Goal: Communication & Community: Answer question/provide support

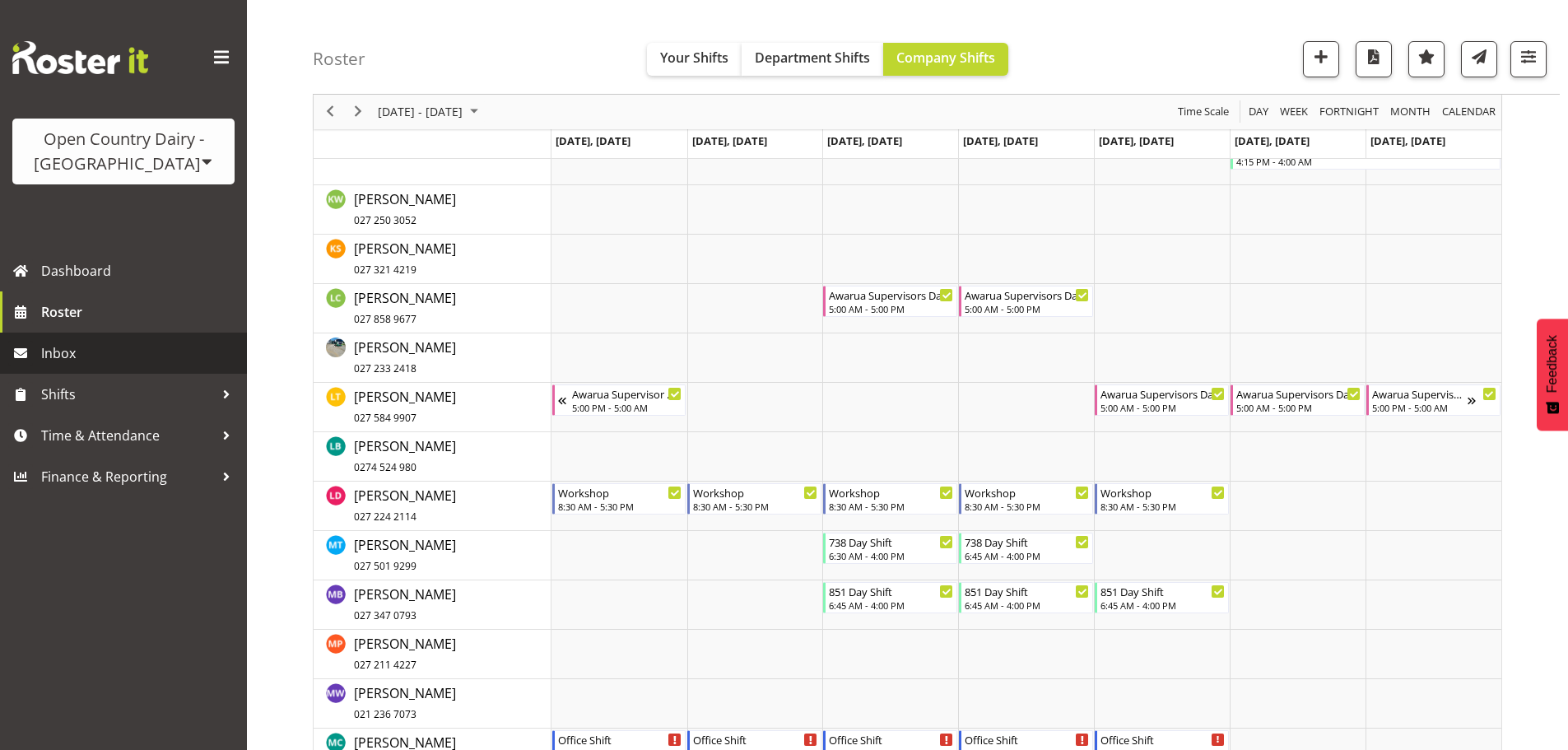
scroll to position [6704, 0]
click at [73, 346] on span "Inbox" at bounding box center [140, 353] width 198 height 24
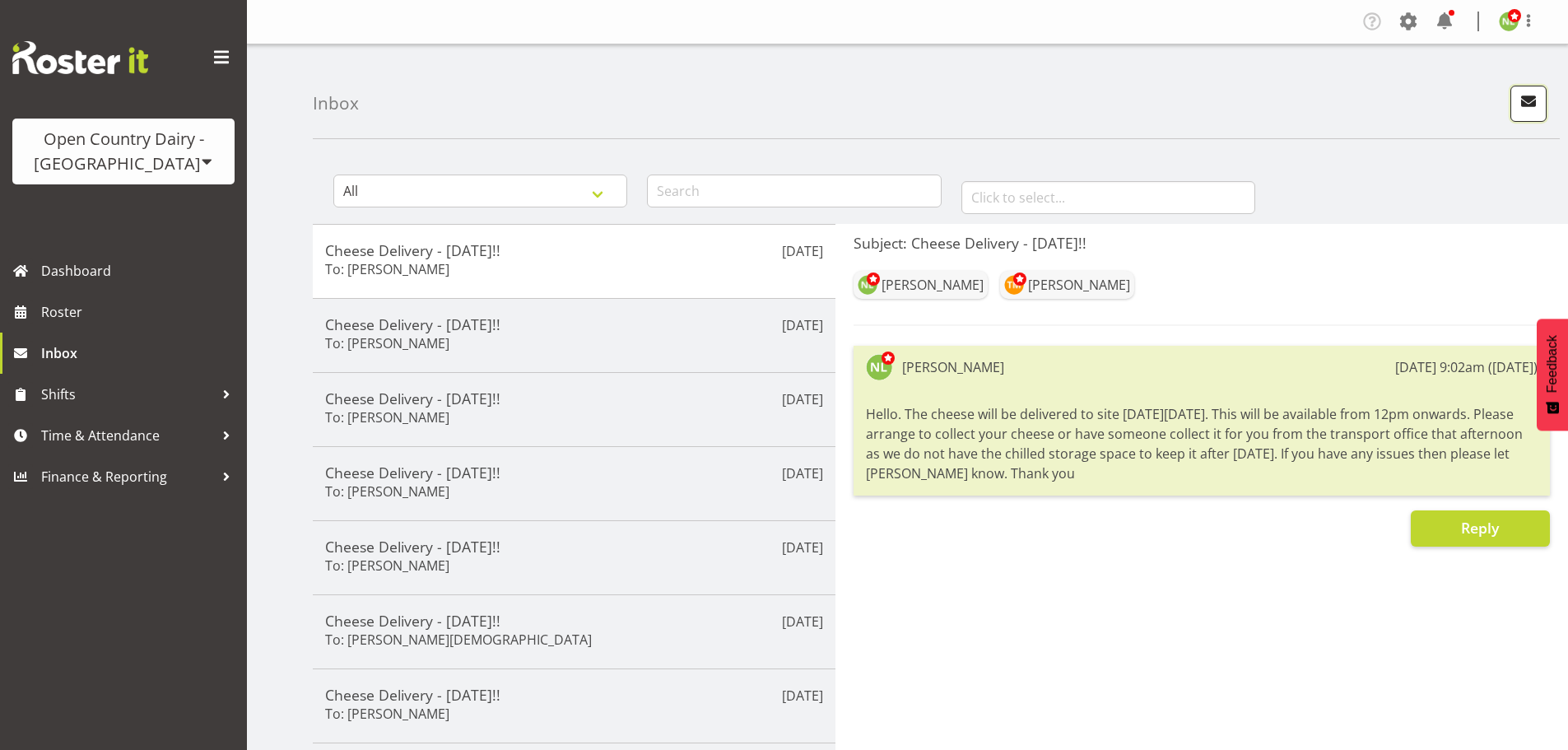
click at [1529, 103] on span "button" at bounding box center [1529, 102] width 22 height 22
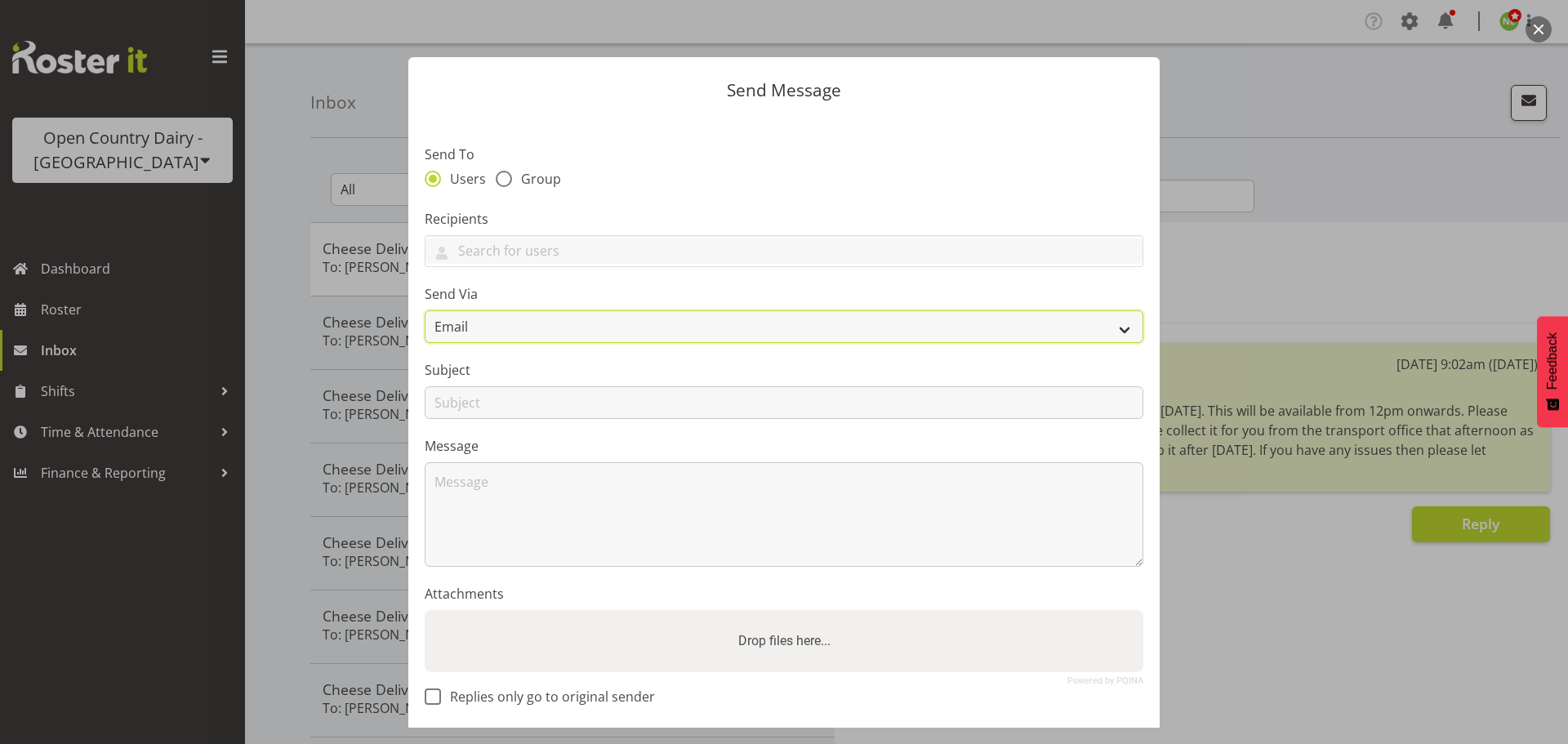
drag, startPoint x: 495, startPoint y: 320, endPoint x: 479, endPoint y: 342, distance: 27.2
click at [493, 322] on select "Email SMS" at bounding box center [784, 327] width 718 height 33
select select "sms"
click at [425, 310] on select "Email SMS" at bounding box center [784, 327] width 718 height 33
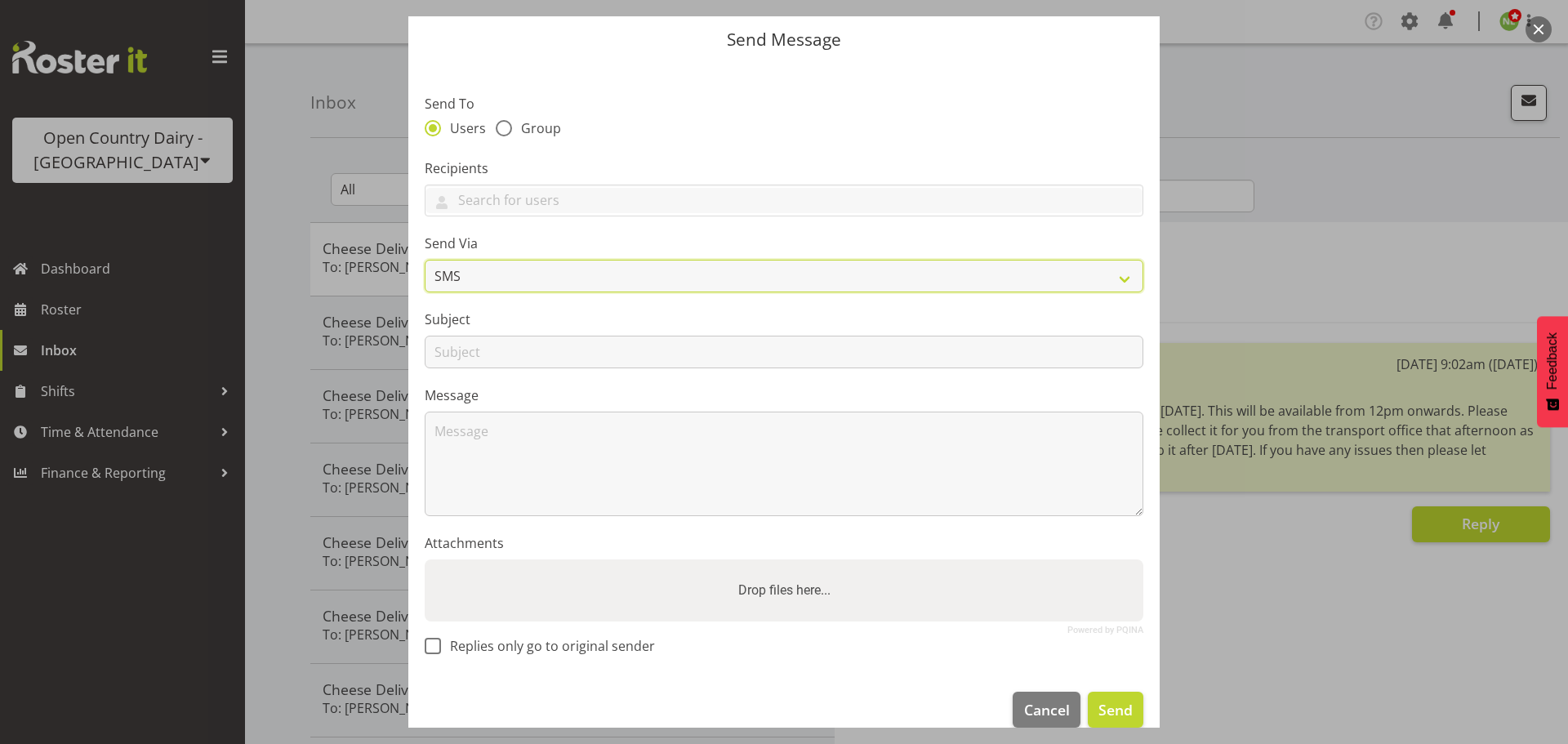
scroll to position [75, 0]
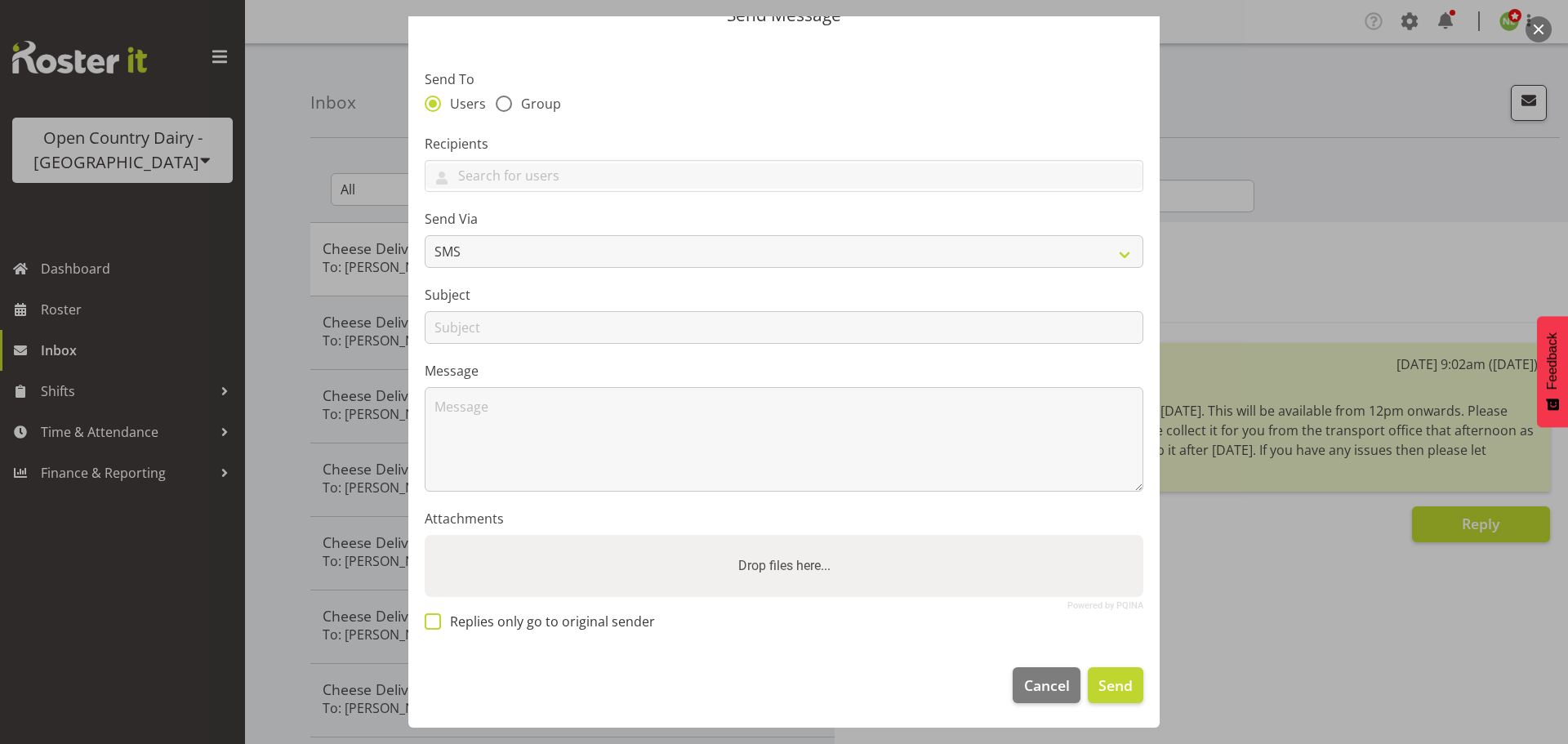
click at [447, 620] on span "Replies only go to original sender" at bounding box center [548, 621] width 214 height 16
click at [436, 620] on input "Replies only go to original sender" at bounding box center [430, 622] width 11 height 11
checkbox input "true"
click at [502, 318] on input "text" at bounding box center [784, 327] width 718 height 33
type input "CHEESE!!"
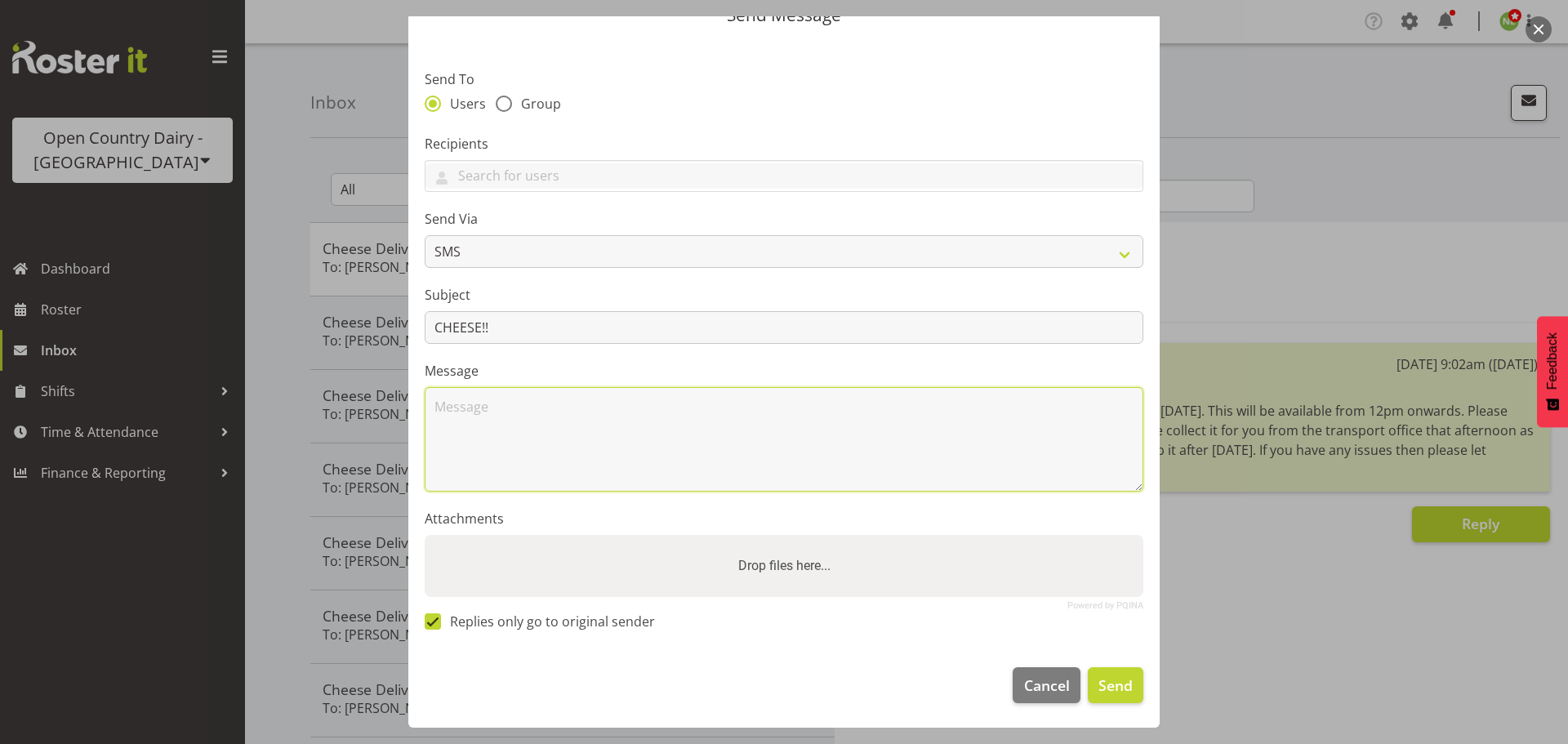
click at [519, 400] on textarea at bounding box center [784, 439] width 718 height 104
drag, startPoint x: 586, startPoint y: 406, endPoint x: 561, endPoint y: 443, distance: 44.7
click at [564, 438] on textarea "Hello. Cheese" at bounding box center [784, 439] width 718 height 104
click at [679, 401] on textarea "Hello. Cheese has been slightly delayed til around 1:30pm. Sorry for the delay …" at bounding box center [784, 439] width 718 height 104
type textarea "Hello. Cheese has been slightly delayed until around 1:30pm. Sorry for the dela…"
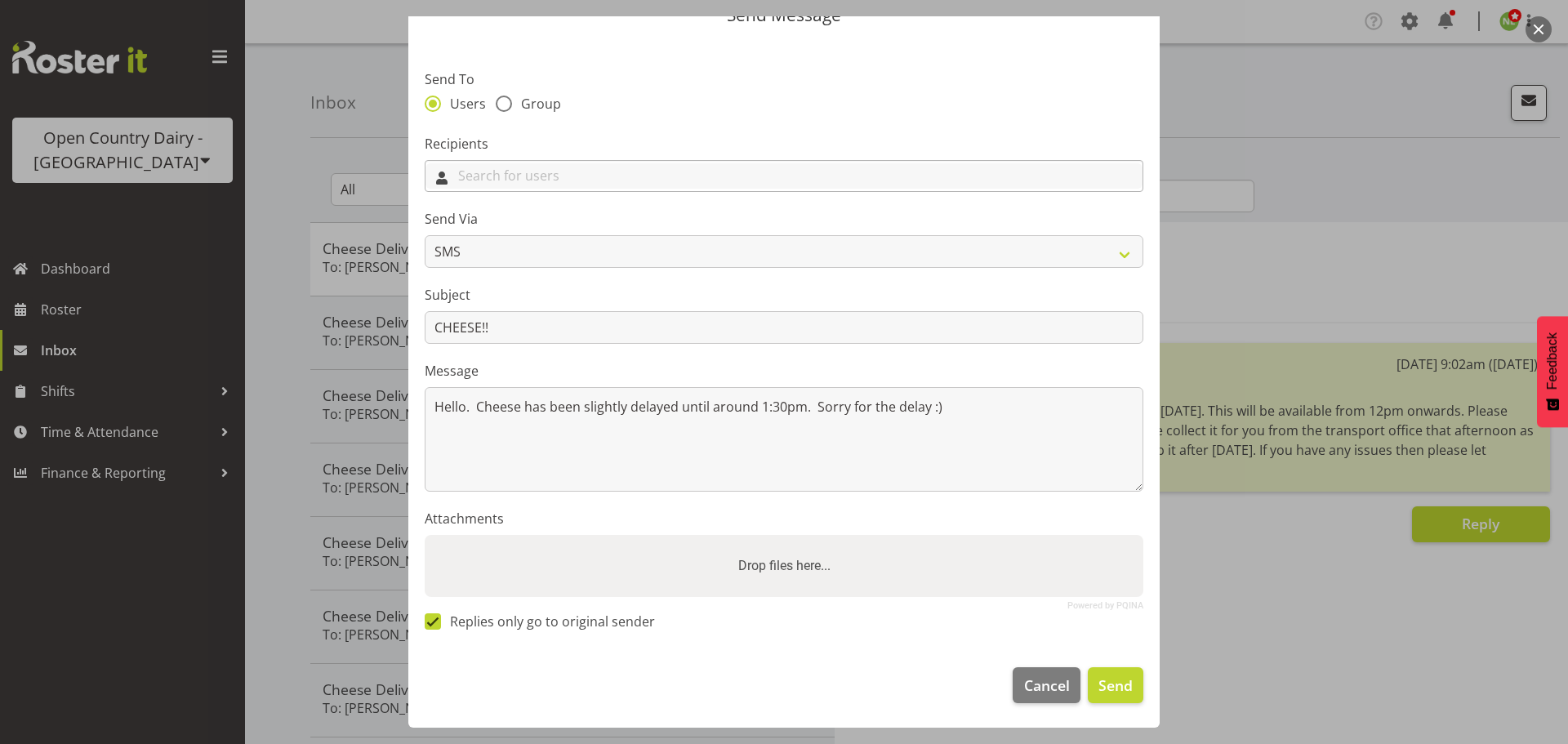
click at [492, 178] on input "text" at bounding box center [784, 176] width 718 height 25
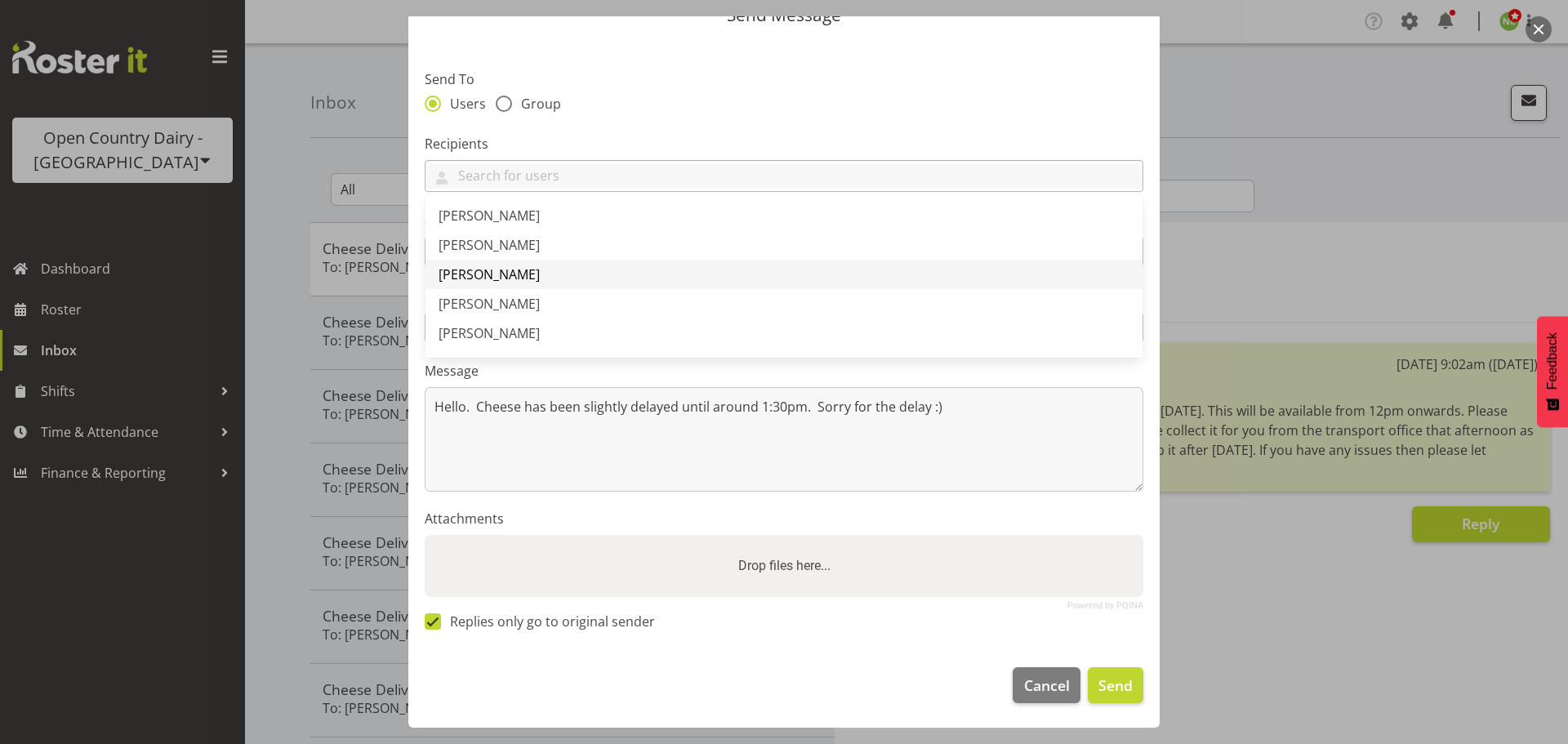
click at [496, 262] on link "[PERSON_NAME]" at bounding box center [784, 274] width 718 height 29
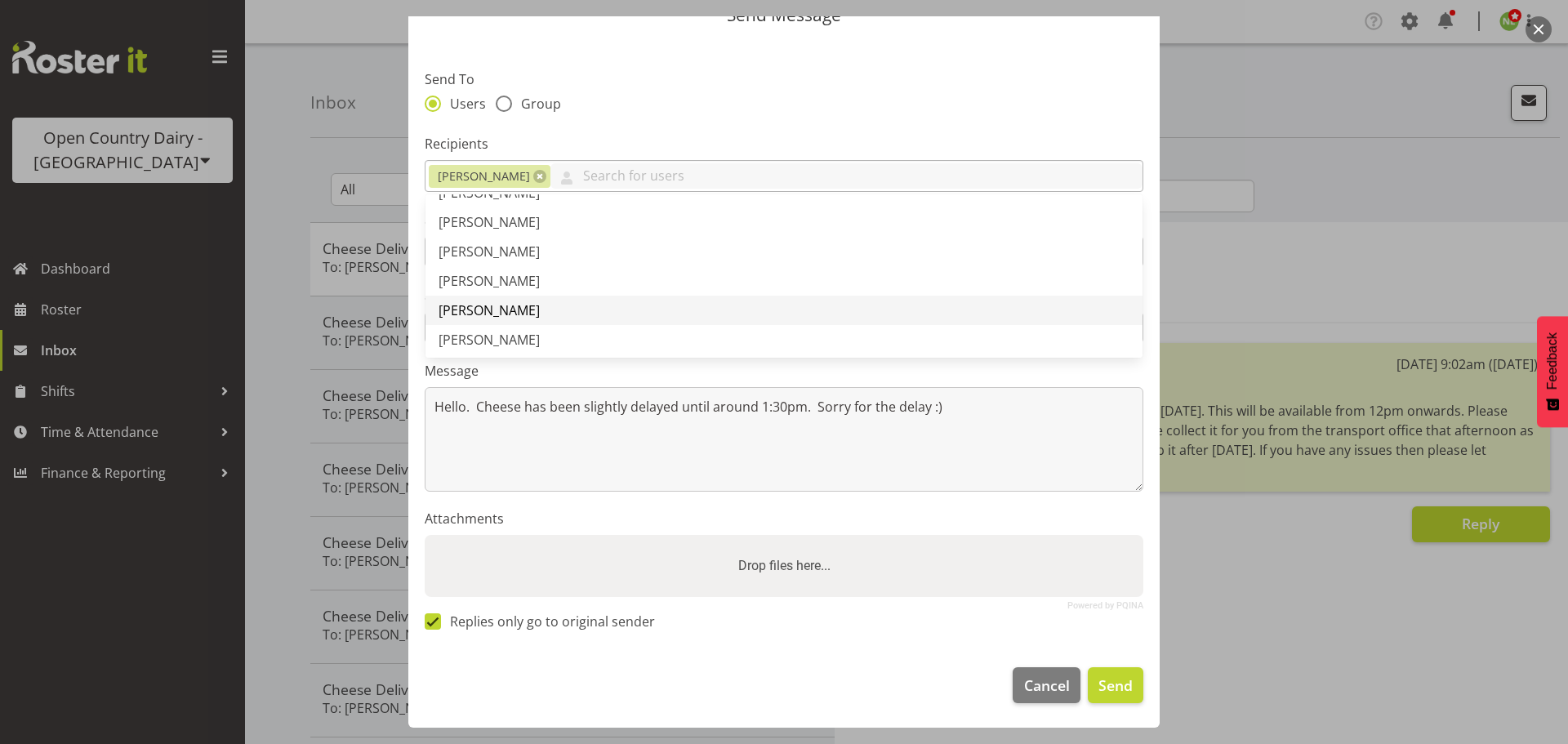
scroll to position [0, 0]
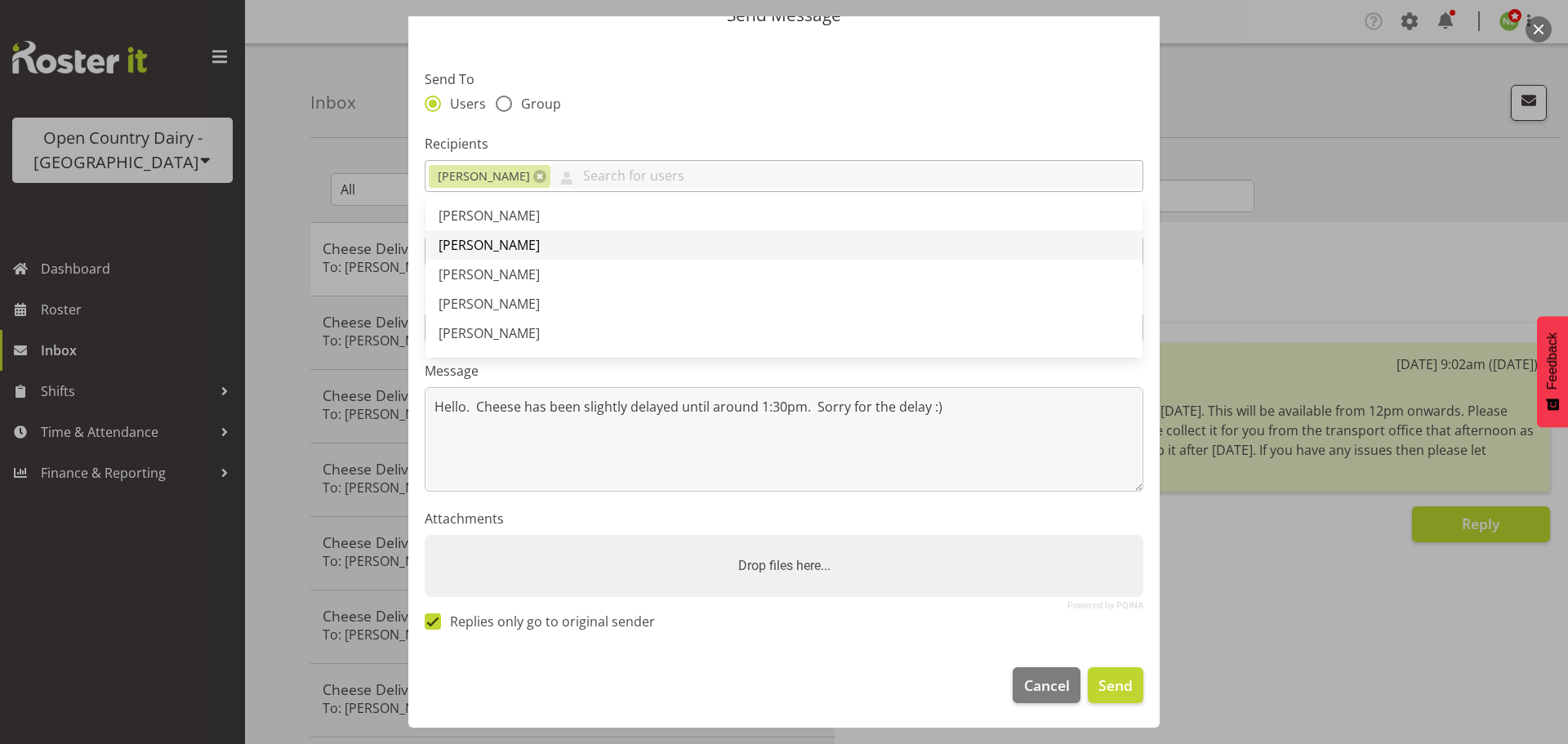
click at [508, 253] on span "[PERSON_NAME]" at bounding box center [488, 244] width 101 height 18
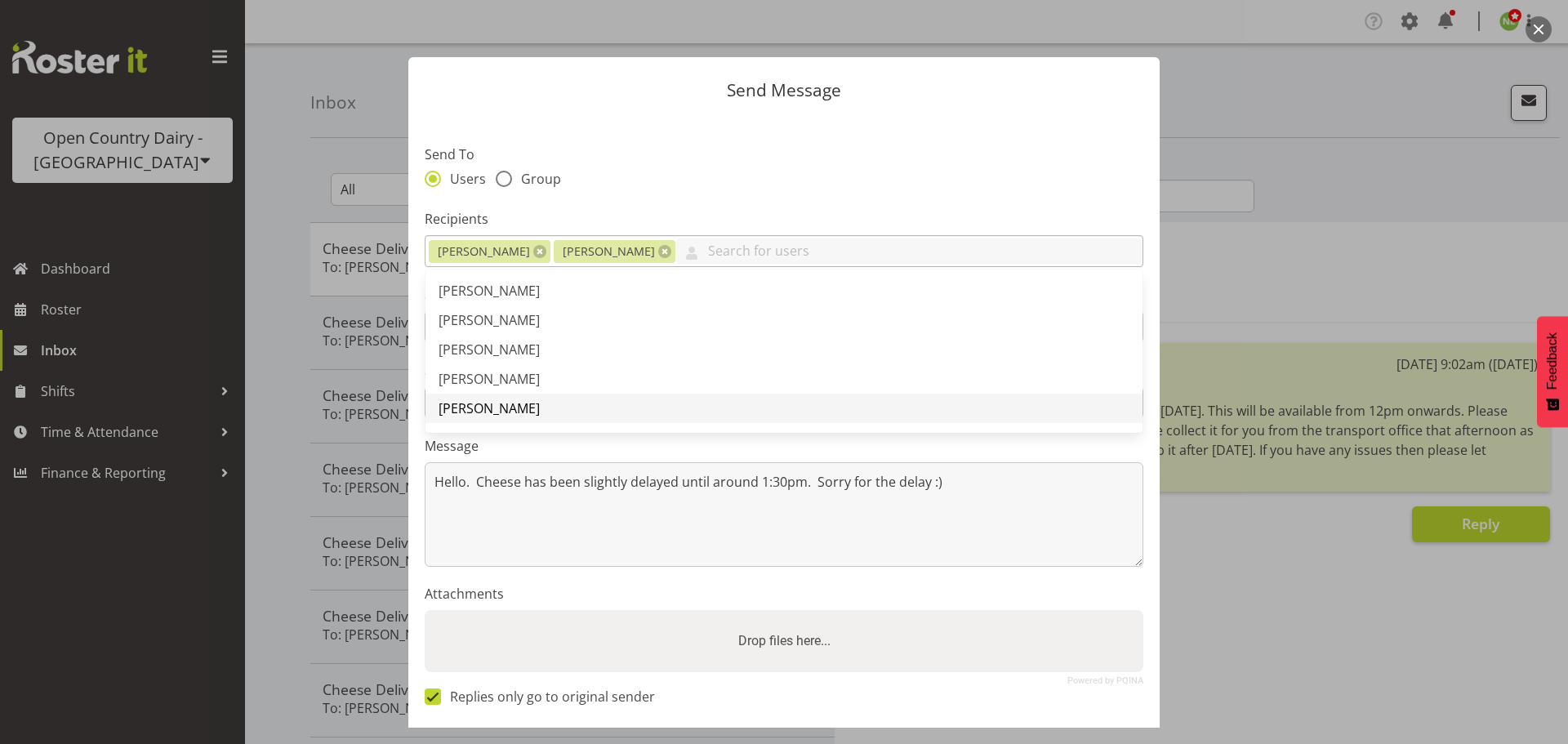
scroll to position [82, 0]
click at [499, 360] on span "[PERSON_NAME]" at bounding box center [488, 356] width 101 height 18
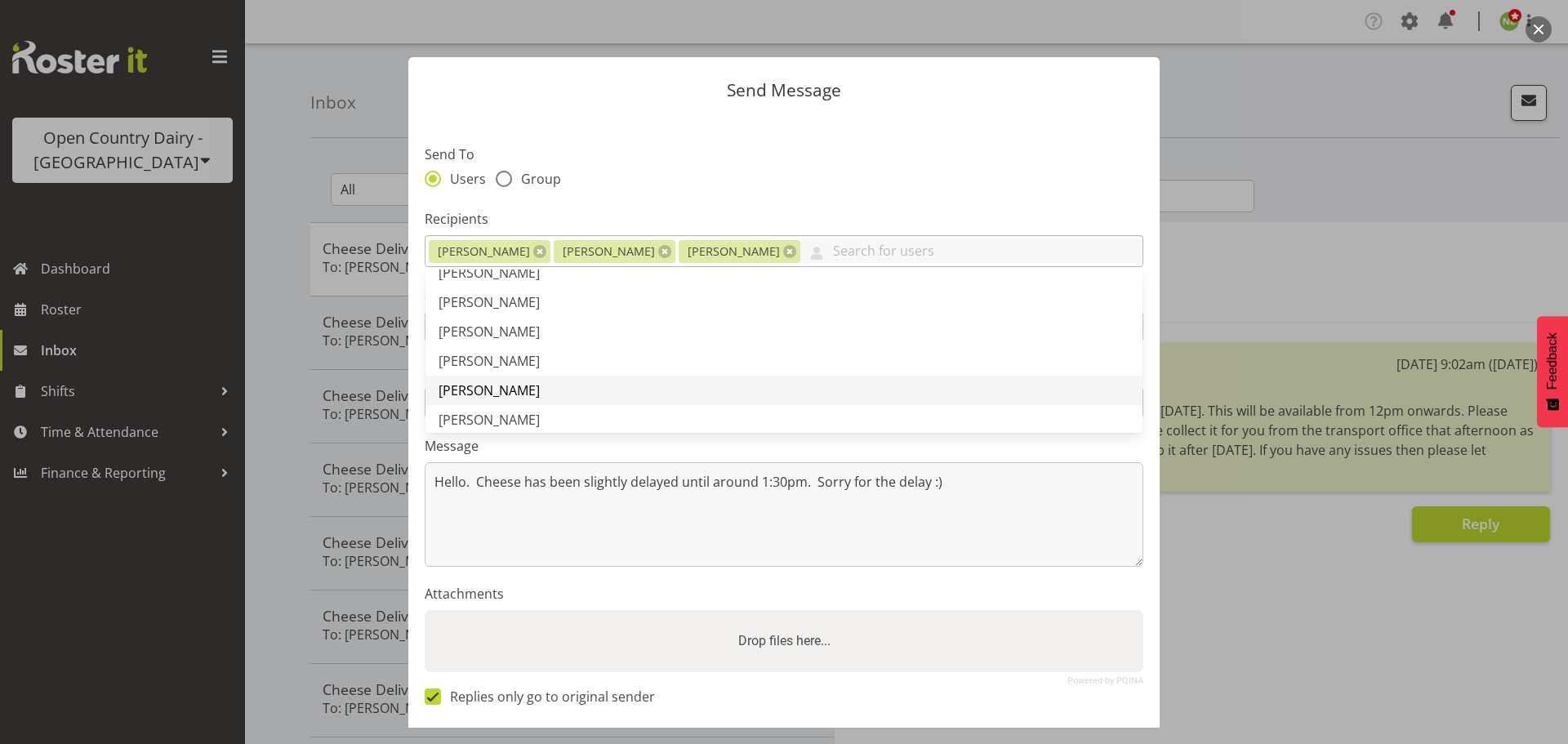
scroll to position [163, 0]
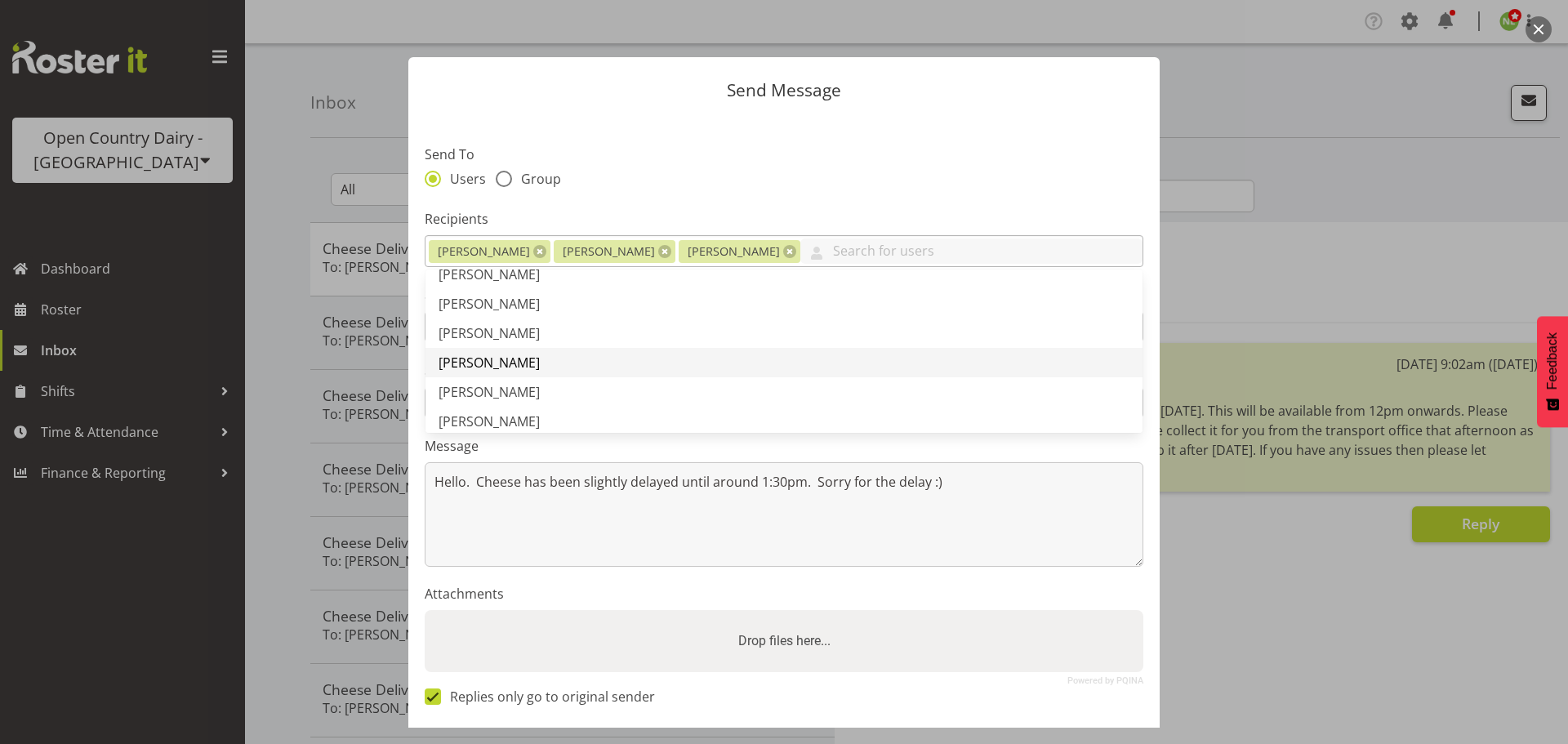
click at [506, 358] on span "[PERSON_NAME]" at bounding box center [488, 362] width 101 height 18
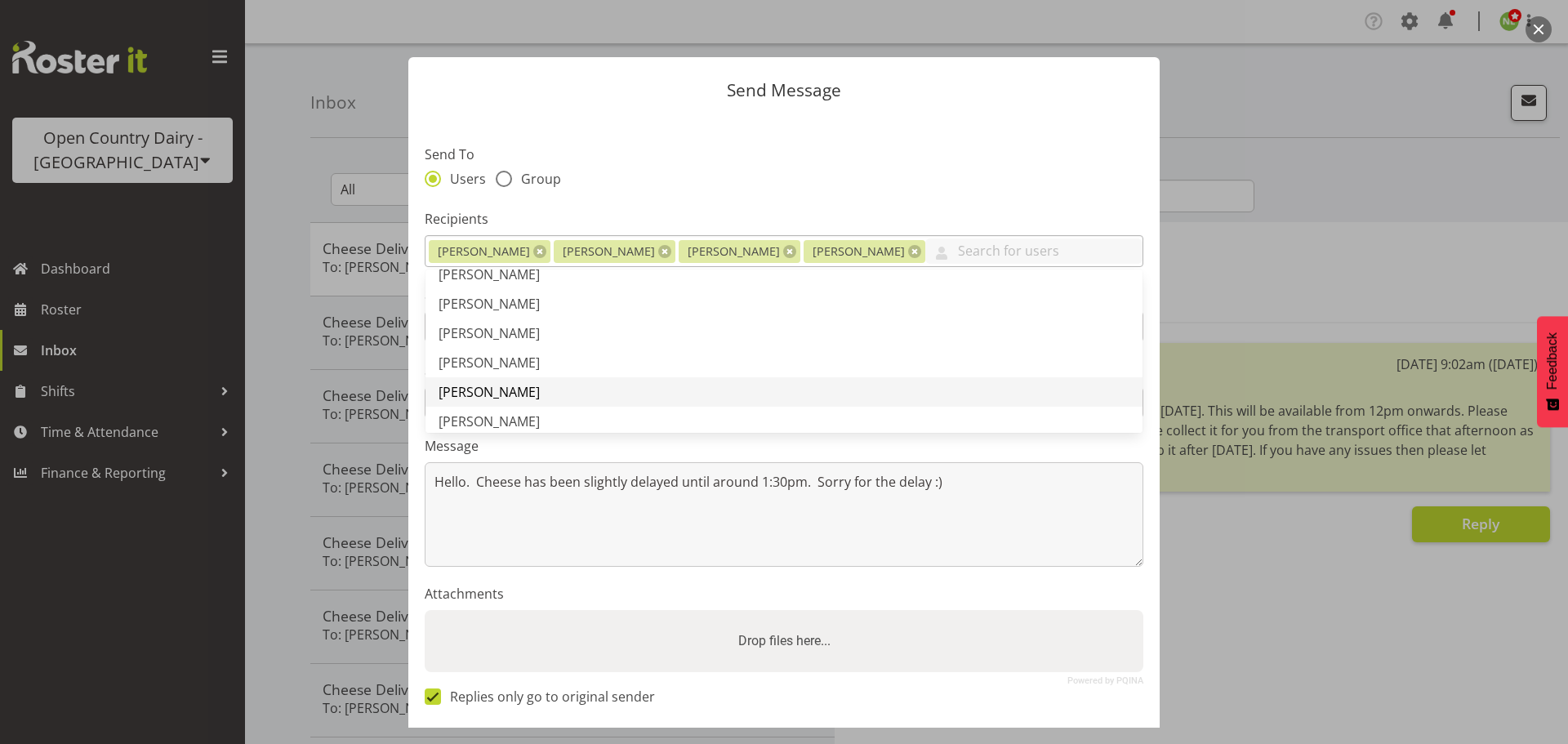
click at [502, 393] on span "[PERSON_NAME]" at bounding box center [488, 392] width 101 height 18
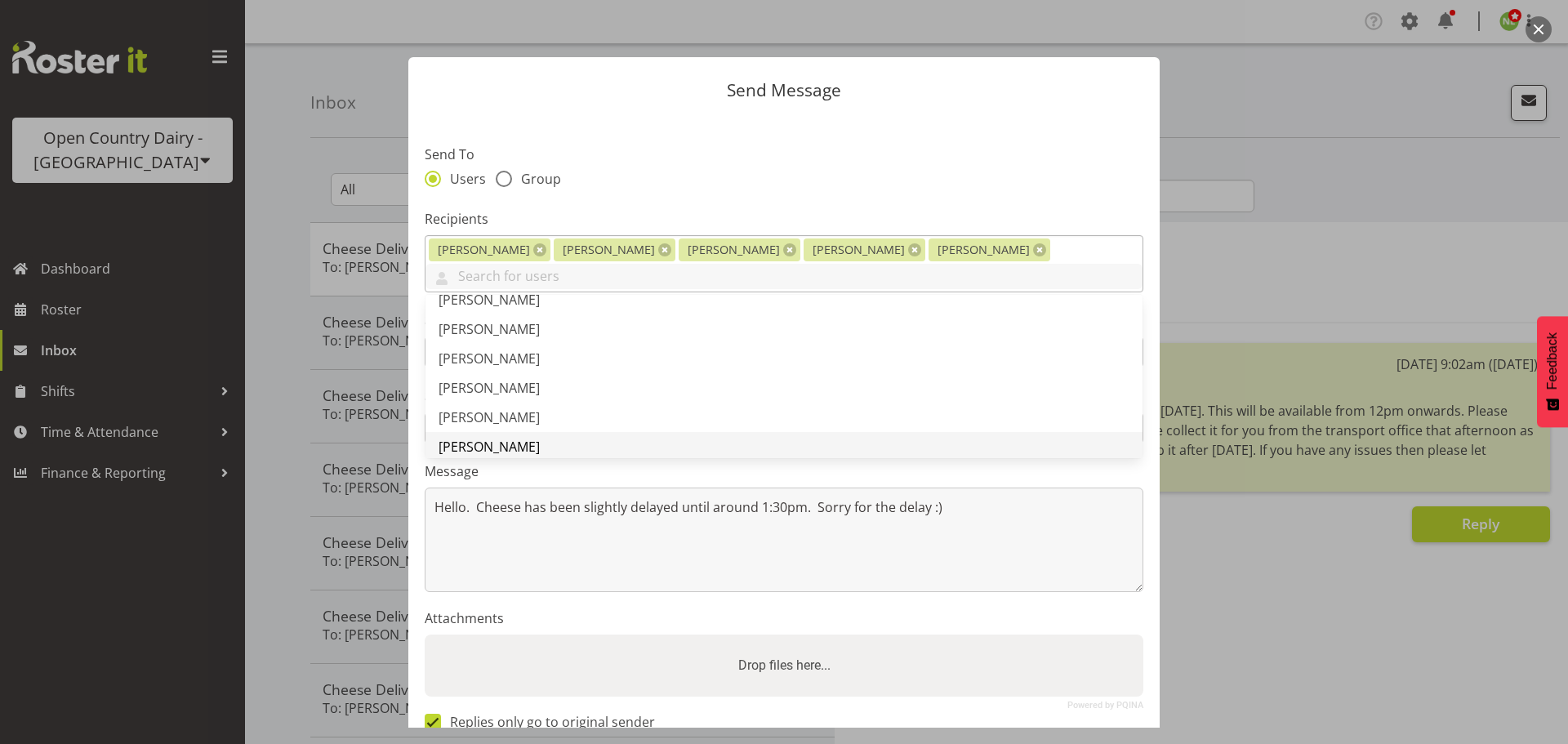
click at [480, 438] on span "[PERSON_NAME]" at bounding box center [488, 447] width 101 height 18
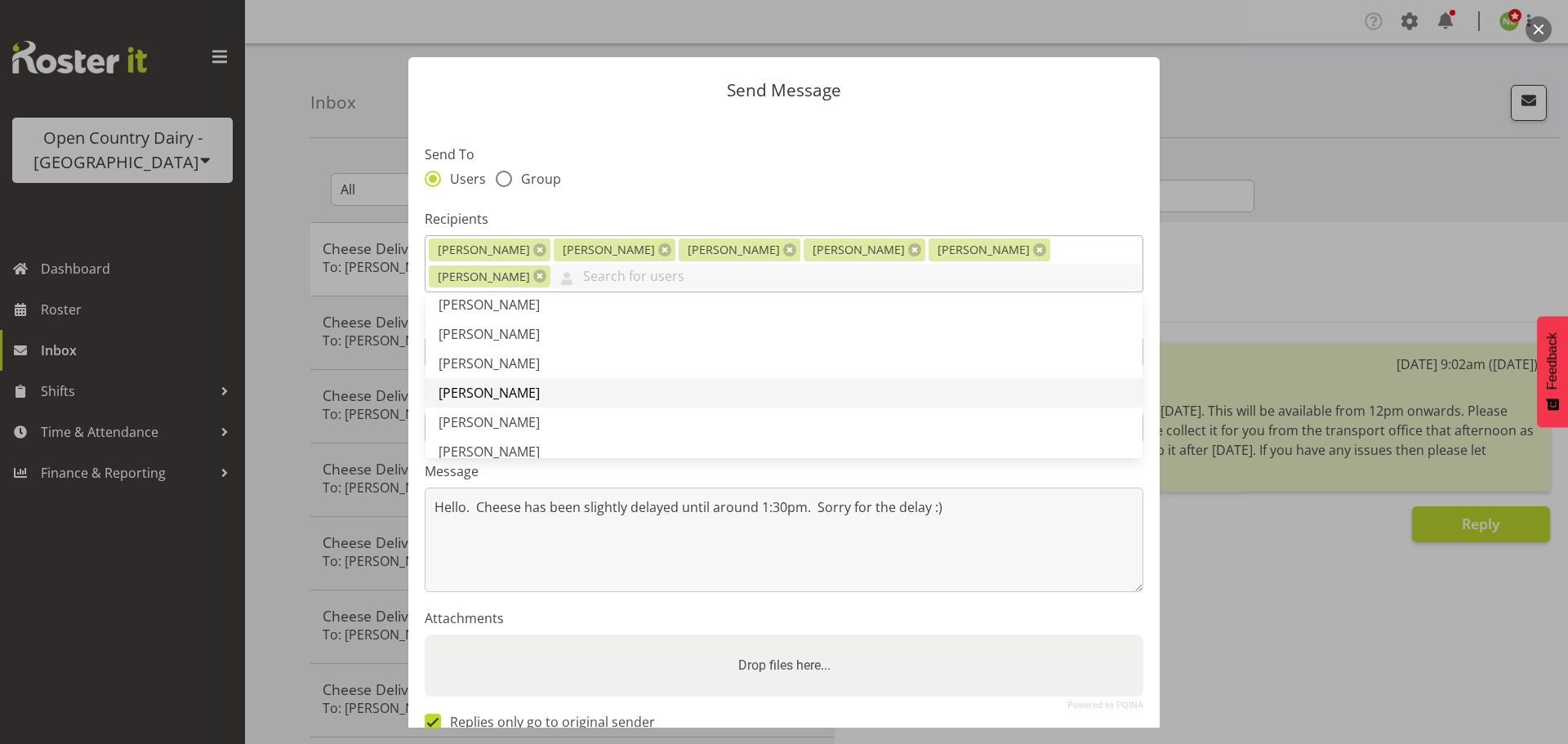
scroll to position [327, 0]
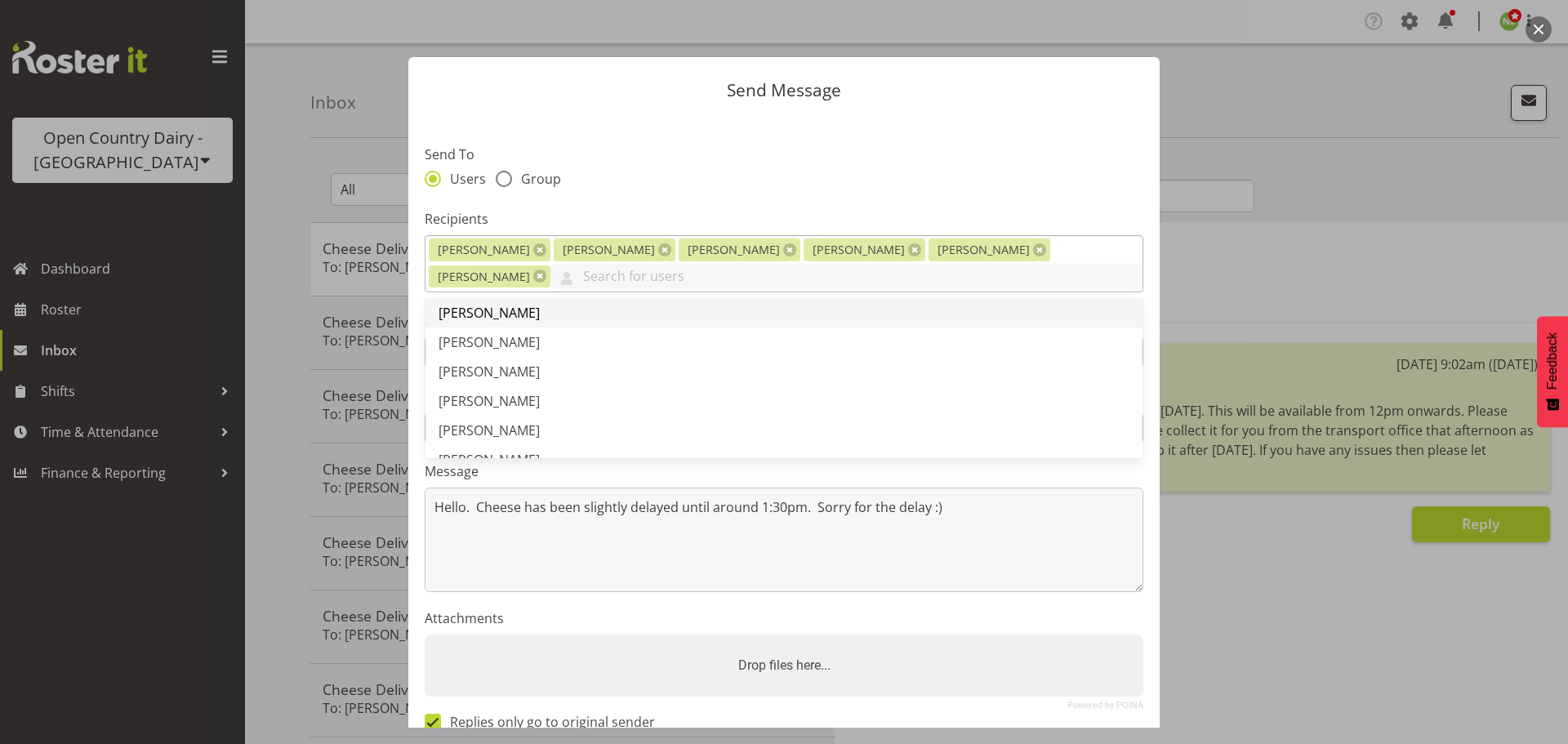
click at [507, 323] on link "[PERSON_NAME]" at bounding box center [784, 312] width 718 height 29
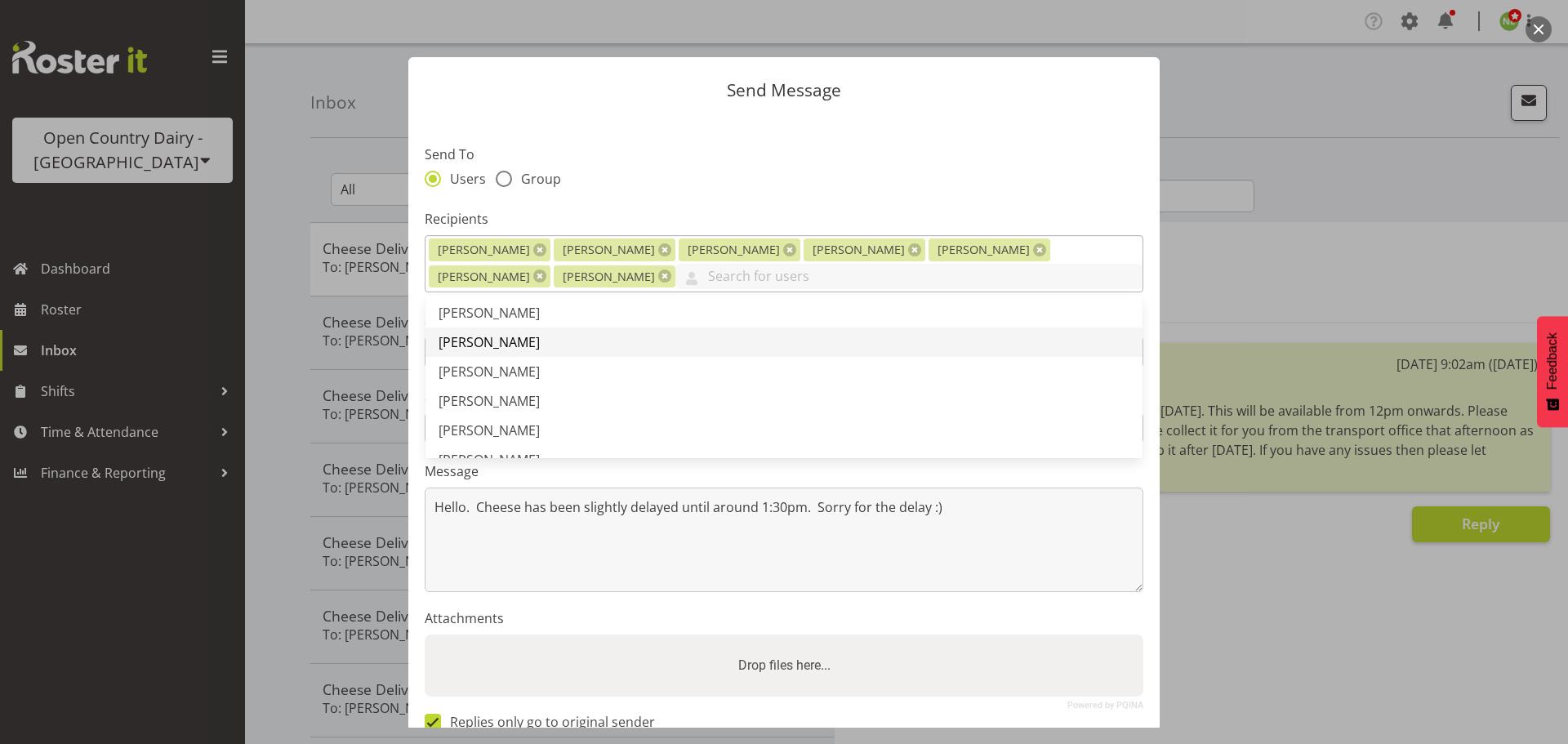
click at [511, 341] on span "[PERSON_NAME]" at bounding box center [488, 342] width 101 height 18
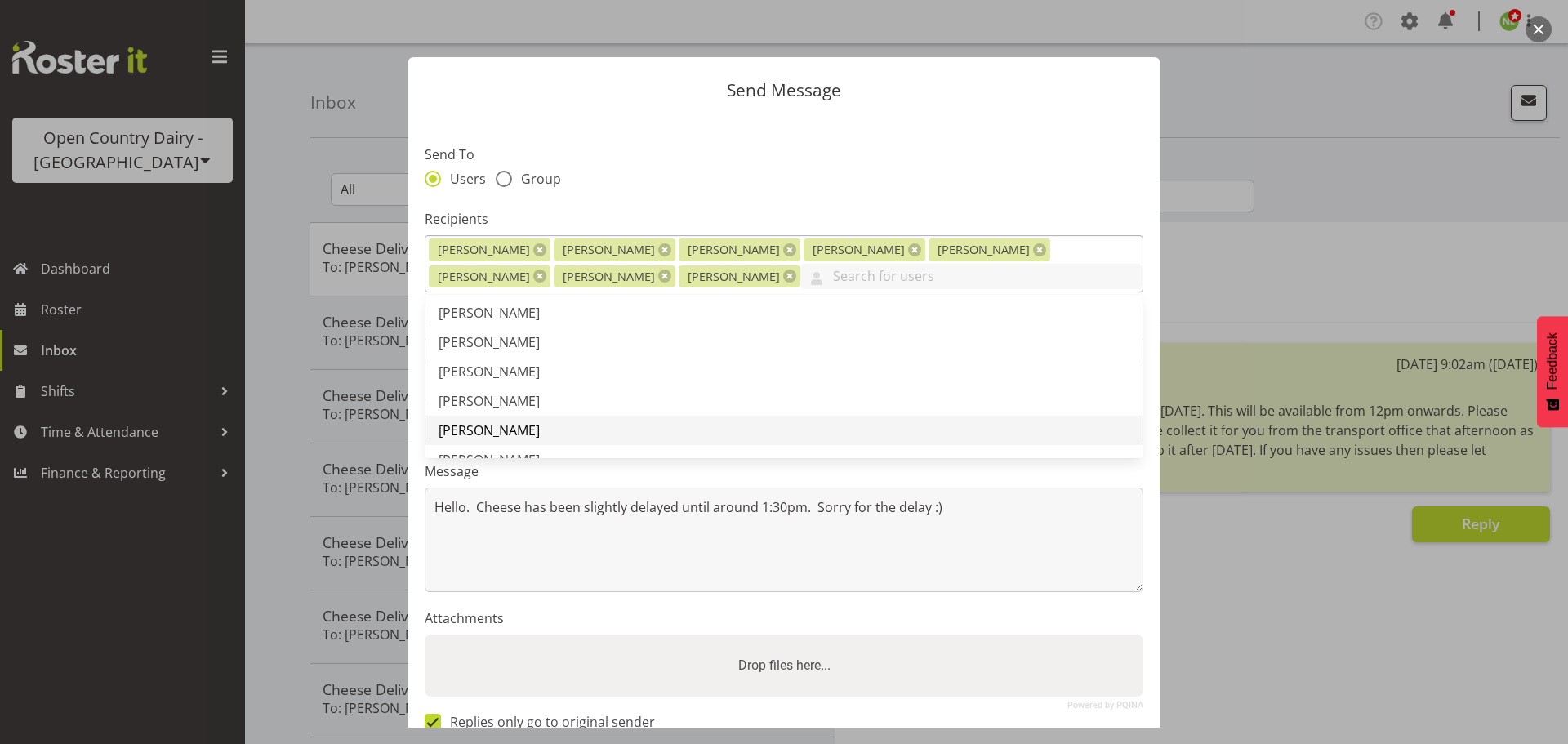
click at [499, 423] on span "[PERSON_NAME]" at bounding box center [488, 430] width 101 height 18
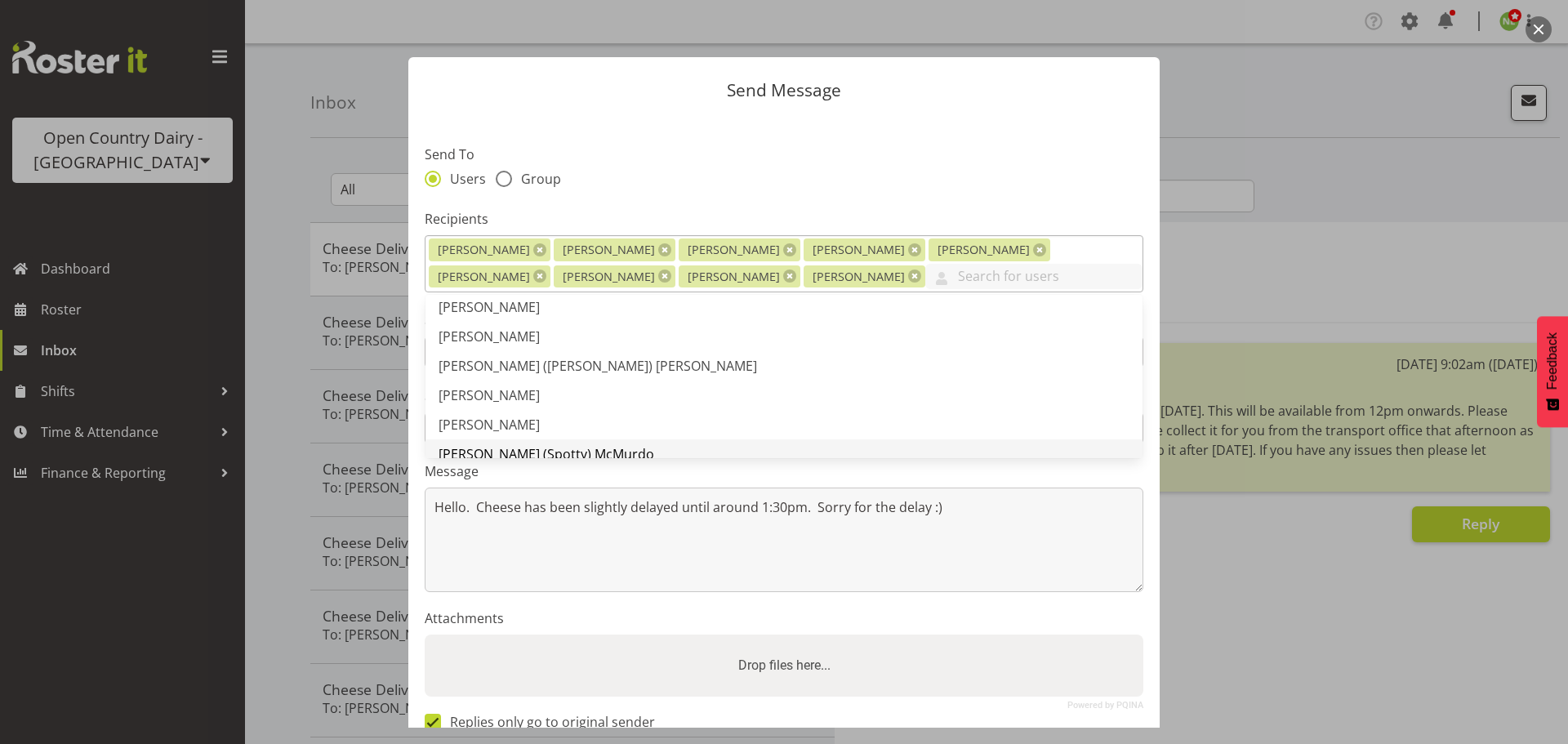
scroll to position [490, 0]
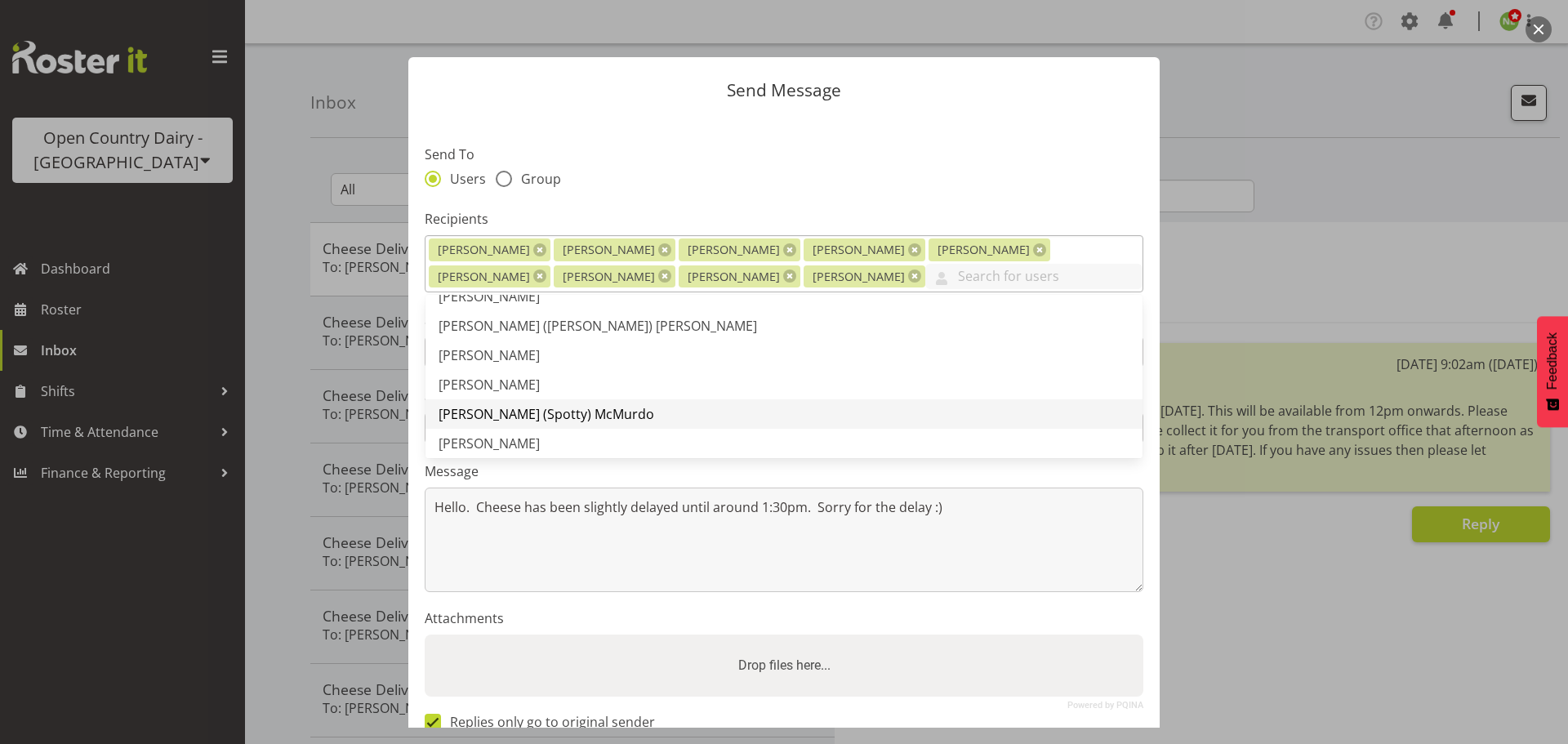
click at [485, 410] on span "[PERSON_NAME] (Spotty) McMurdo" at bounding box center [546, 414] width 216 height 18
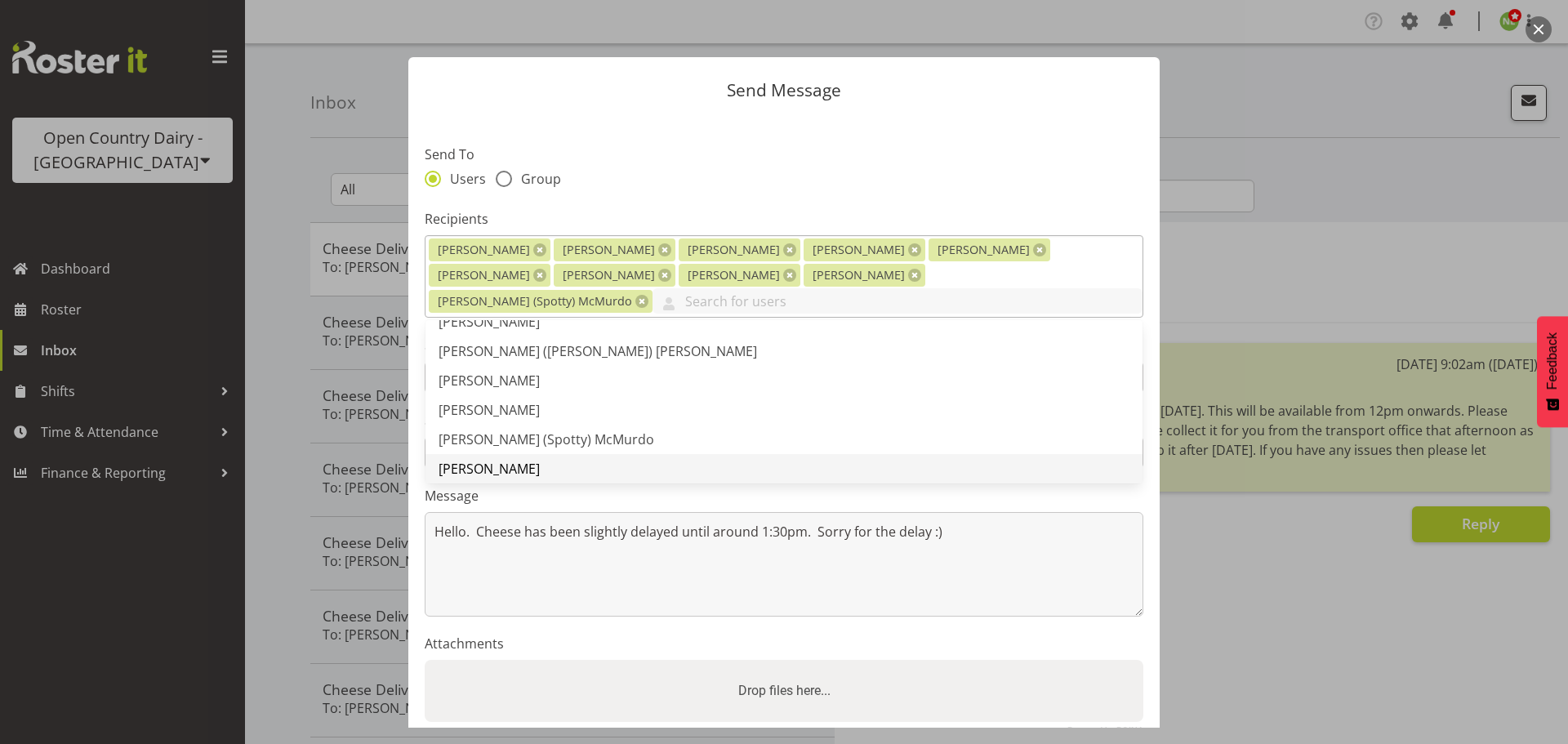
click at [474, 459] on span "[PERSON_NAME]" at bounding box center [488, 468] width 101 height 18
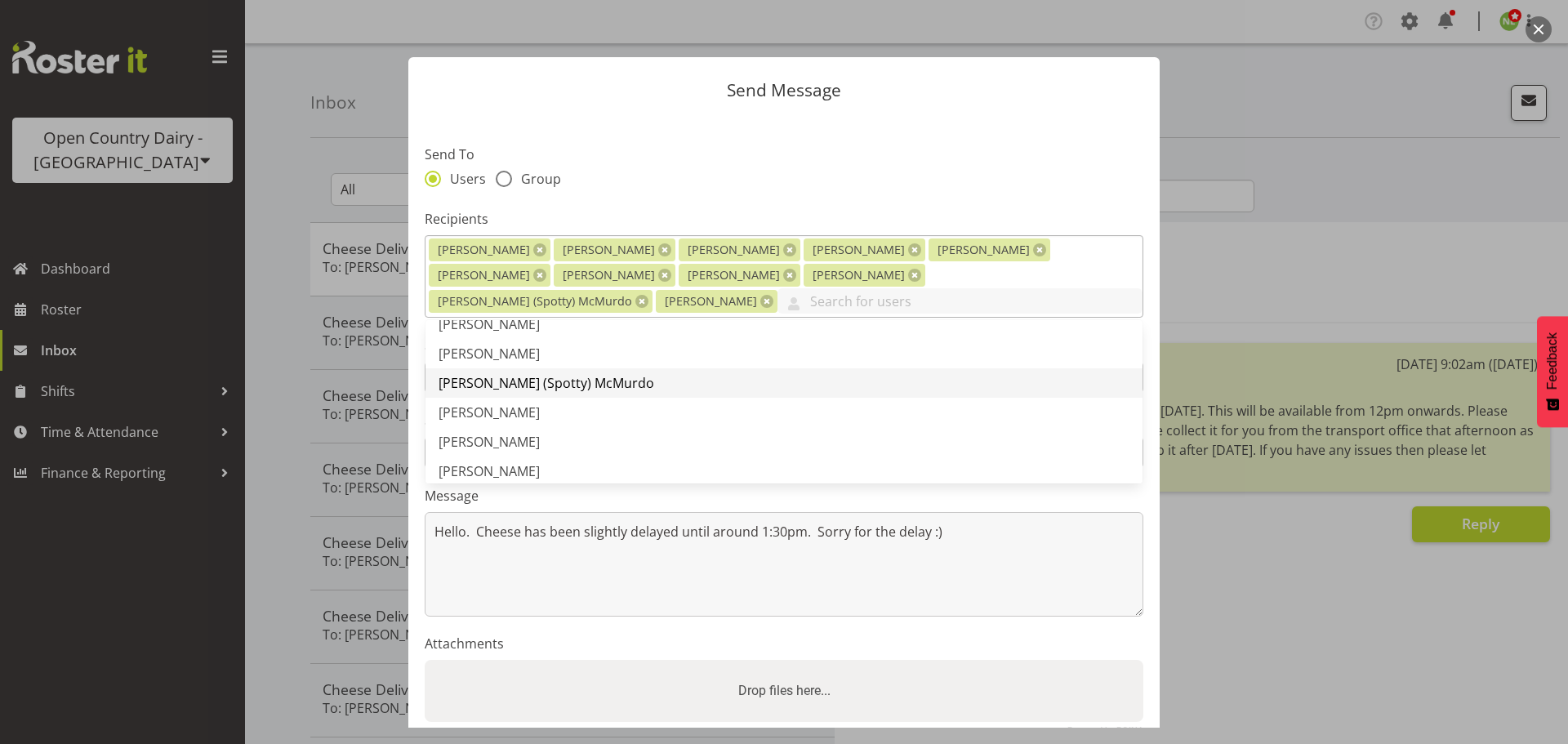
scroll to position [572, 0]
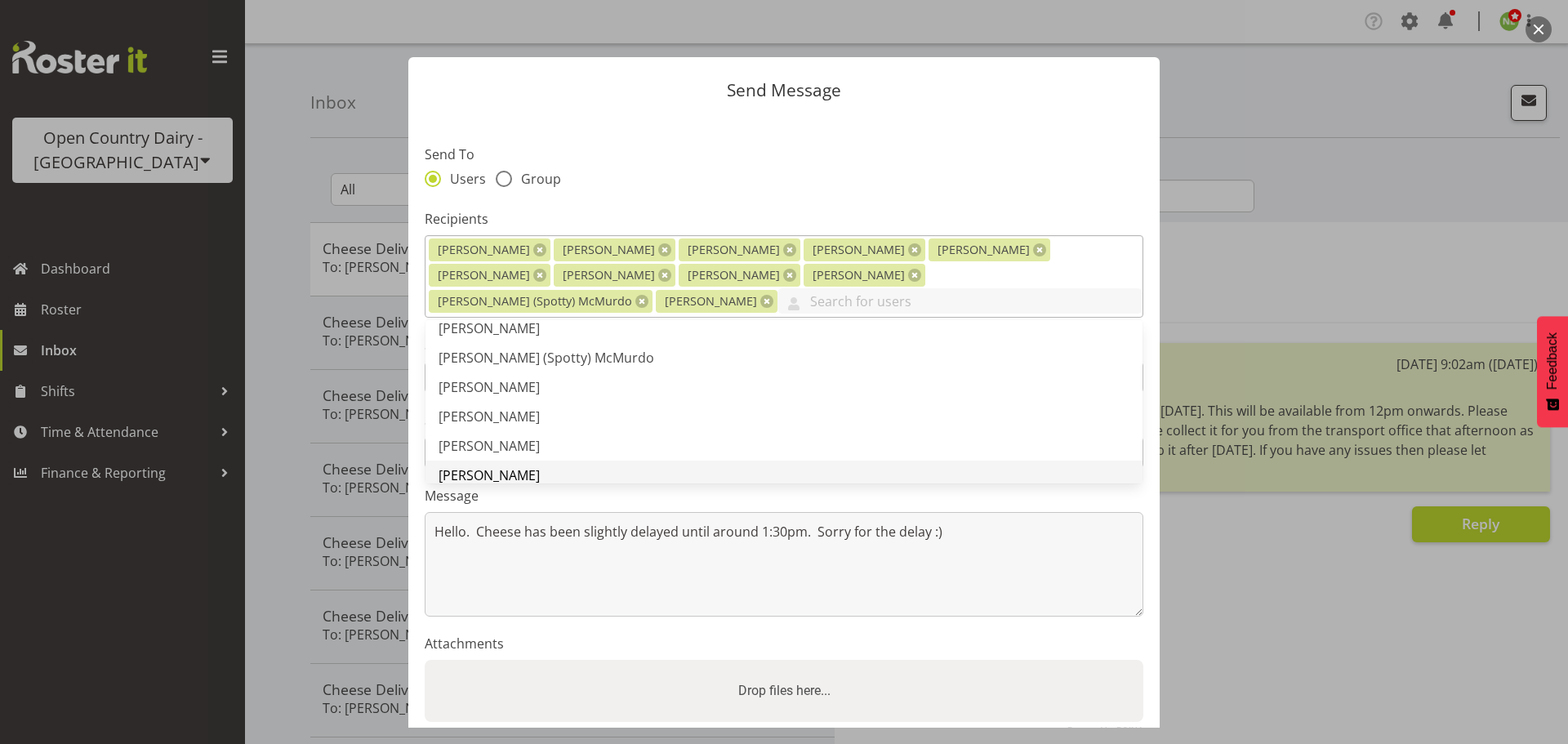
click at [501, 467] on span "[PERSON_NAME]" at bounding box center [488, 475] width 101 height 18
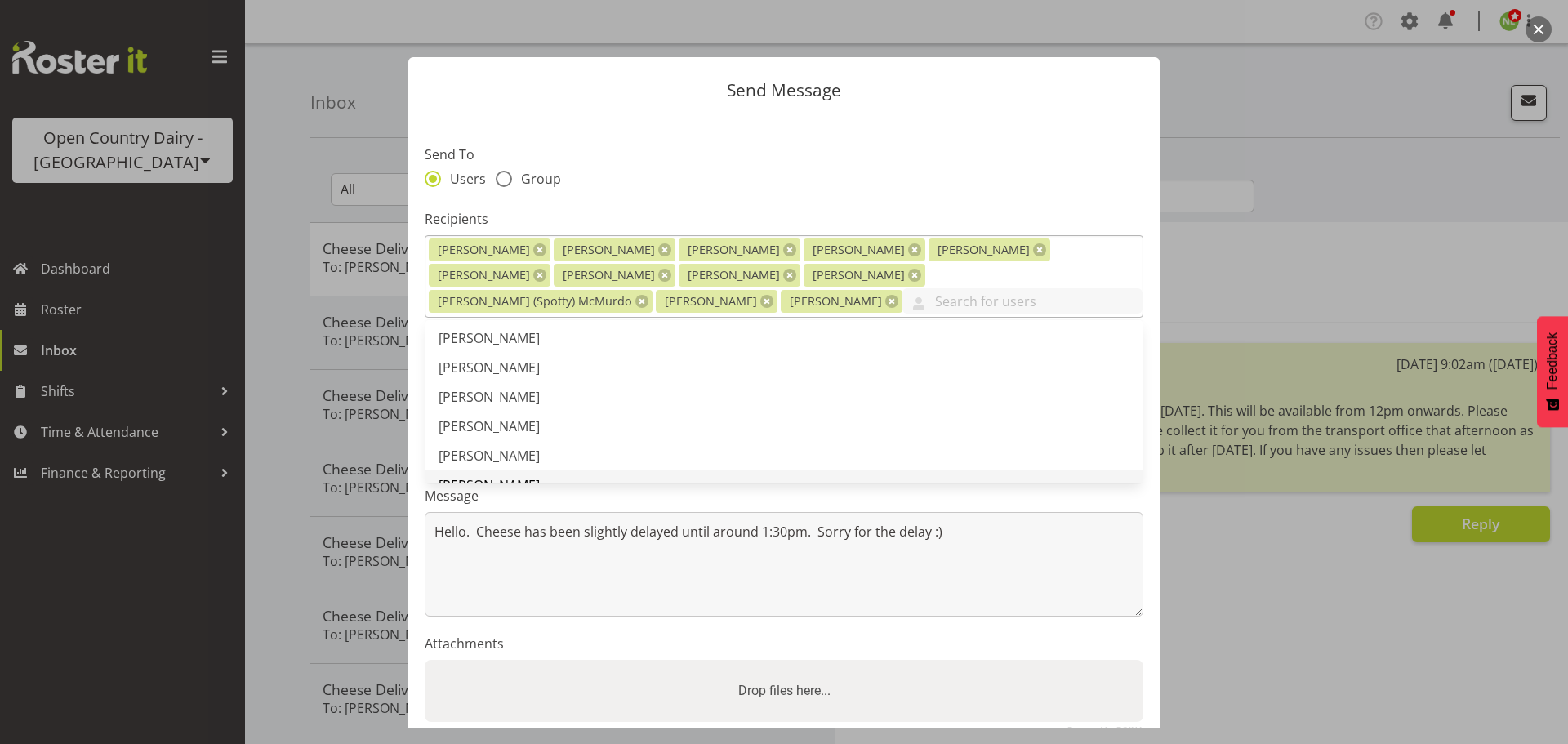
scroll to position [735, 0]
click at [498, 400] on span "[PERSON_NAME]" at bounding box center [488, 400] width 101 height 18
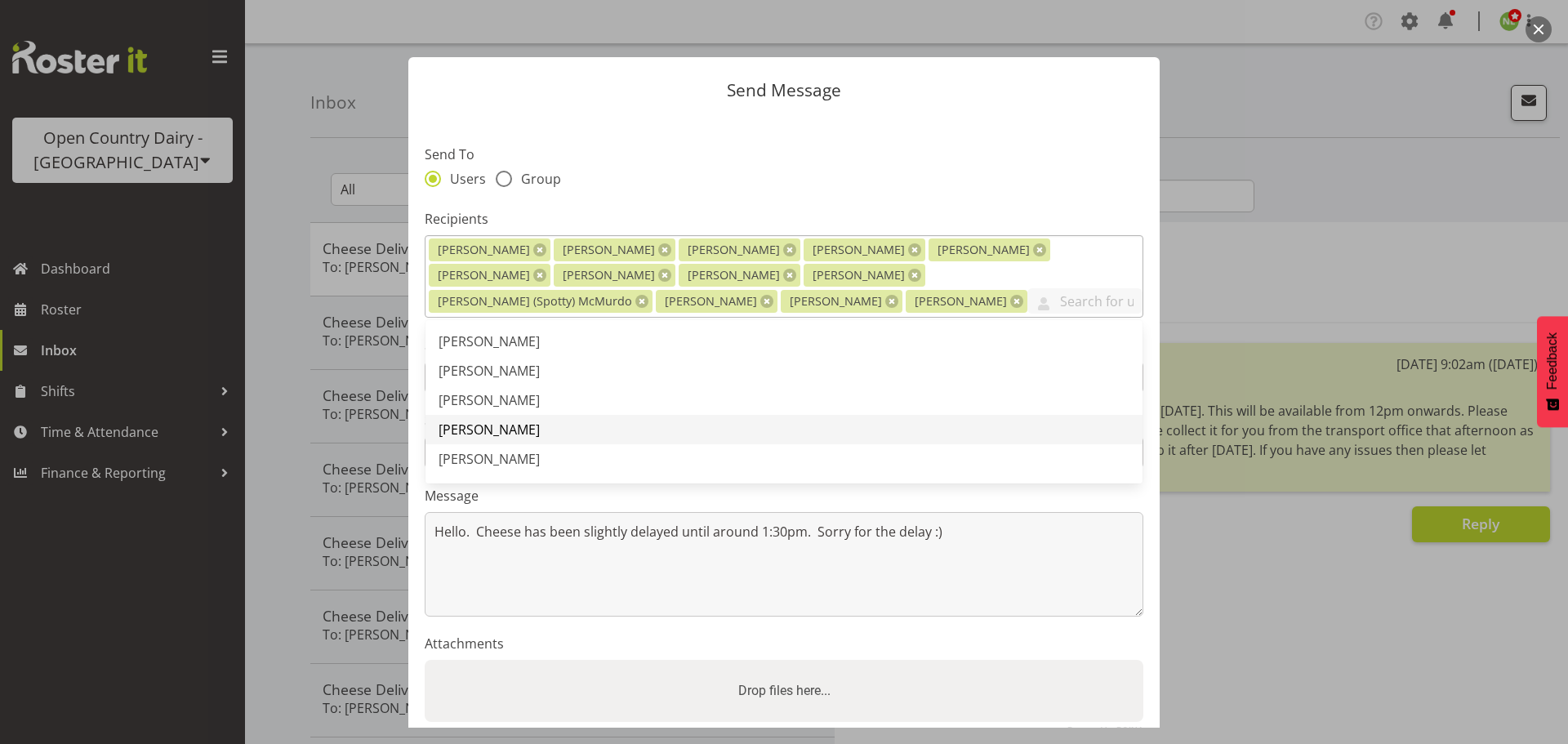
click at [497, 428] on span "[PERSON_NAME]" at bounding box center [488, 429] width 101 height 18
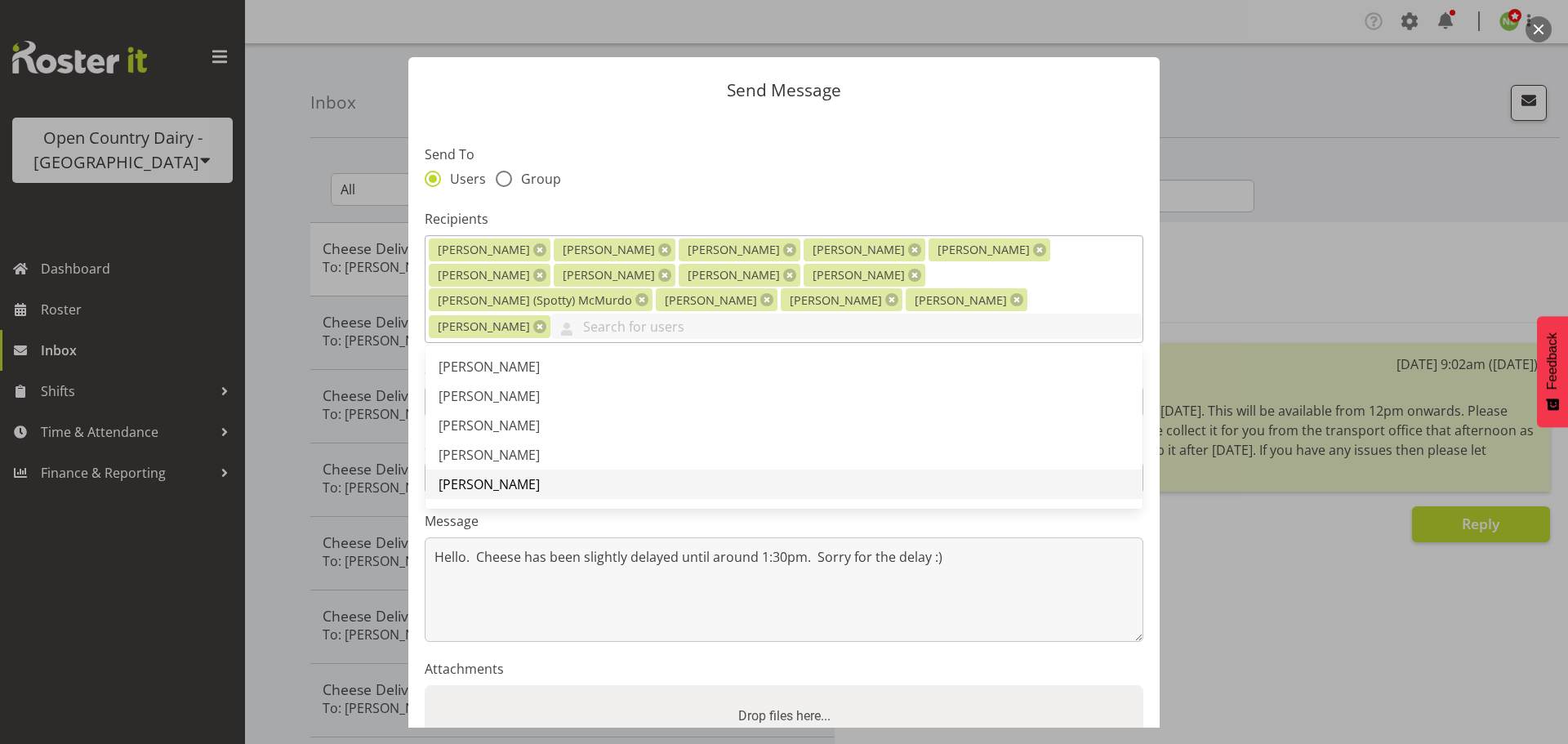
click at [482, 475] on span "[PERSON_NAME]" at bounding box center [488, 484] width 101 height 18
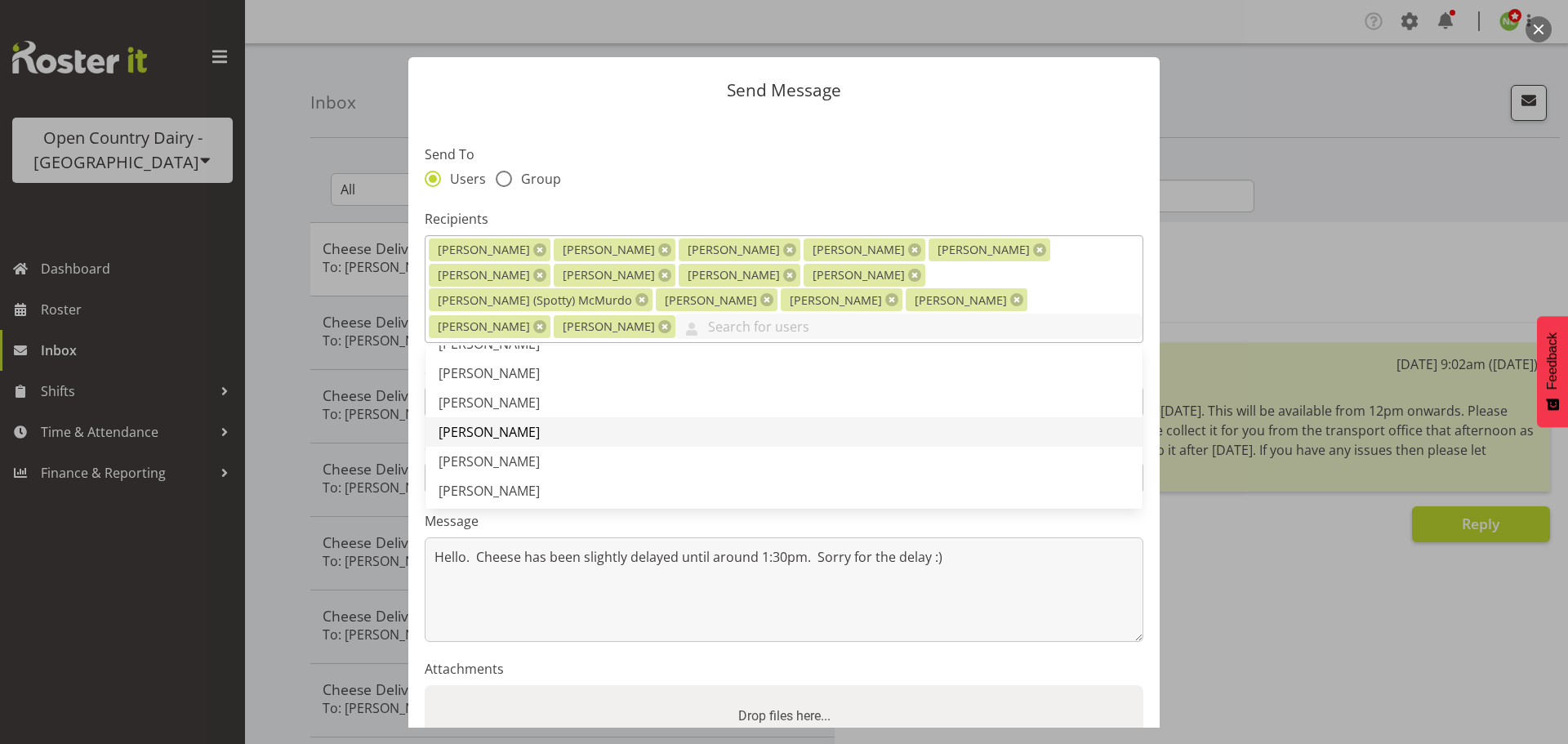
click at [505, 423] on span "[PERSON_NAME]" at bounding box center [488, 432] width 101 height 18
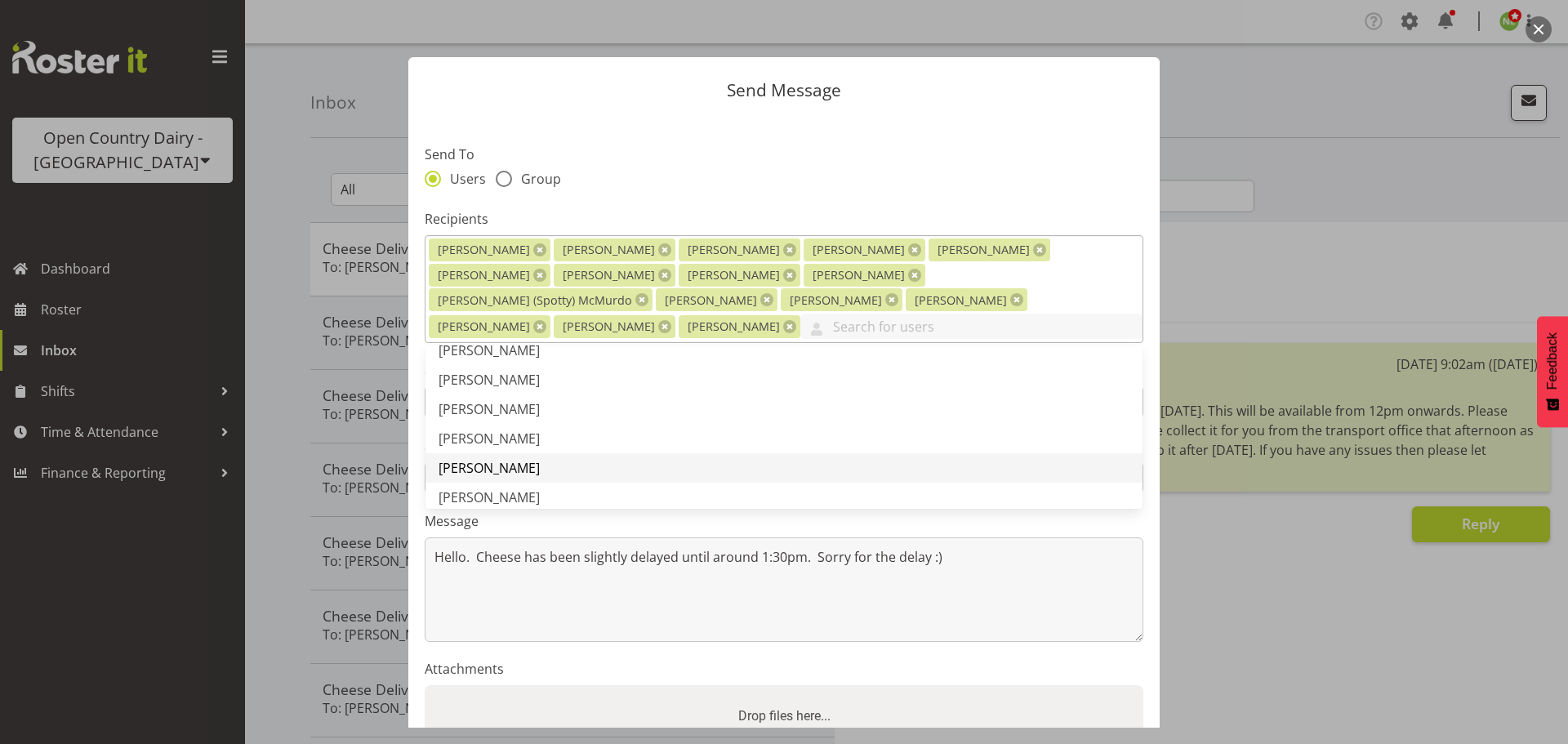
scroll to position [898, 0]
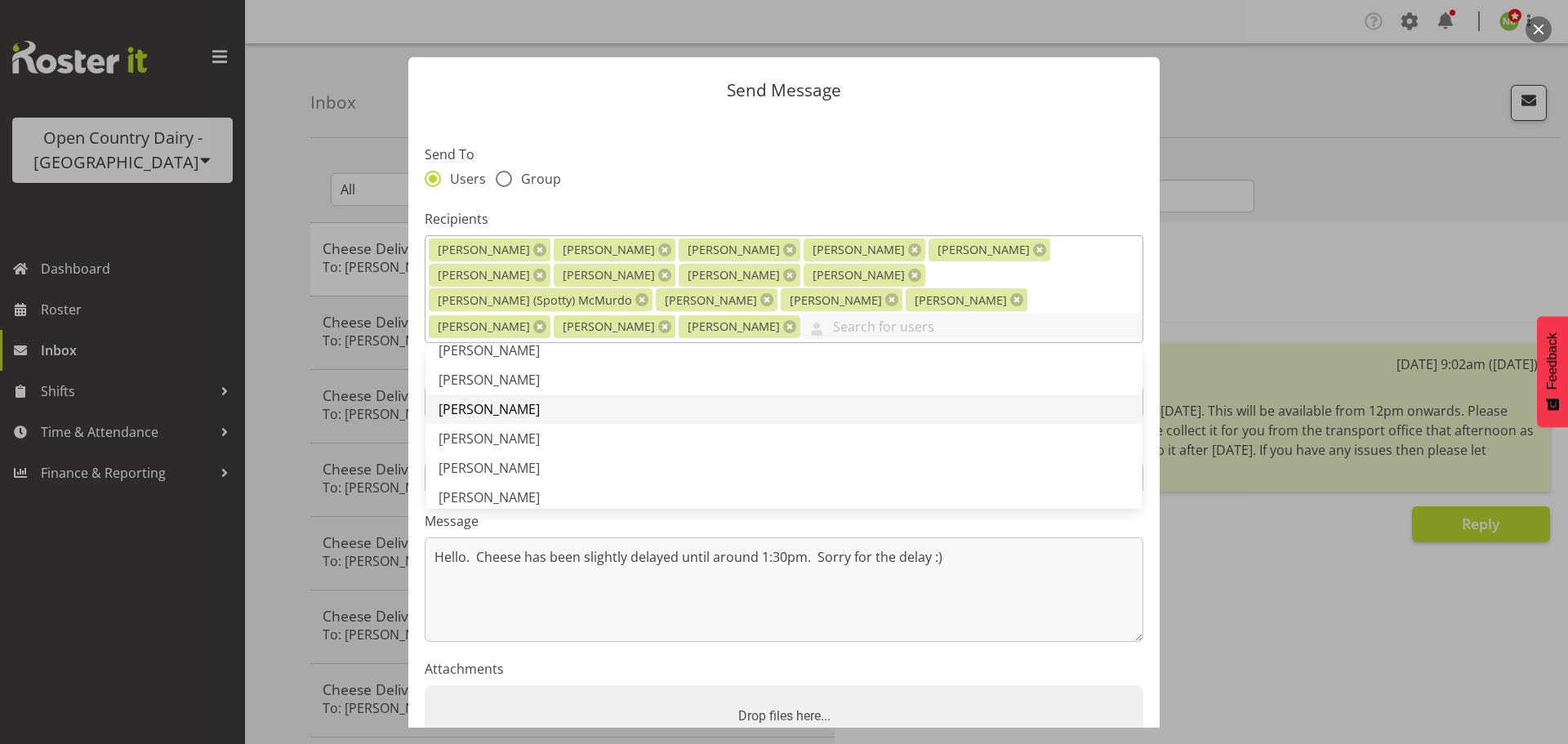
click at [507, 429] on span "[PERSON_NAME]" at bounding box center [488, 438] width 101 height 18
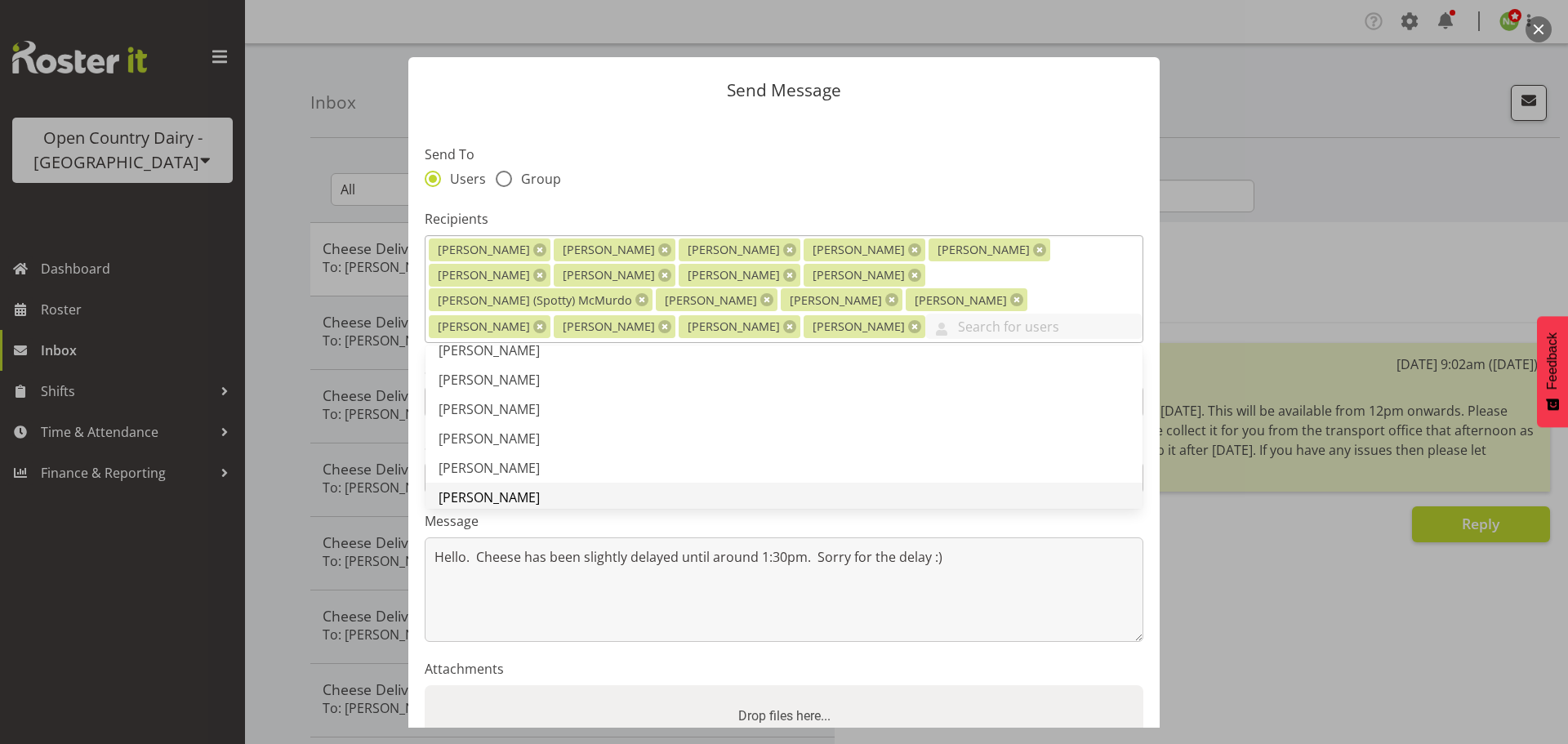
click at [474, 483] on link "[PERSON_NAME]" at bounding box center [784, 497] width 718 height 29
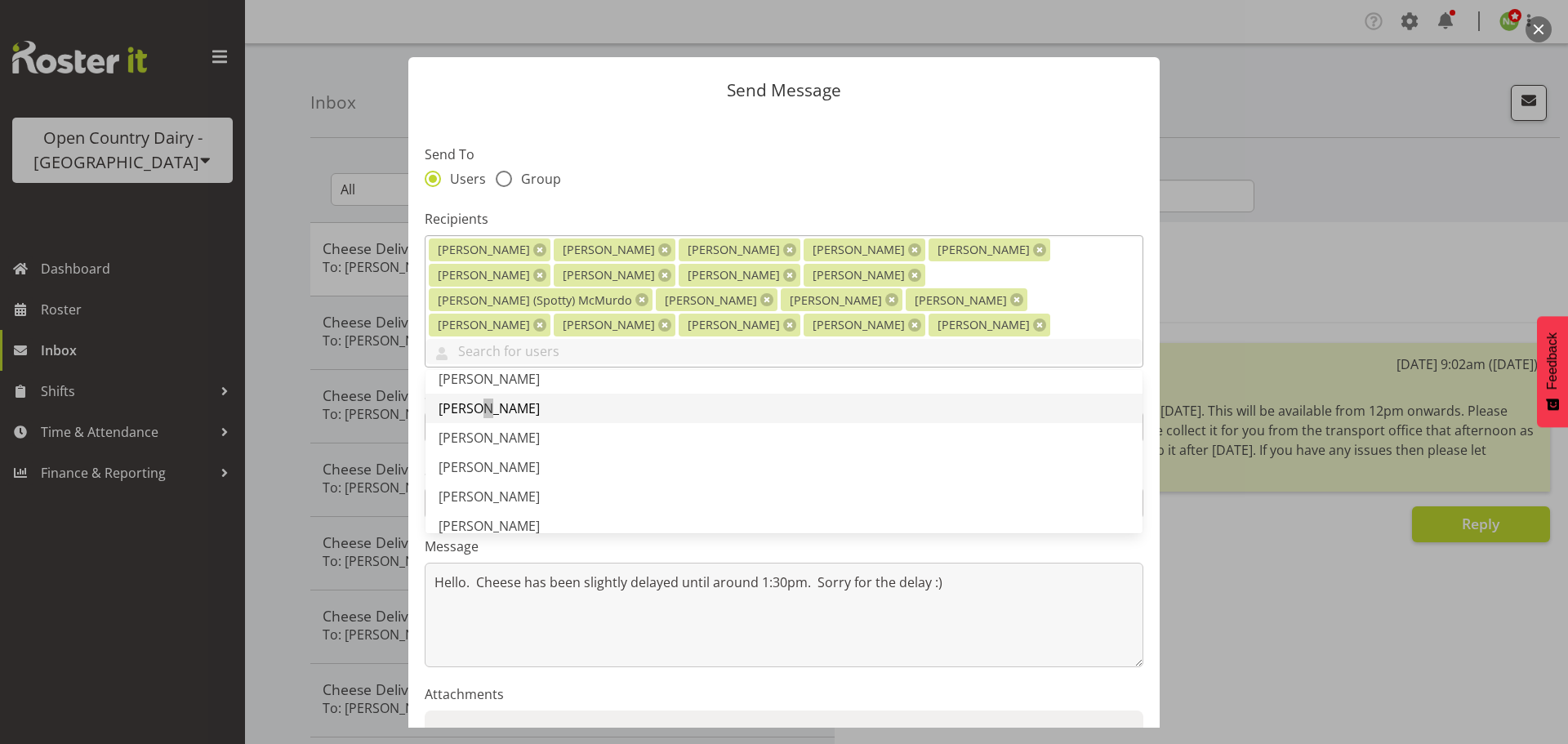
scroll to position [1062, 0]
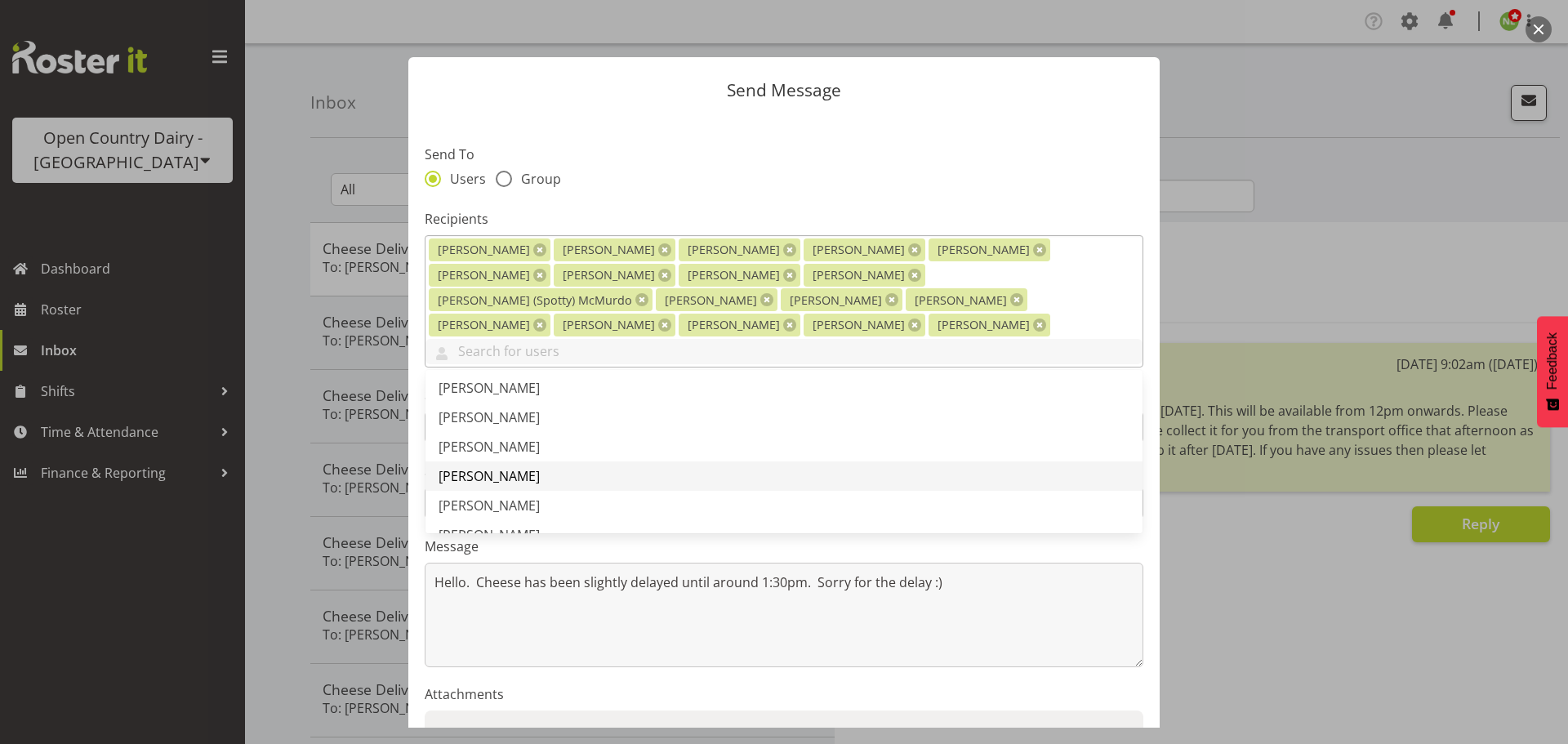
click at [507, 467] on span "[PERSON_NAME]" at bounding box center [488, 475] width 101 height 18
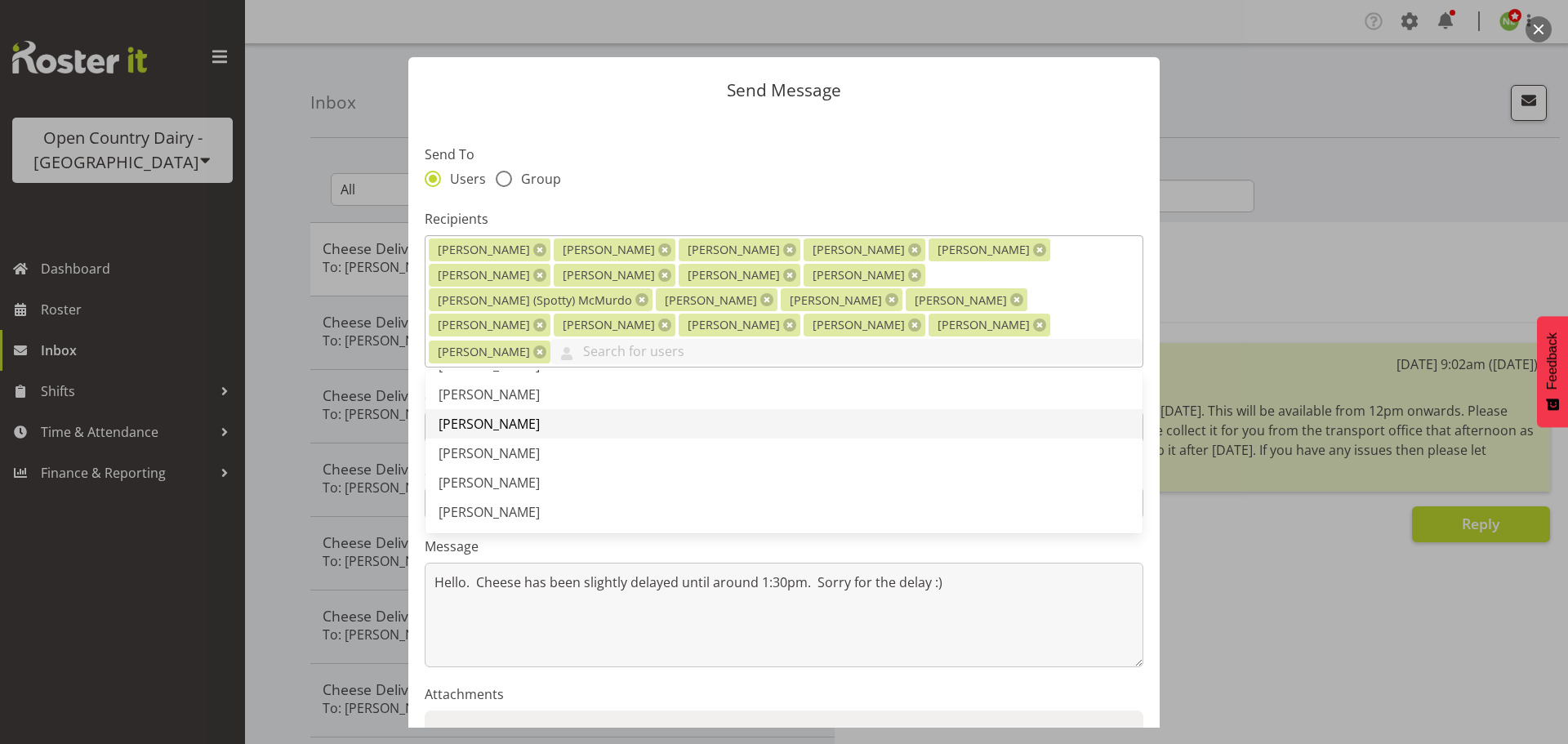
click at [508, 415] on span "[PERSON_NAME]" at bounding box center [488, 424] width 101 height 18
drag, startPoint x: 505, startPoint y: 429, endPoint x: 488, endPoint y: 438, distance: 19.2
click at [503, 444] on span "[PERSON_NAME]" at bounding box center [488, 453] width 101 height 18
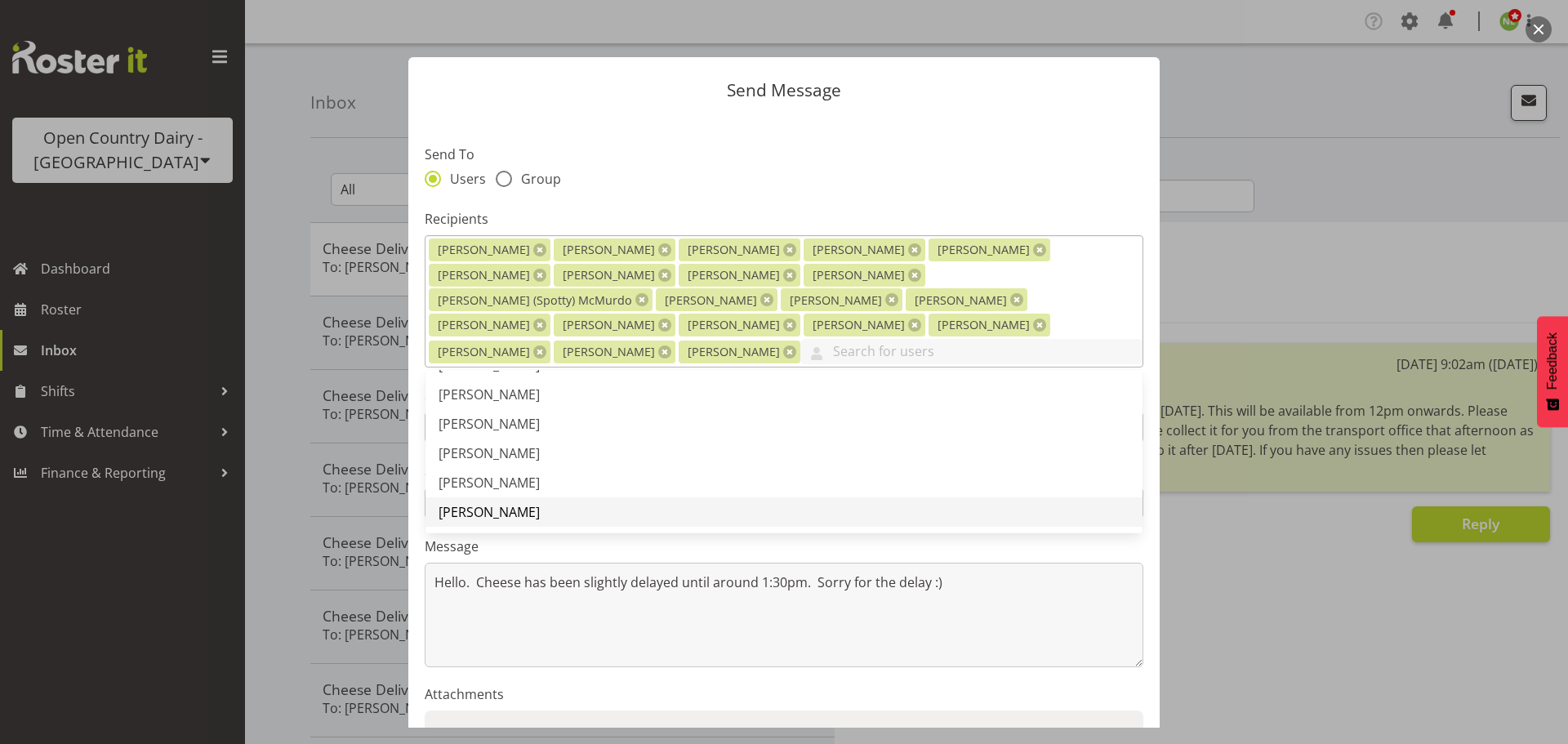
click at [495, 503] on span "[PERSON_NAME]" at bounding box center [488, 512] width 101 height 18
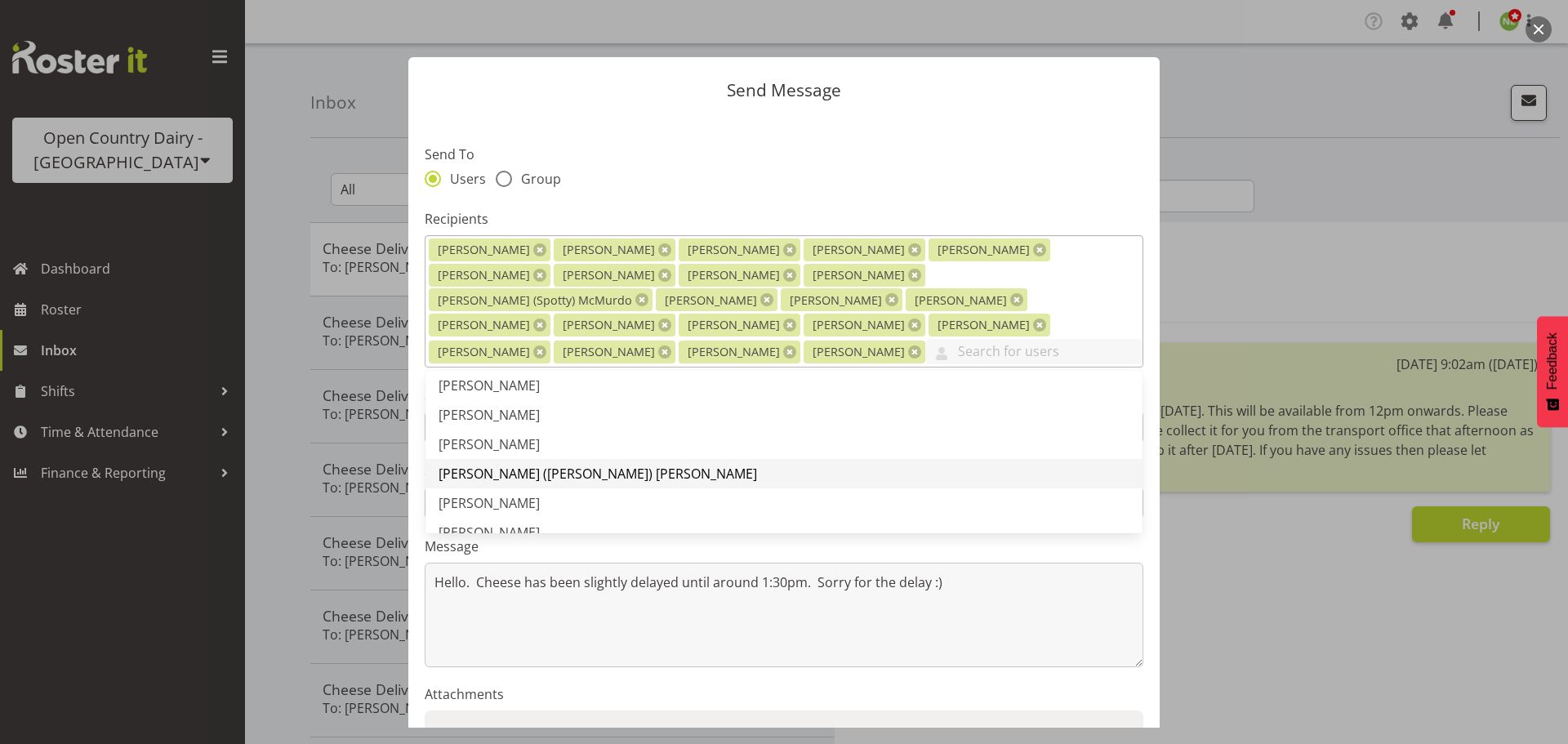
scroll to position [409, 0]
click at [512, 474] on span "[PERSON_NAME] ([PERSON_NAME]) [PERSON_NAME]" at bounding box center [597, 483] width 319 height 18
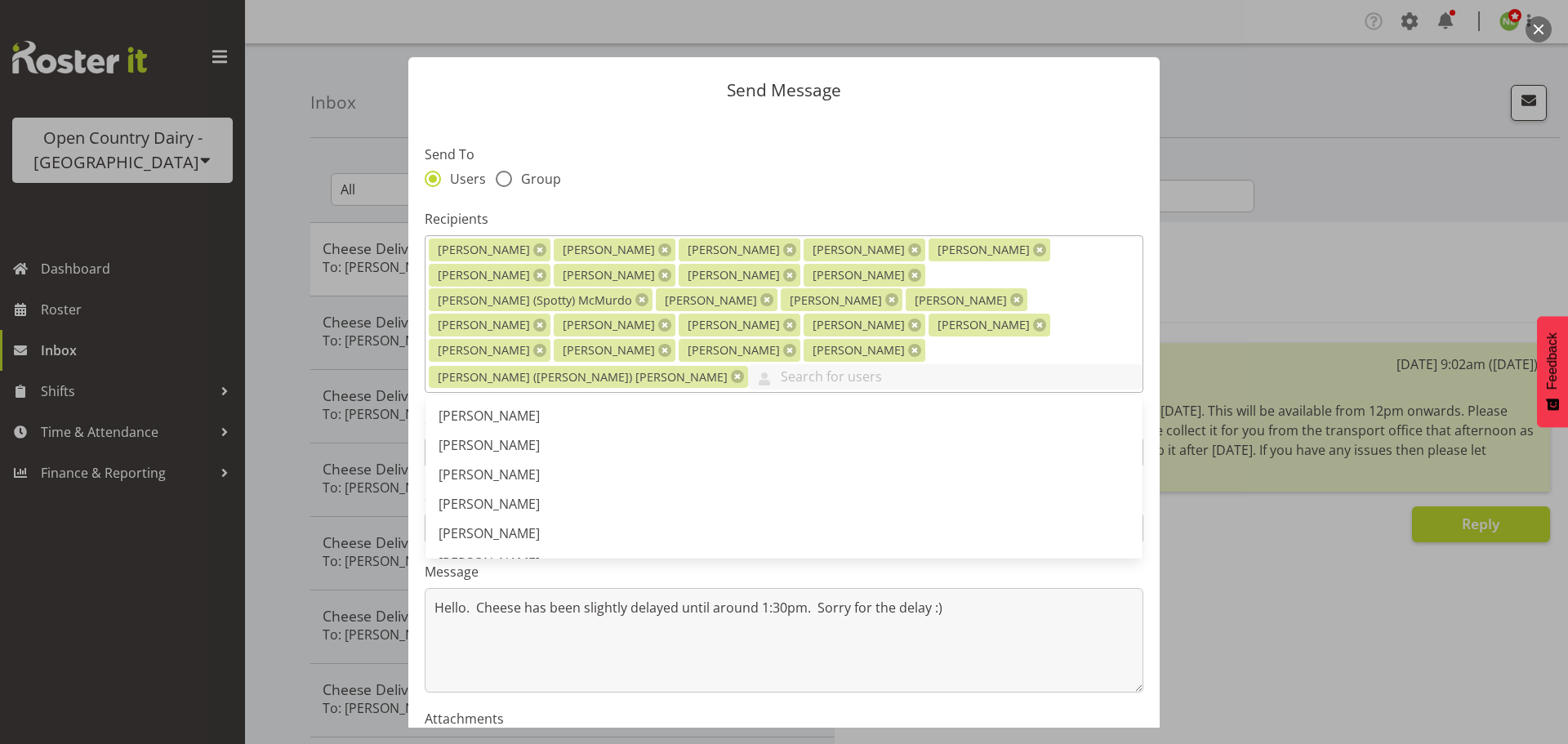
scroll to position [1225, 0]
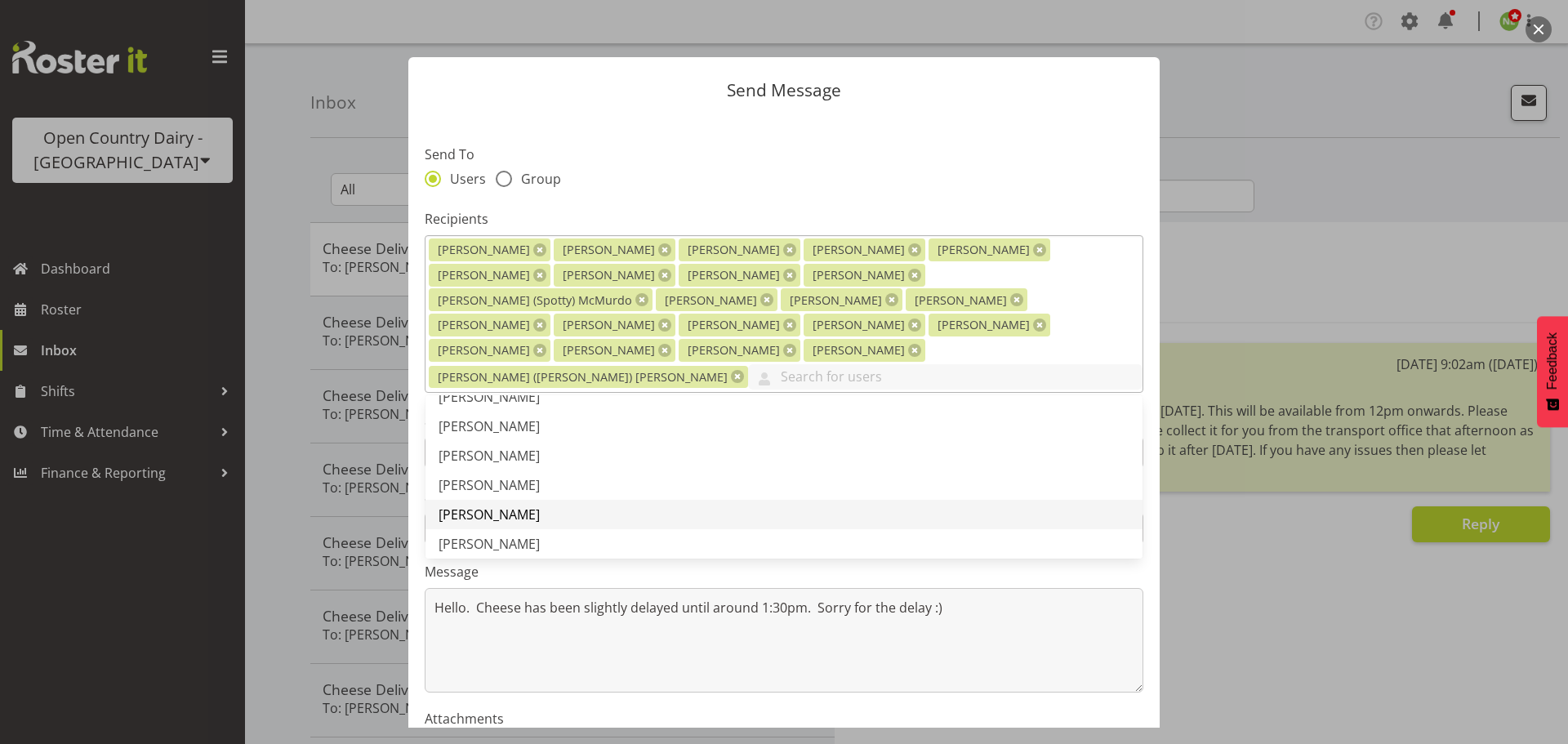
click at [496, 505] on span "[PERSON_NAME]" at bounding box center [488, 514] width 101 height 18
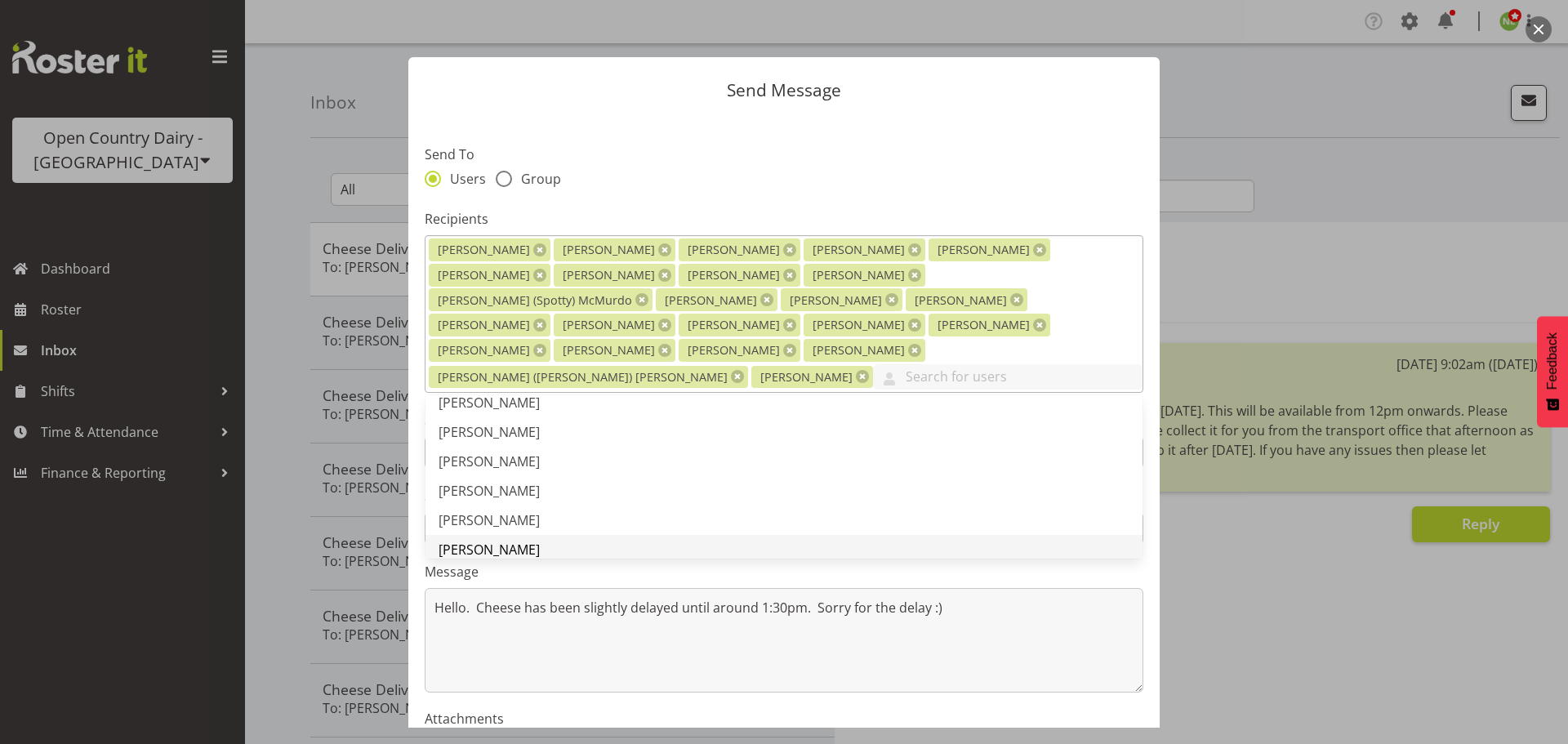
scroll to position [1306, 0]
click at [498, 483] on span "[PERSON_NAME]" at bounding box center [488, 492] width 101 height 18
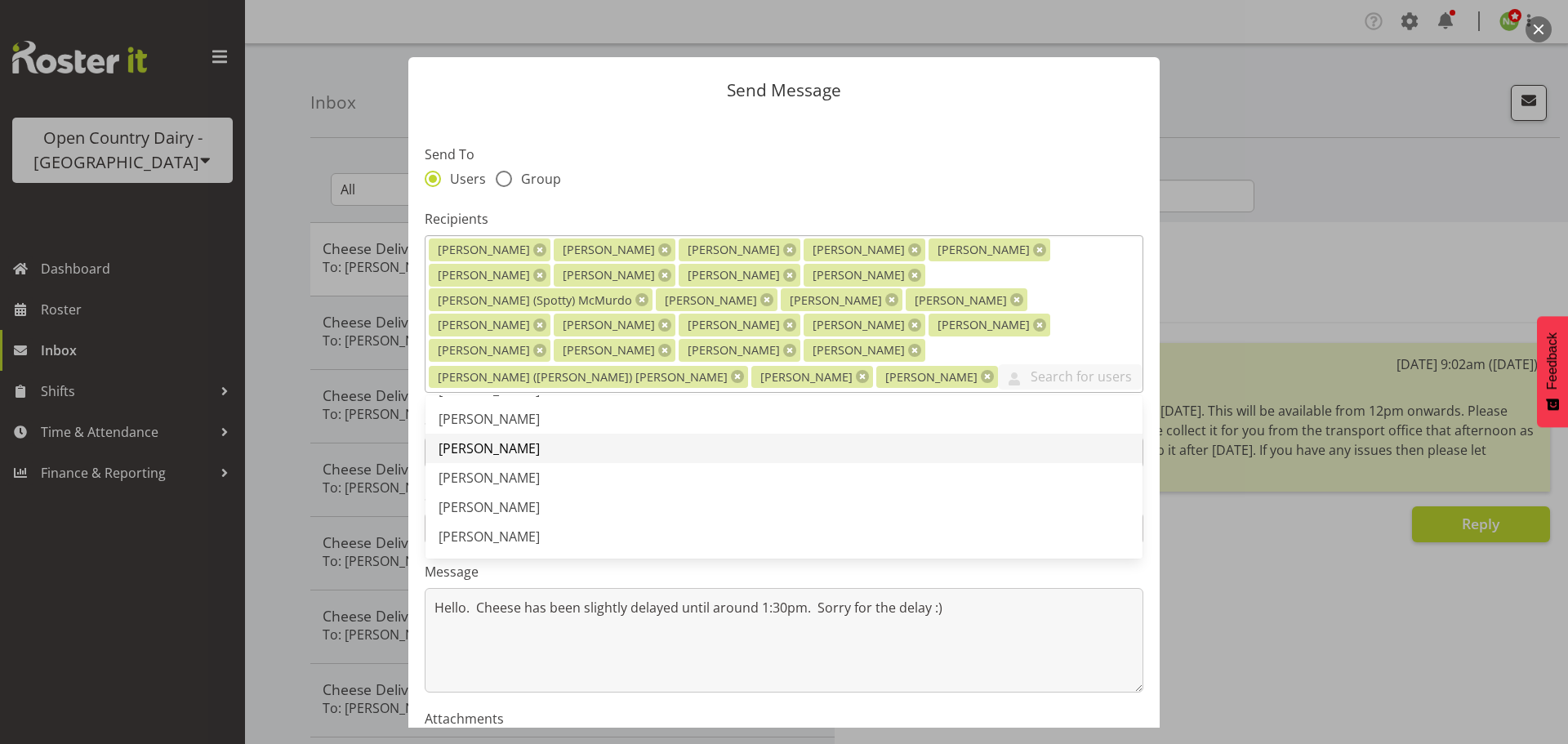
scroll to position [1388, 0]
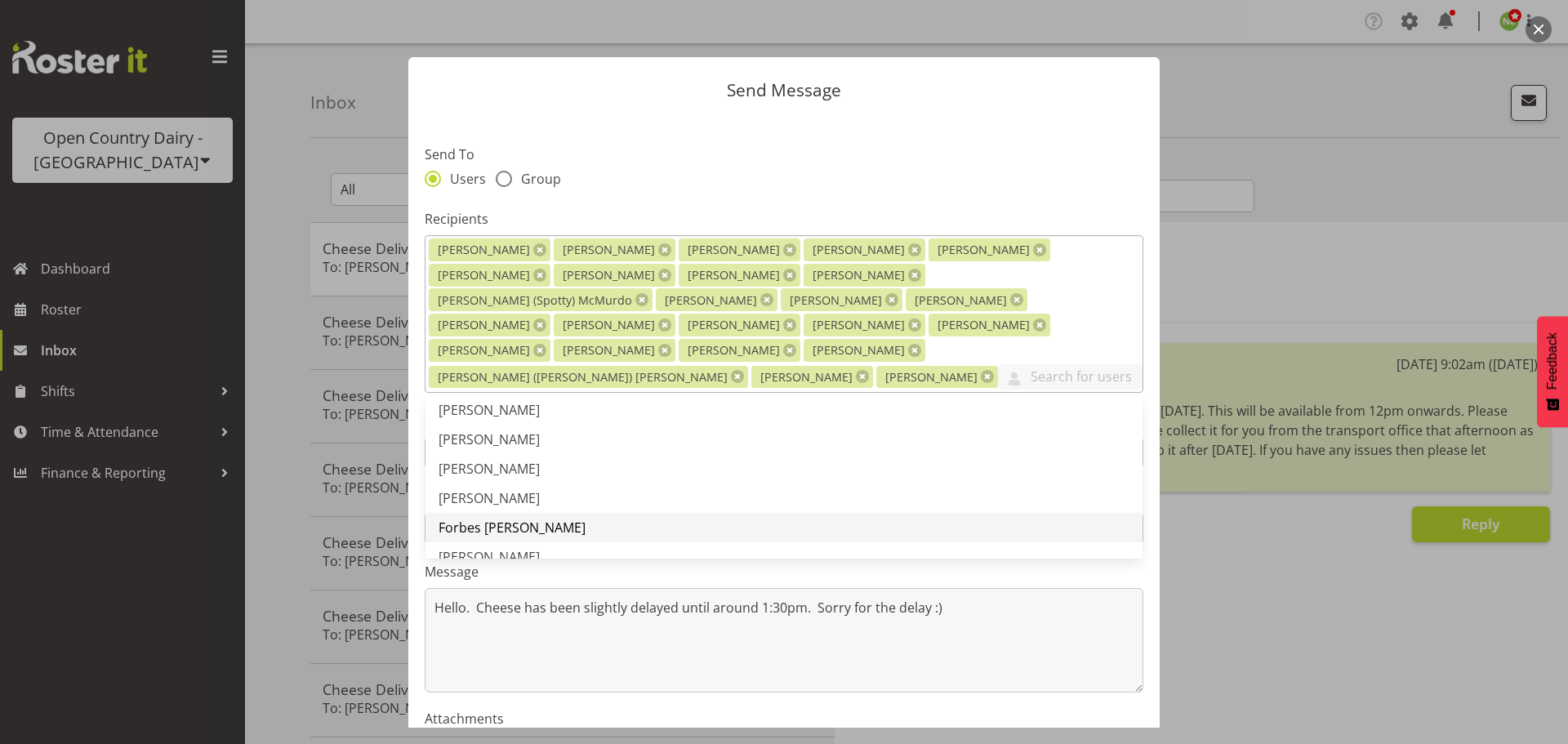
click at [491, 518] on span "Forbes [PERSON_NAME]" at bounding box center [511, 527] width 147 height 18
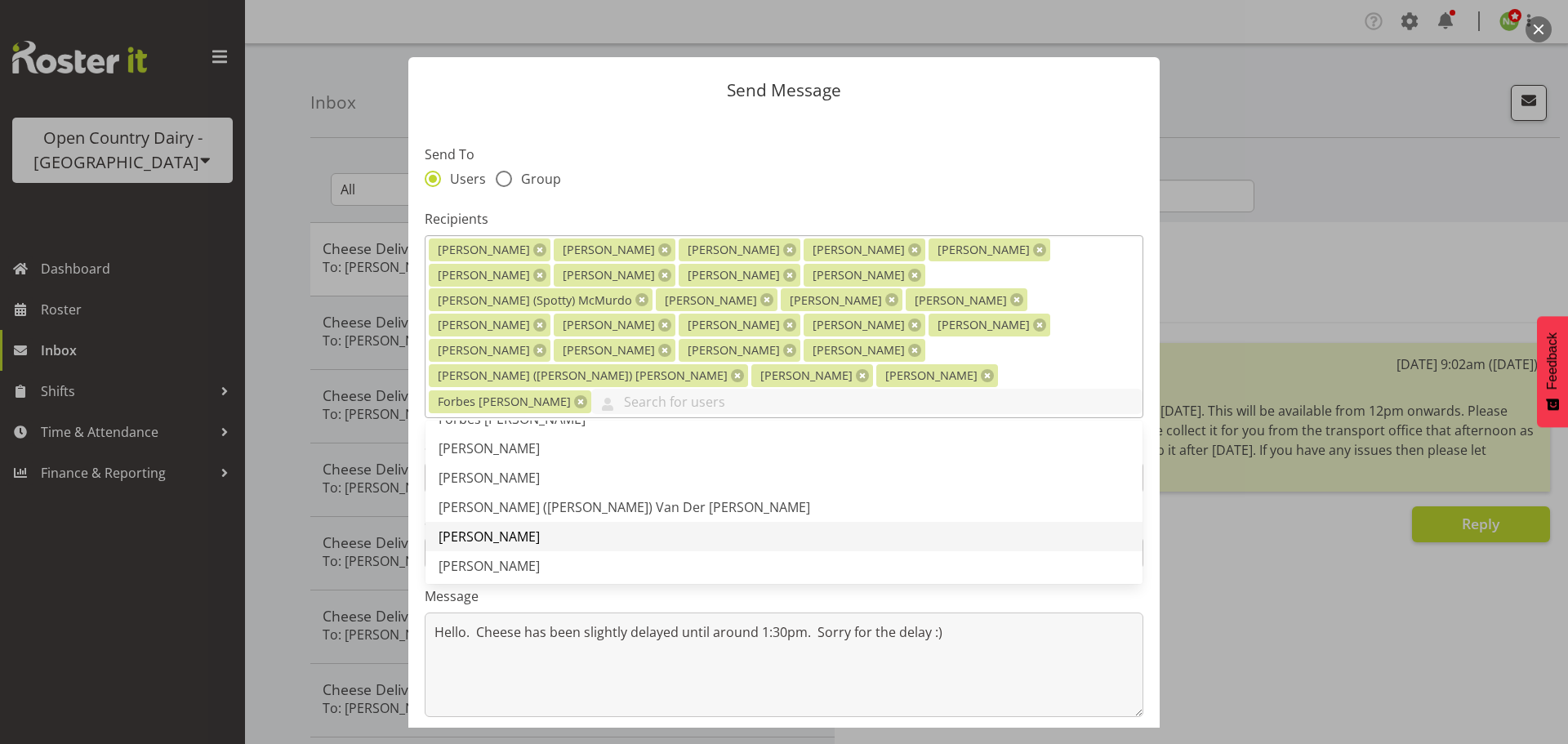
scroll to position [1551, 0]
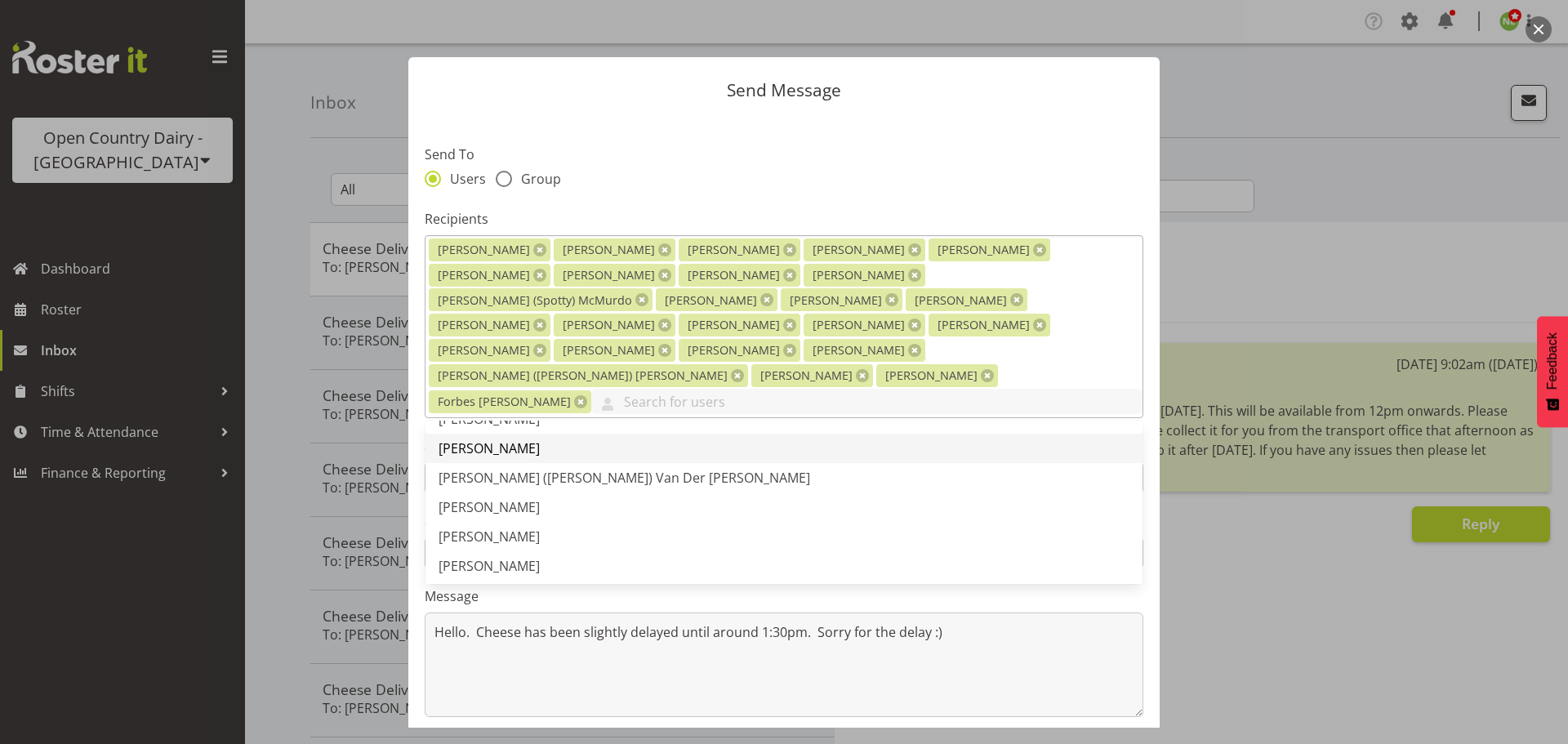
click at [513, 439] on span "[PERSON_NAME]" at bounding box center [488, 448] width 101 height 18
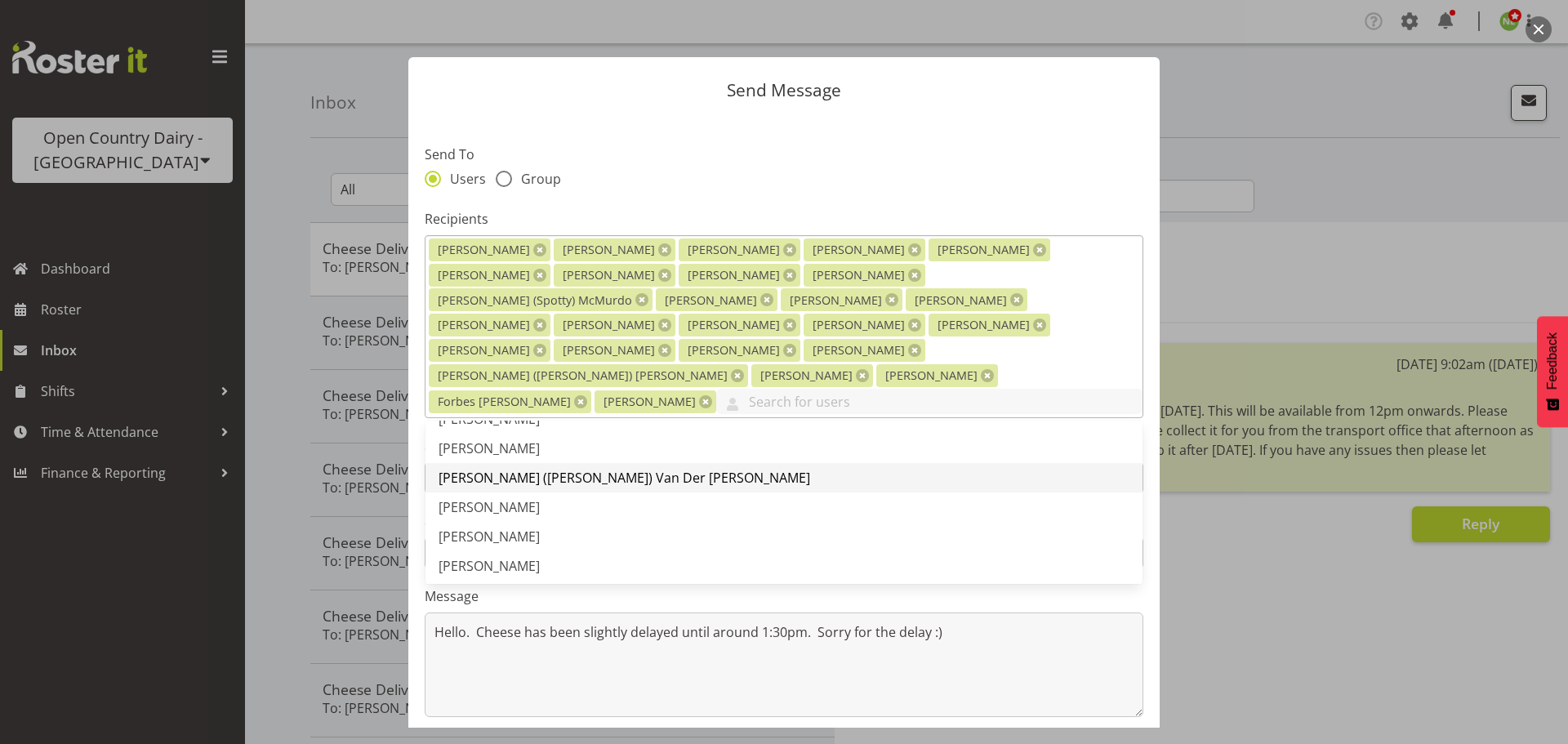
click at [516, 468] on span "[PERSON_NAME] ([PERSON_NAME]) Van Der [PERSON_NAME]" at bounding box center [624, 477] width 371 height 18
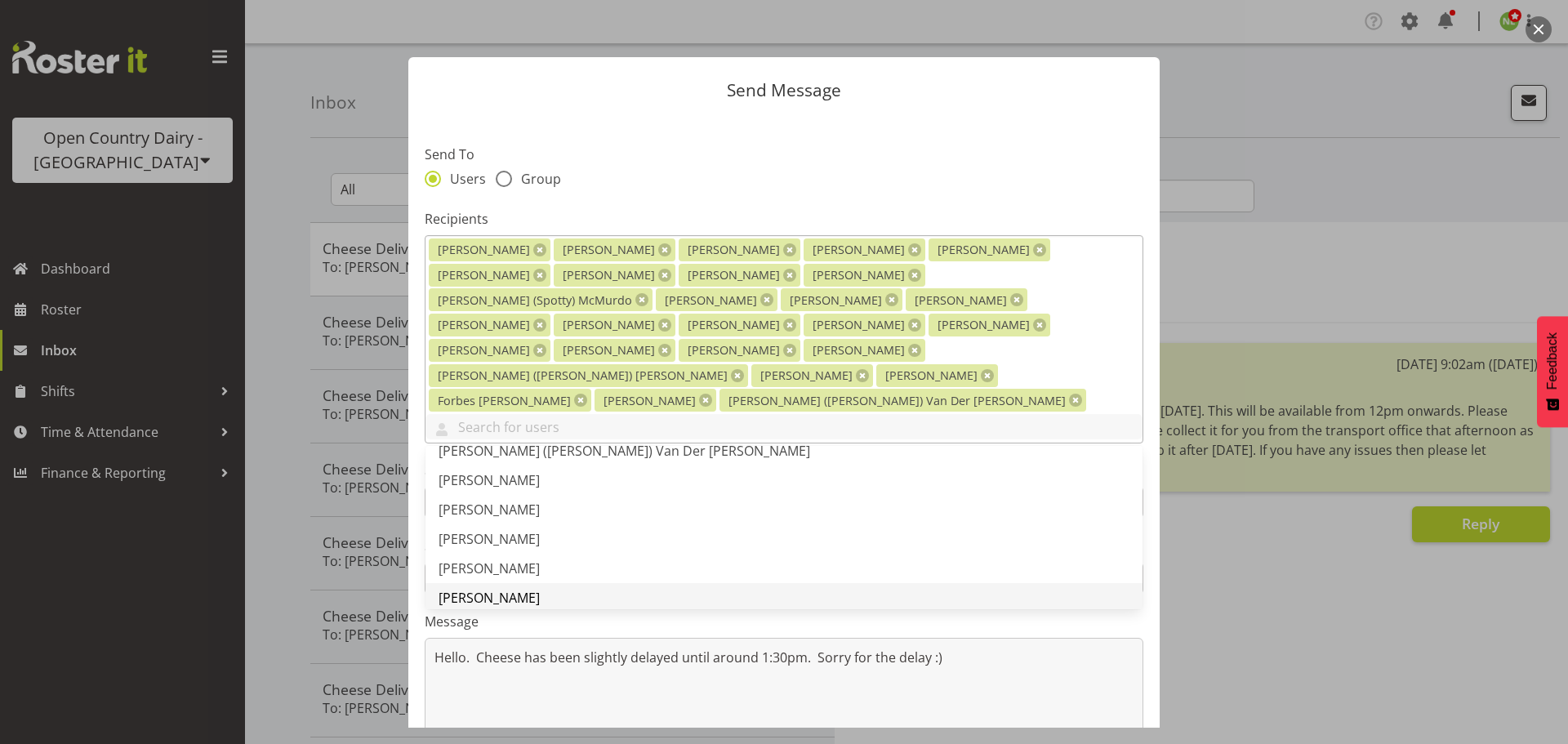
scroll to position [1633, 0]
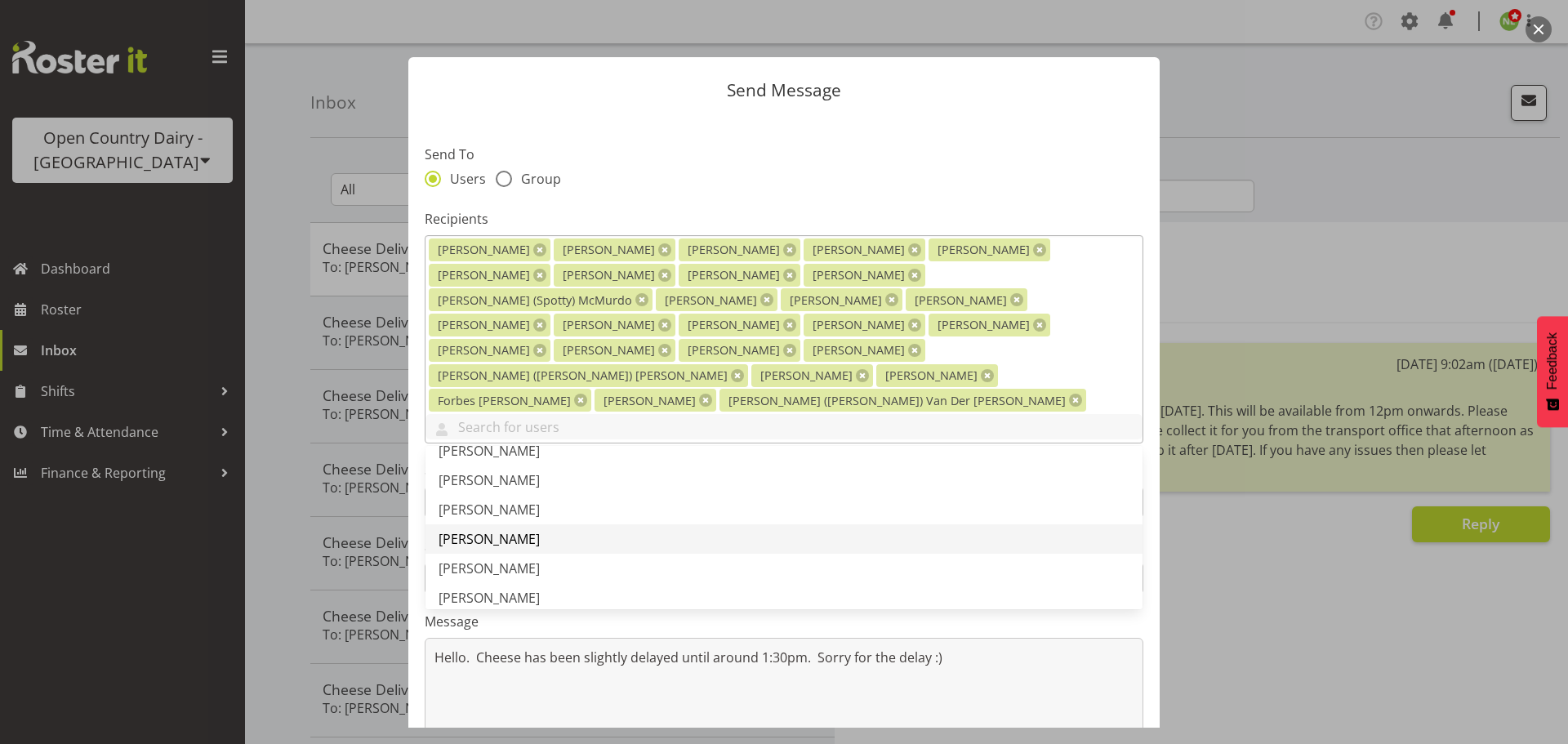
click at [487, 530] on span "[PERSON_NAME]" at bounding box center [488, 539] width 101 height 18
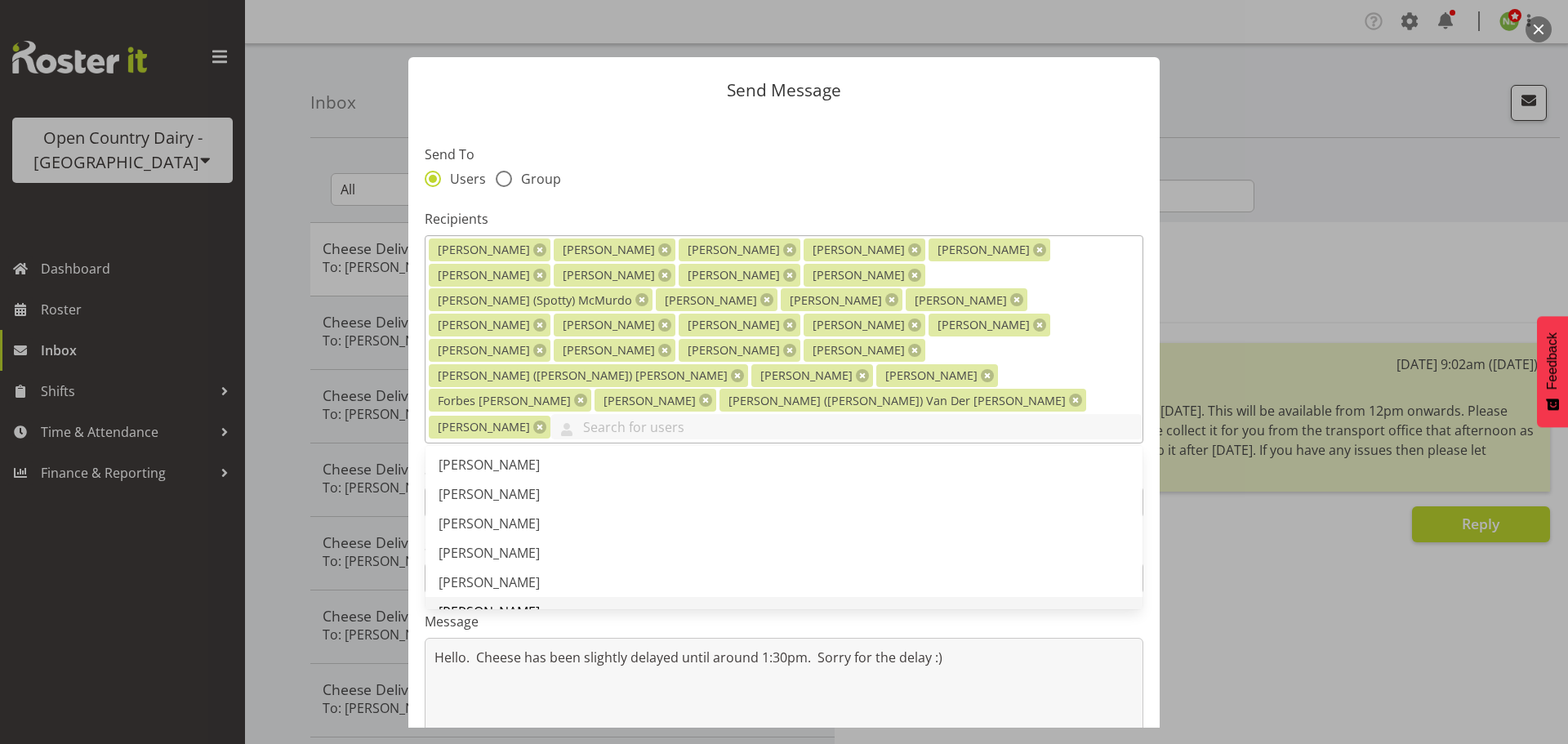
scroll to position [1715, 0]
click at [502, 536] on span "[PERSON_NAME]" at bounding box center [488, 545] width 101 height 18
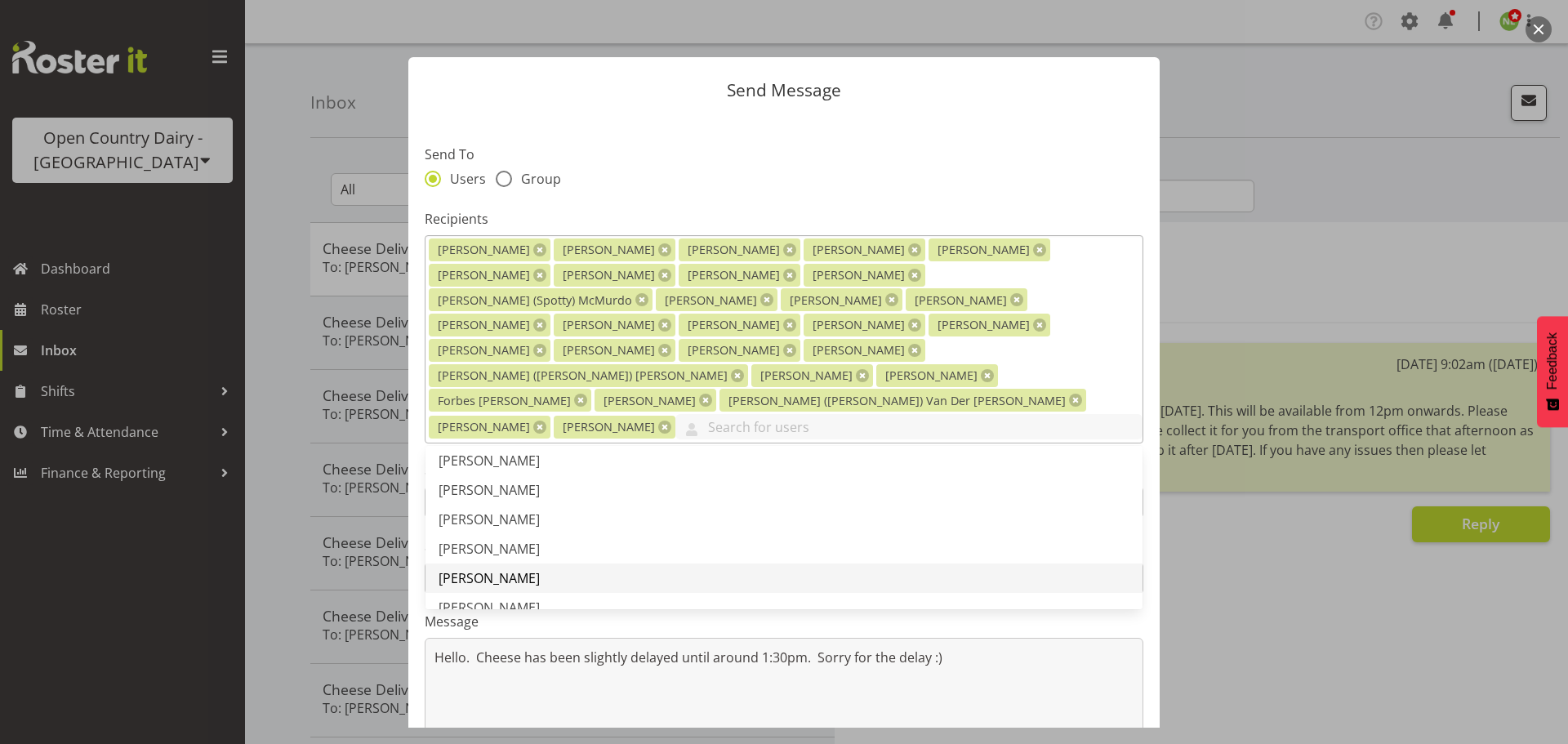
scroll to position [1796, 0]
click at [486, 537] on link "[PERSON_NAME]" at bounding box center [784, 551] width 718 height 29
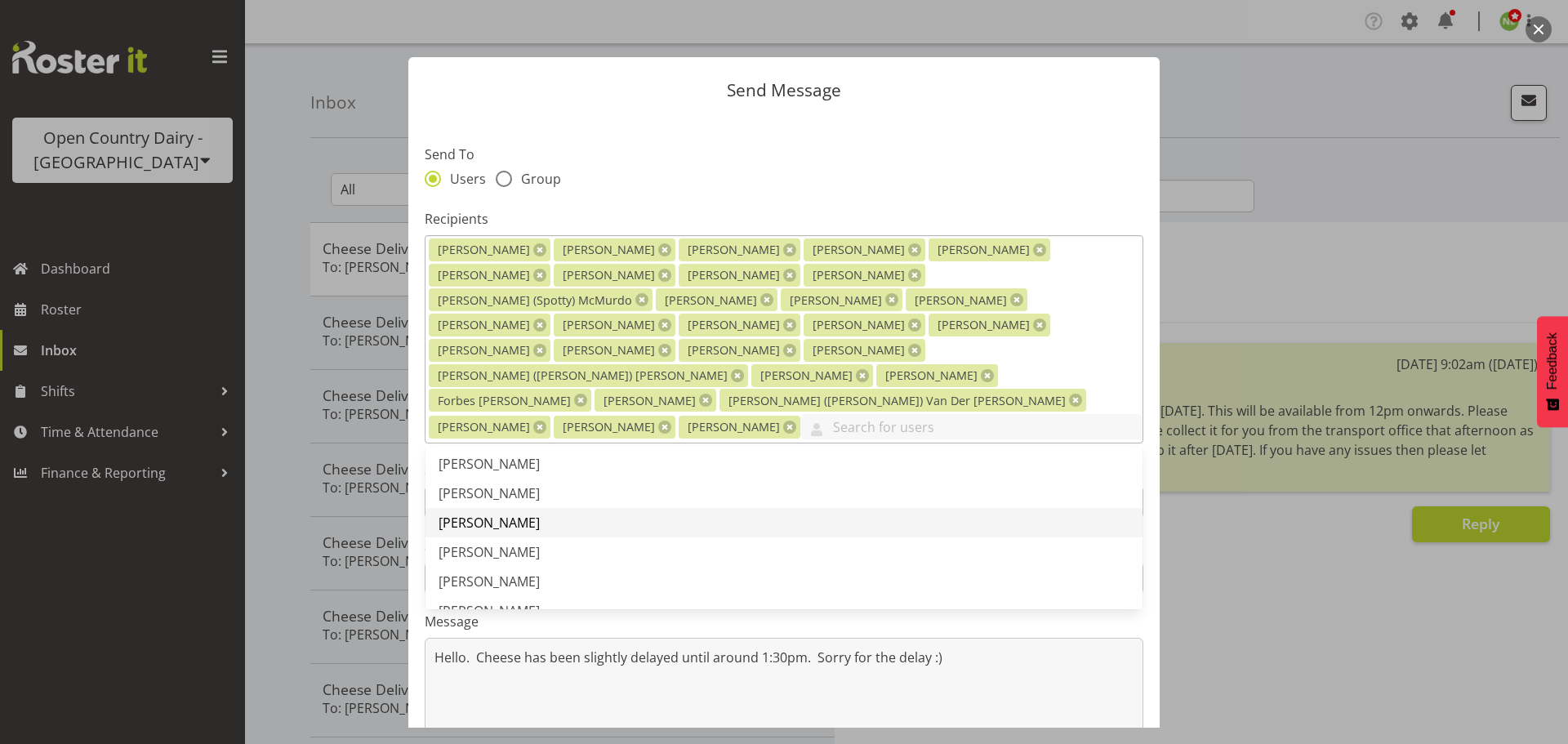
scroll to position [1878, 0]
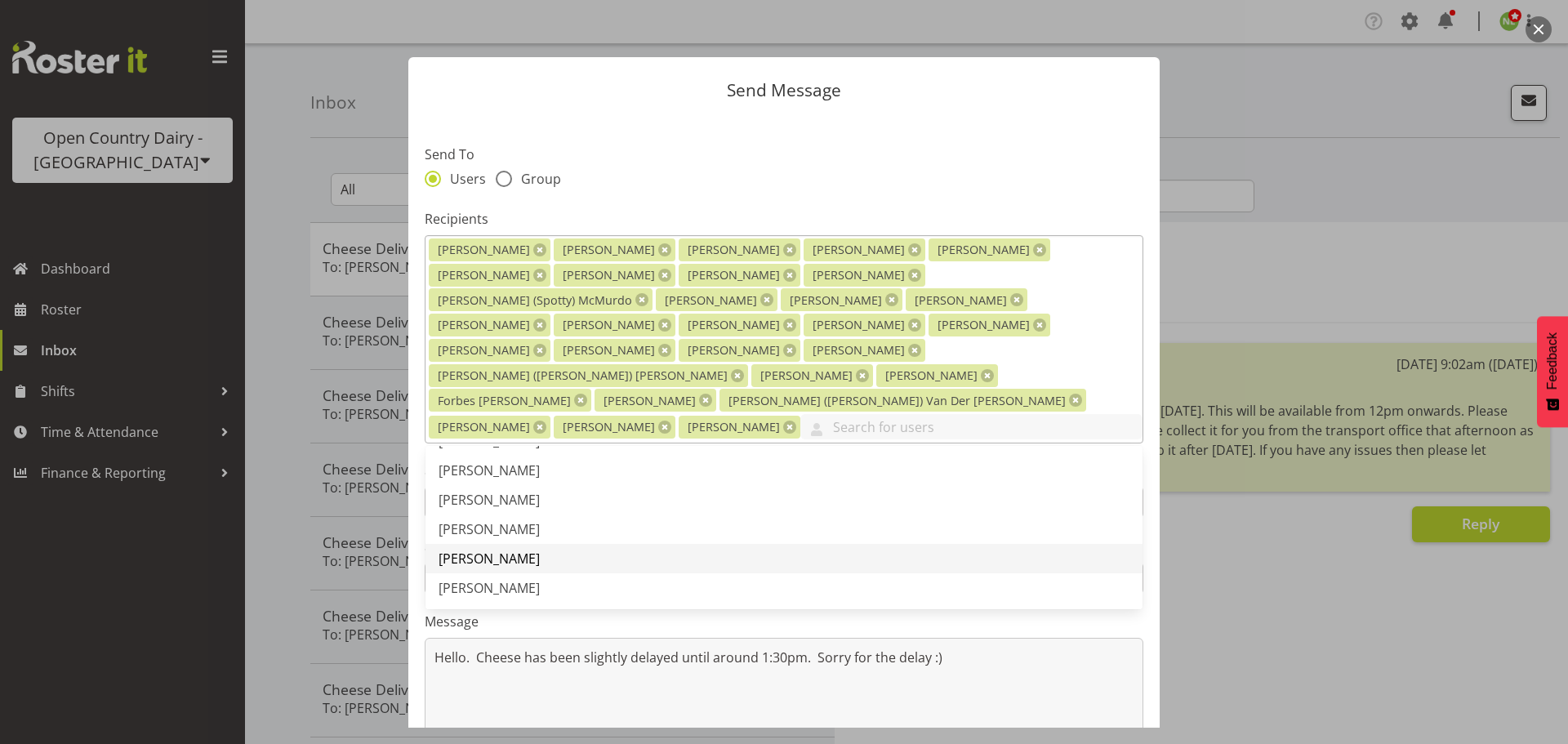
click at [494, 550] on span "[PERSON_NAME]" at bounding box center [488, 558] width 101 height 18
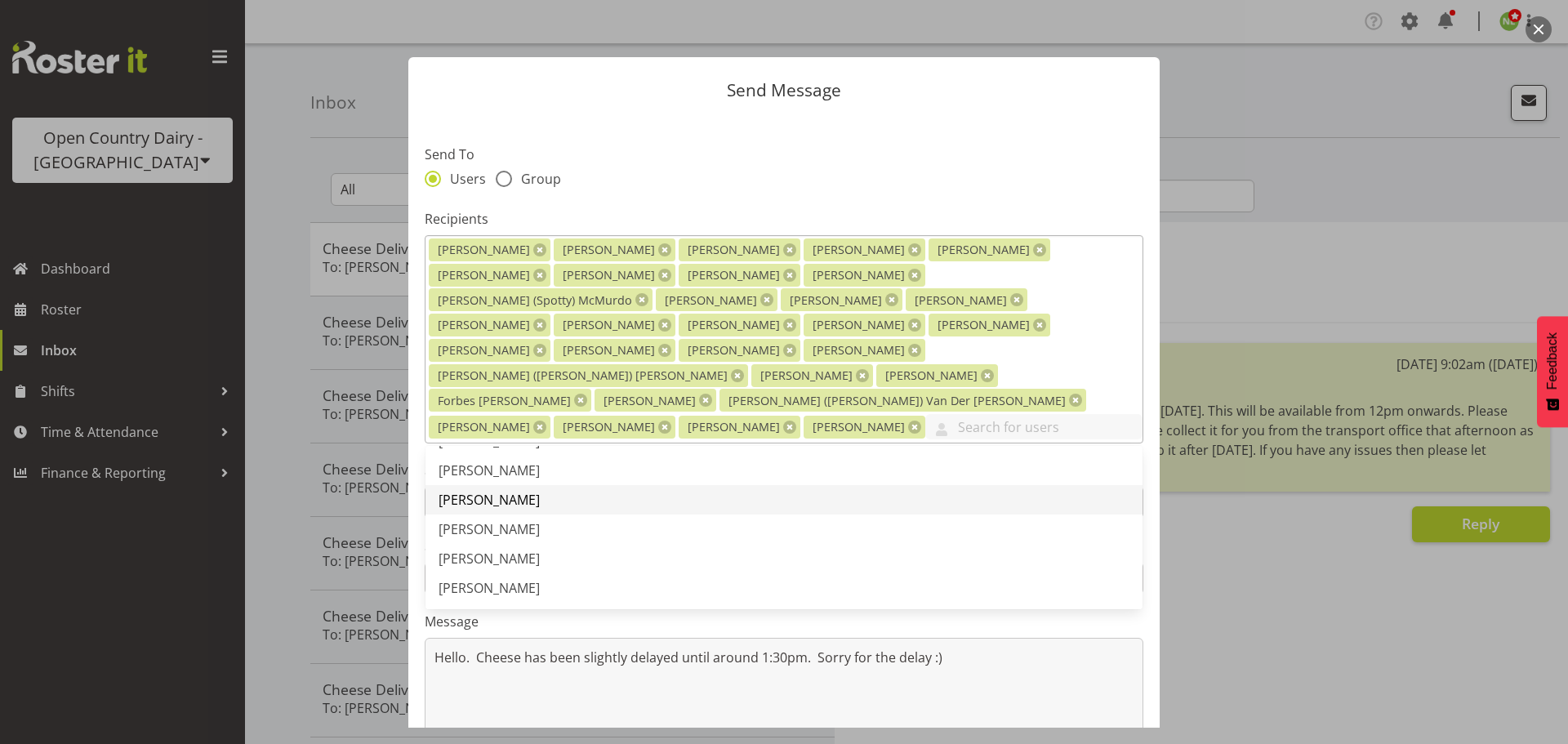
click at [507, 491] on span "[PERSON_NAME]" at bounding box center [488, 500] width 101 height 18
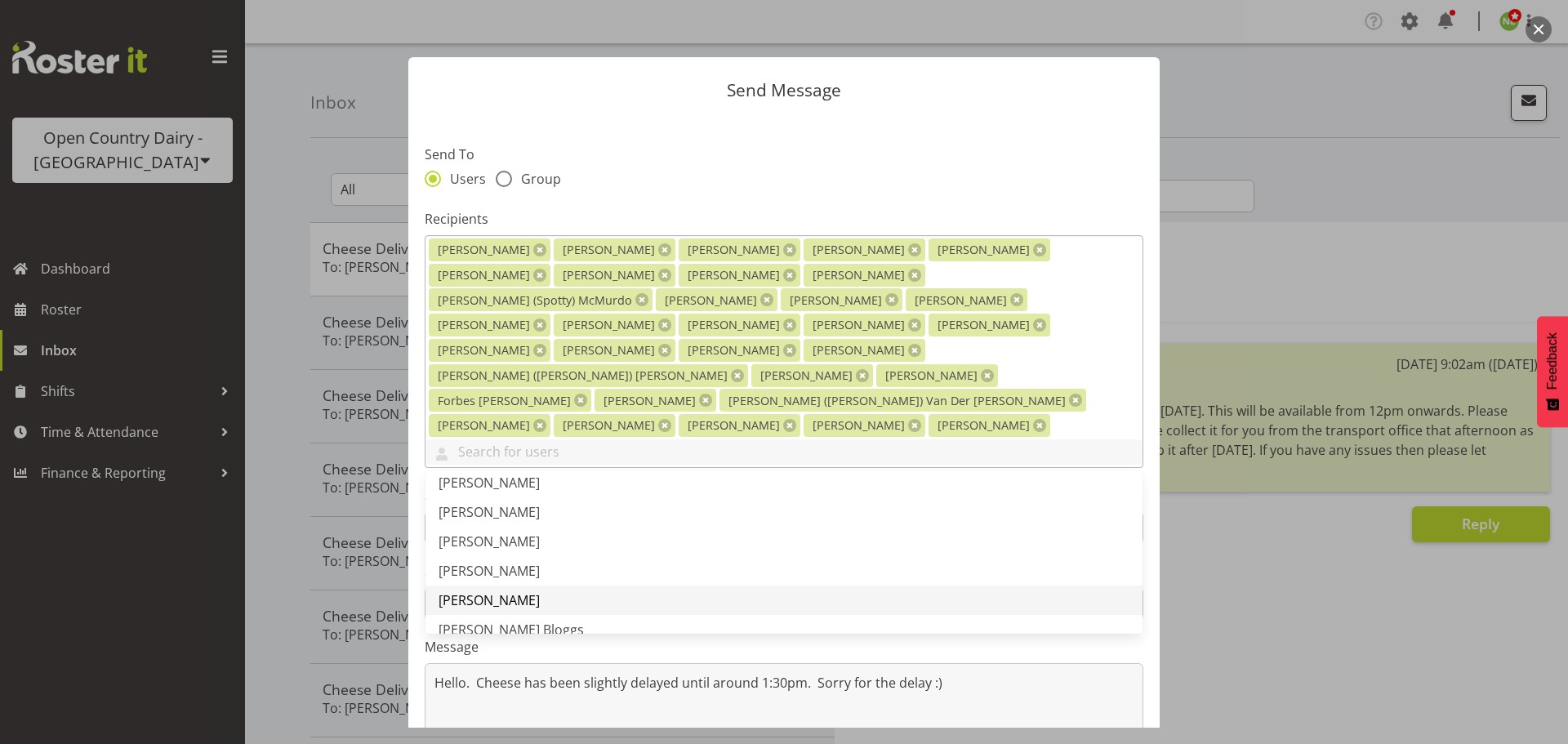
scroll to position [1959, 0]
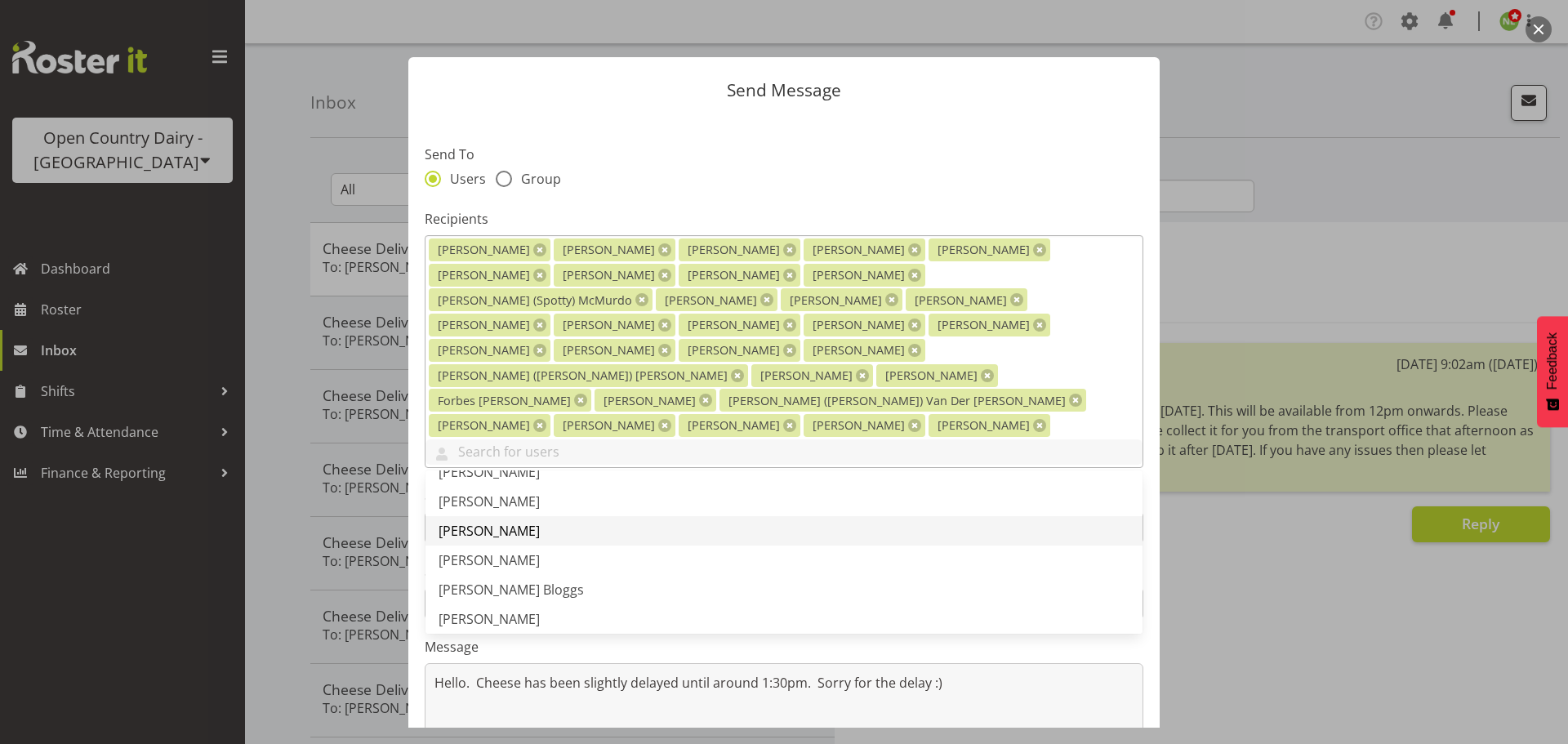
click at [497, 522] on span "[PERSON_NAME]" at bounding box center [488, 531] width 101 height 18
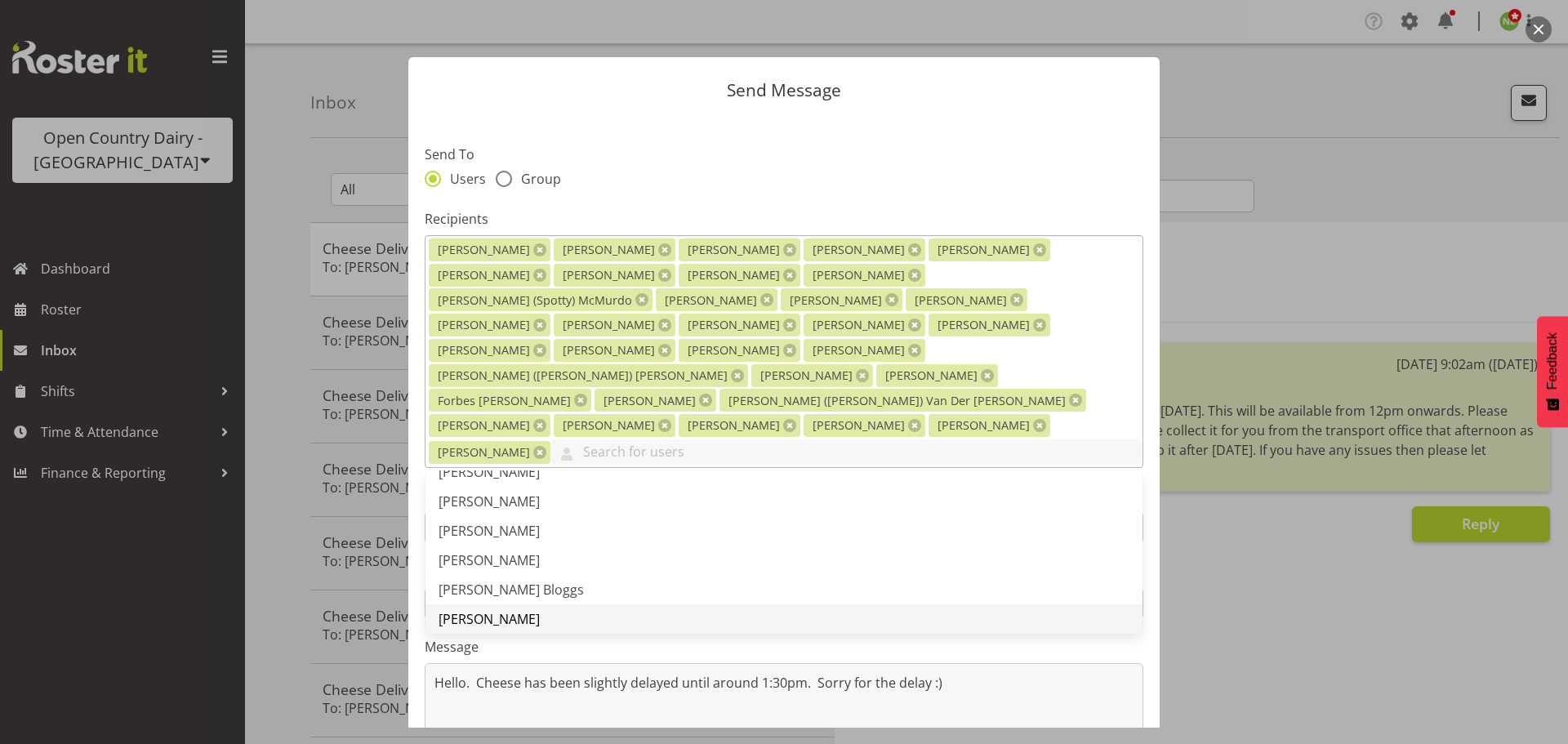
click at [468, 610] on span "[PERSON_NAME]" at bounding box center [488, 619] width 101 height 18
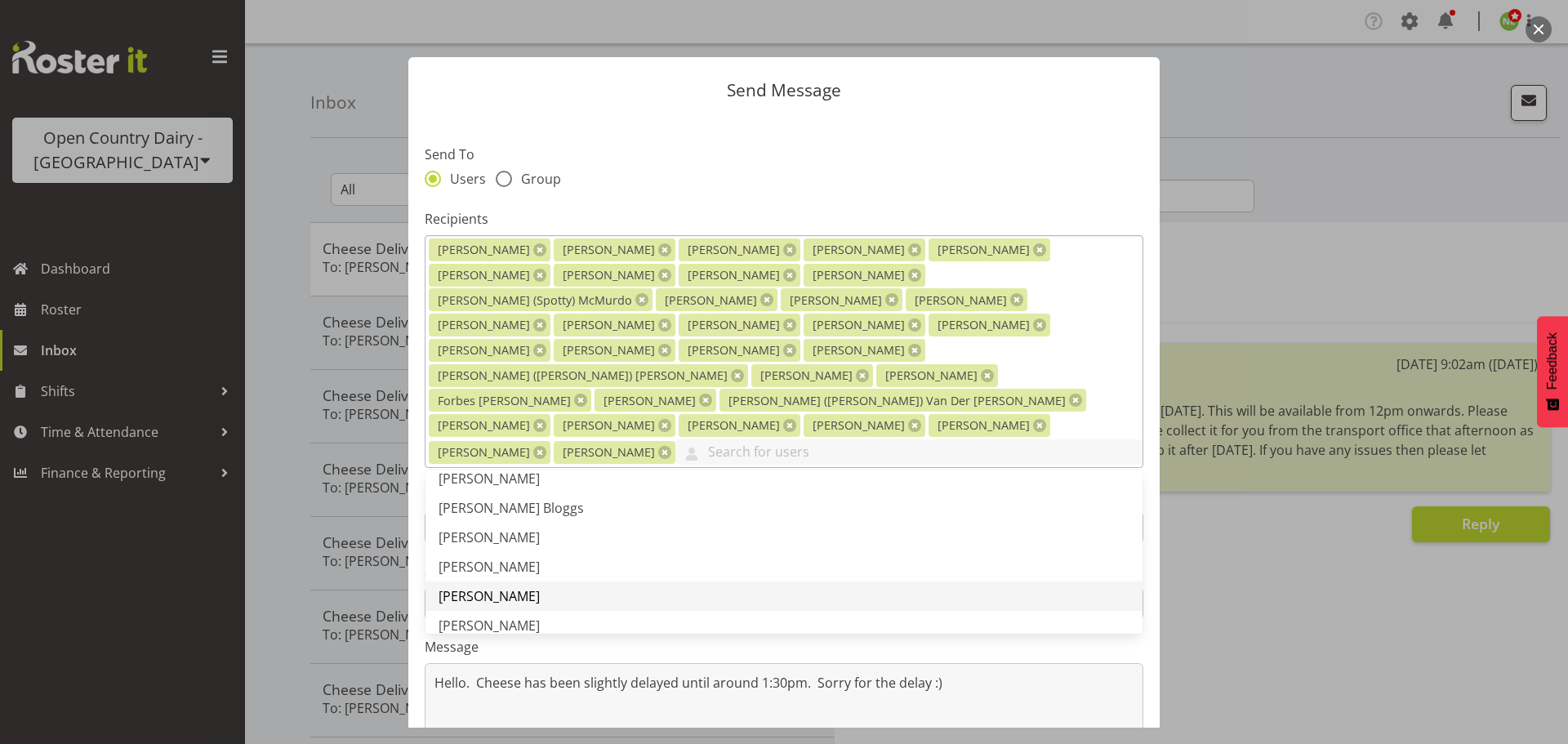
click at [479, 587] on span "[PERSON_NAME]" at bounding box center [488, 596] width 101 height 18
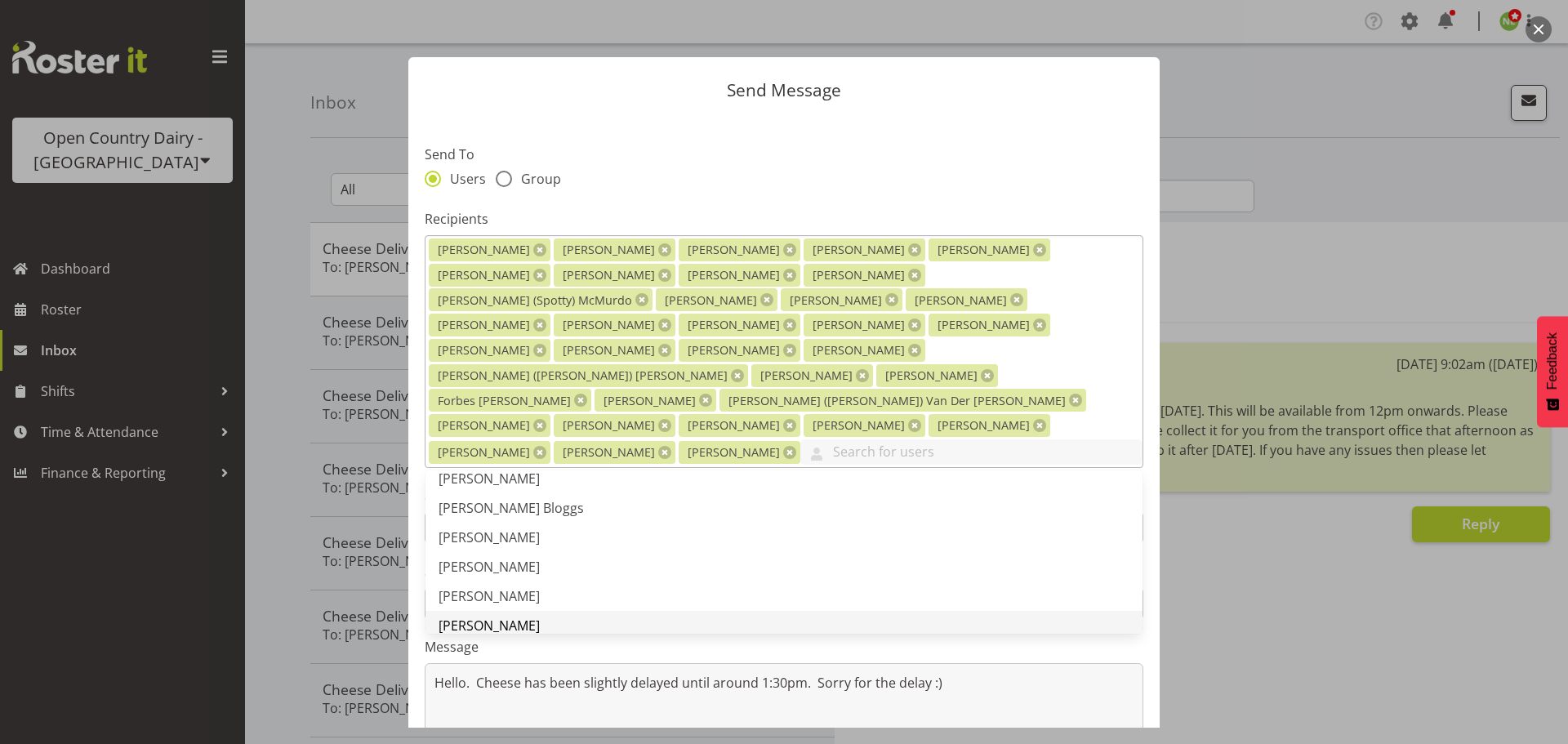
click at [484, 616] on span "[PERSON_NAME]" at bounding box center [488, 625] width 101 height 18
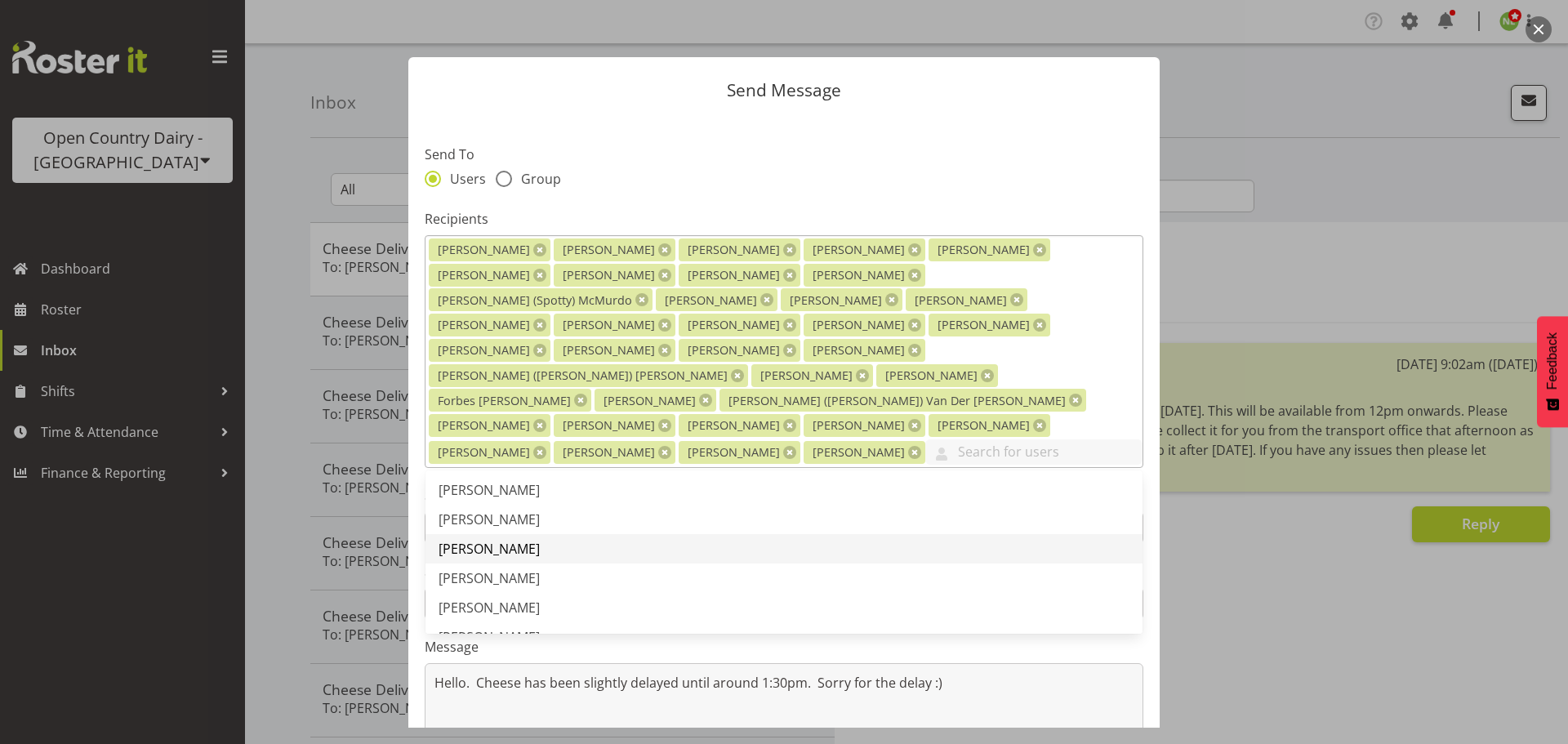
scroll to position [2204, 0]
click at [519, 512] on span "[PERSON_NAME]" at bounding box center [488, 521] width 101 height 18
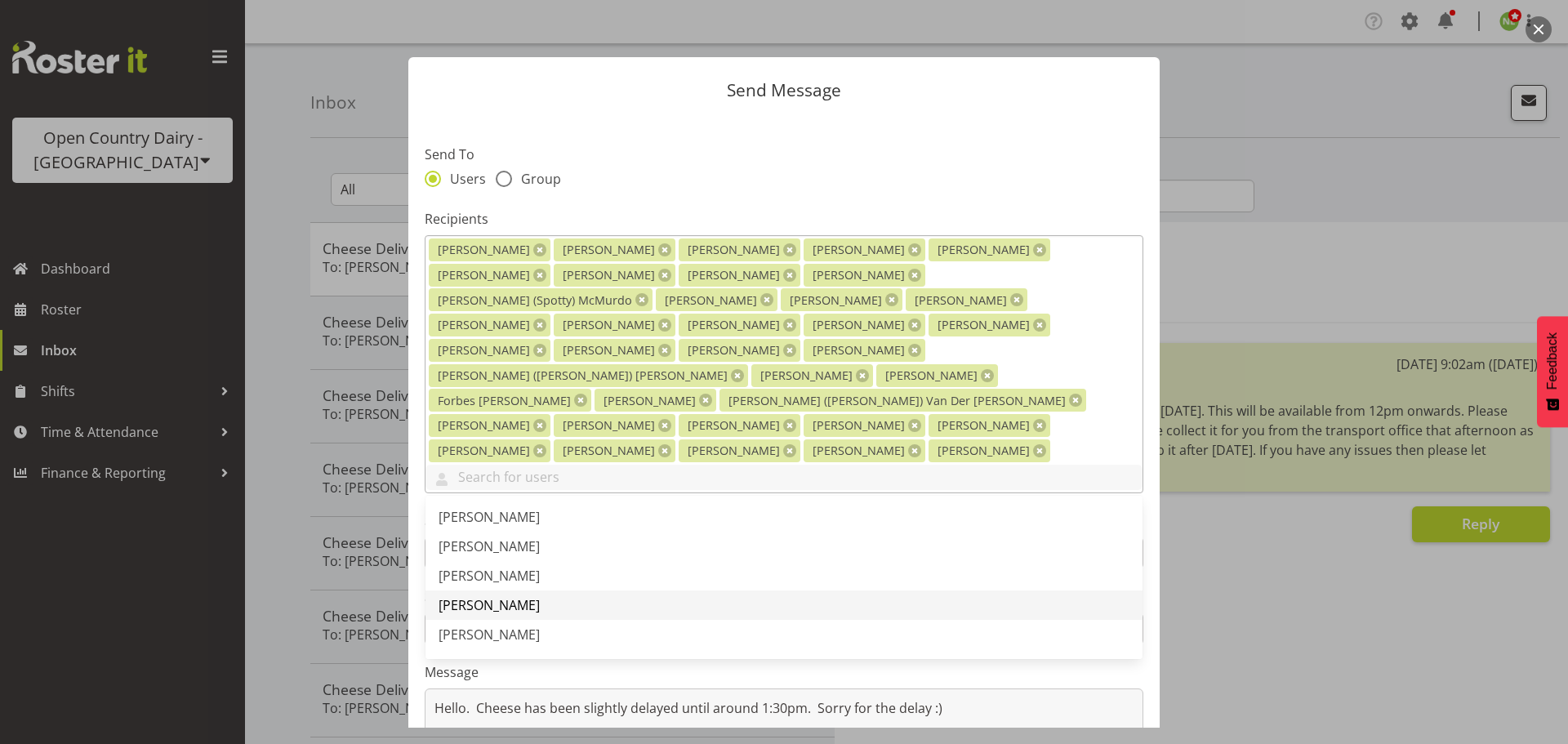
click at [488, 596] on span "[PERSON_NAME]" at bounding box center [488, 605] width 101 height 18
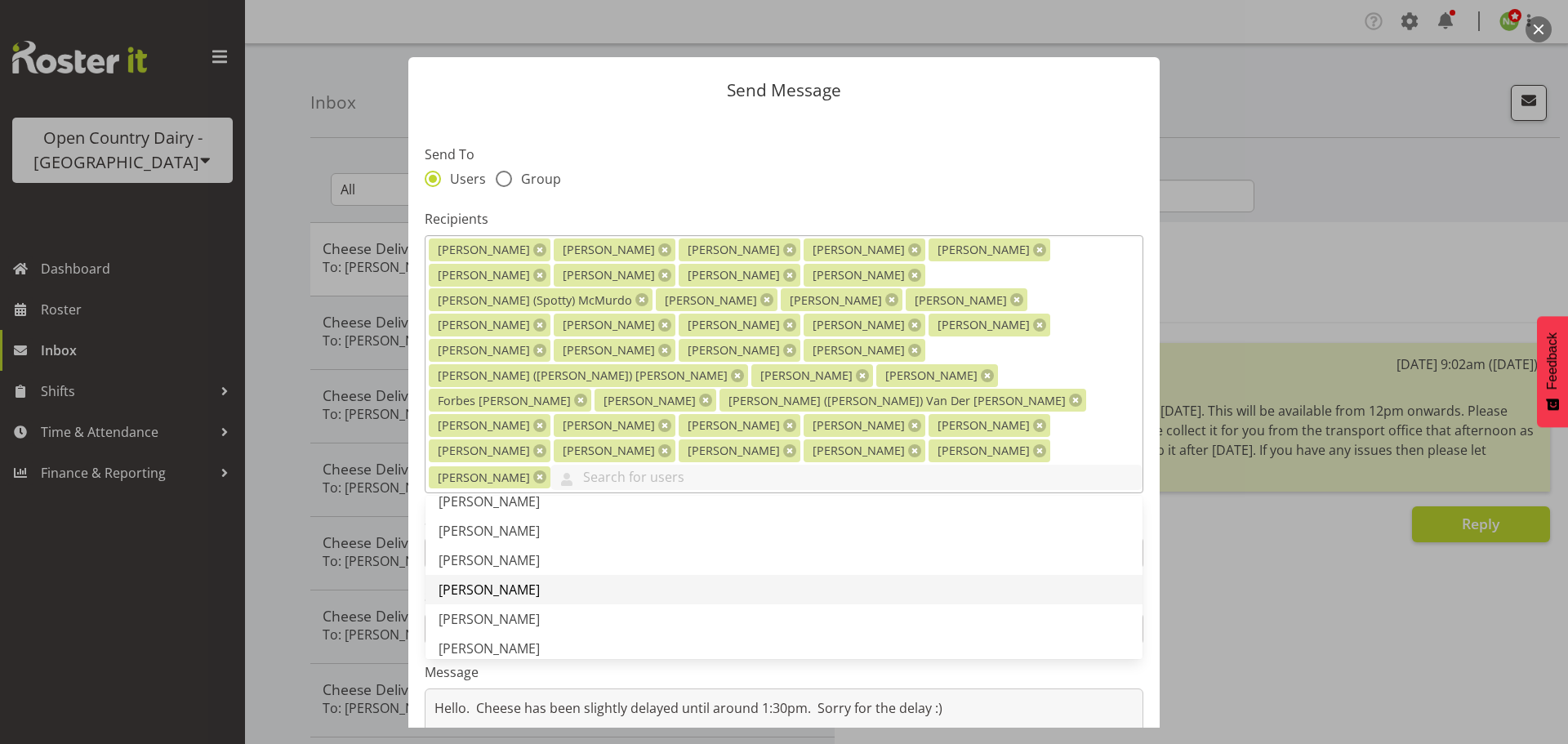
scroll to position [2368, 0]
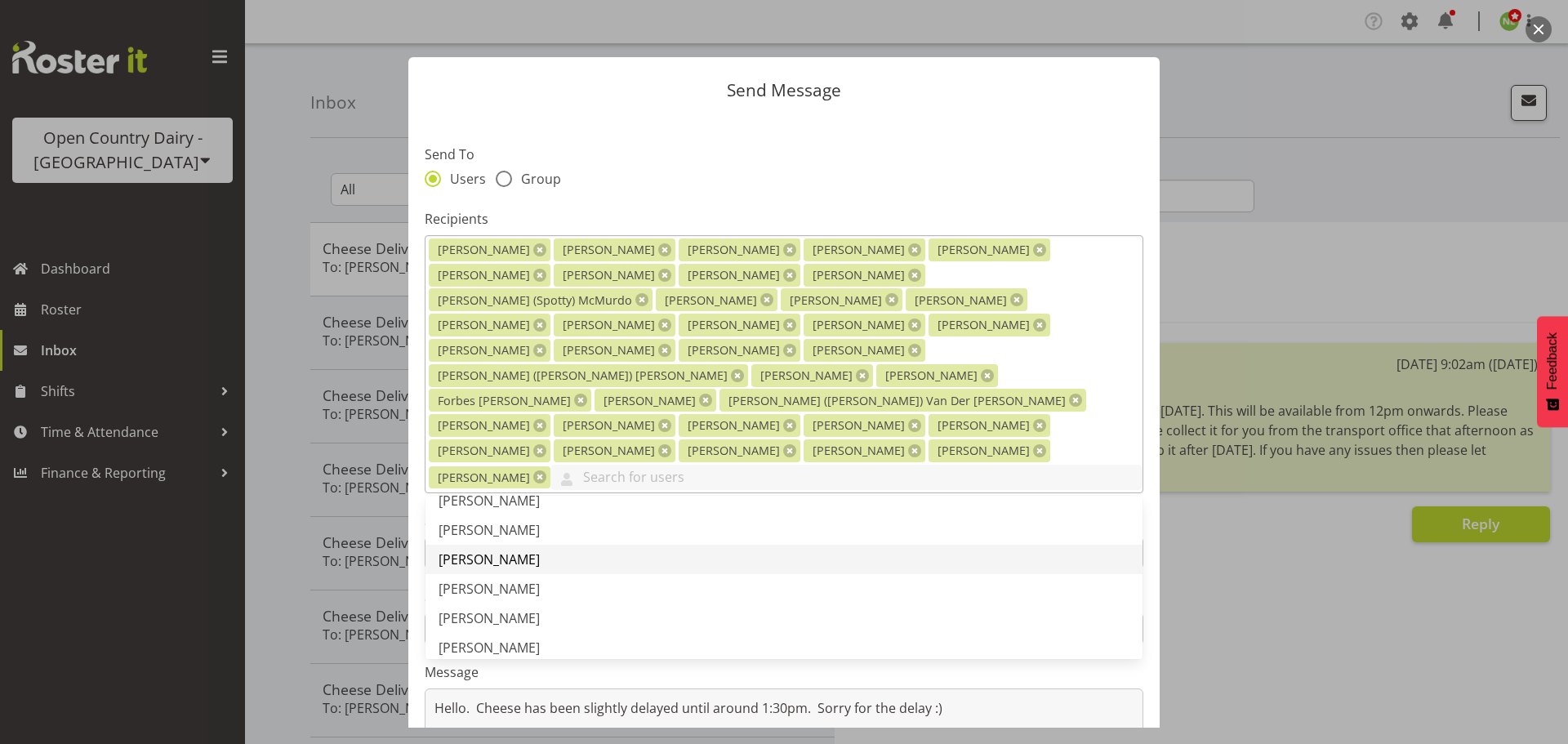
click at [499, 580] on span "[PERSON_NAME]" at bounding box center [488, 589] width 101 height 18
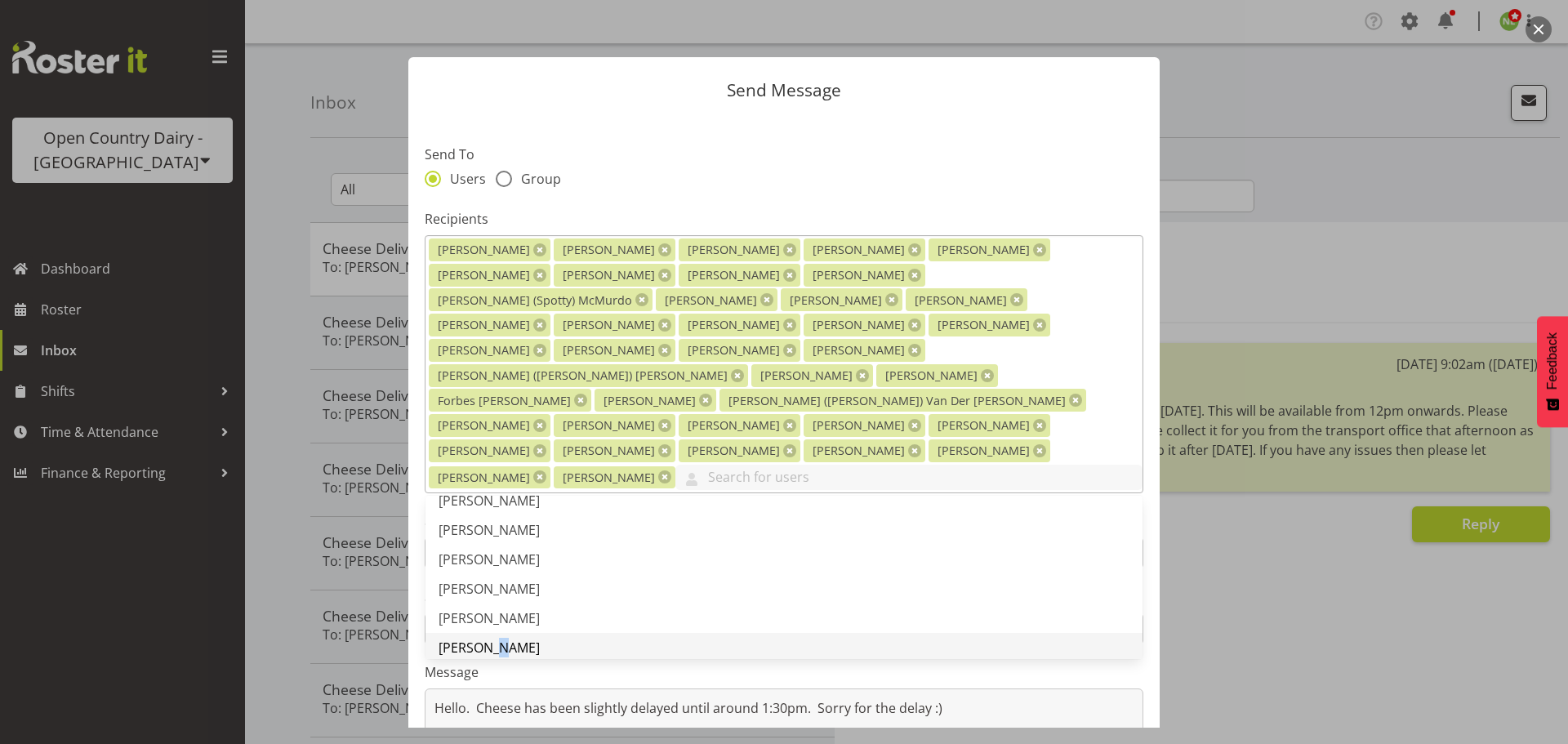
click at [486, 639] on span "[PERSON_NAME]" at bounding box center [488, 648] width 101 height 18
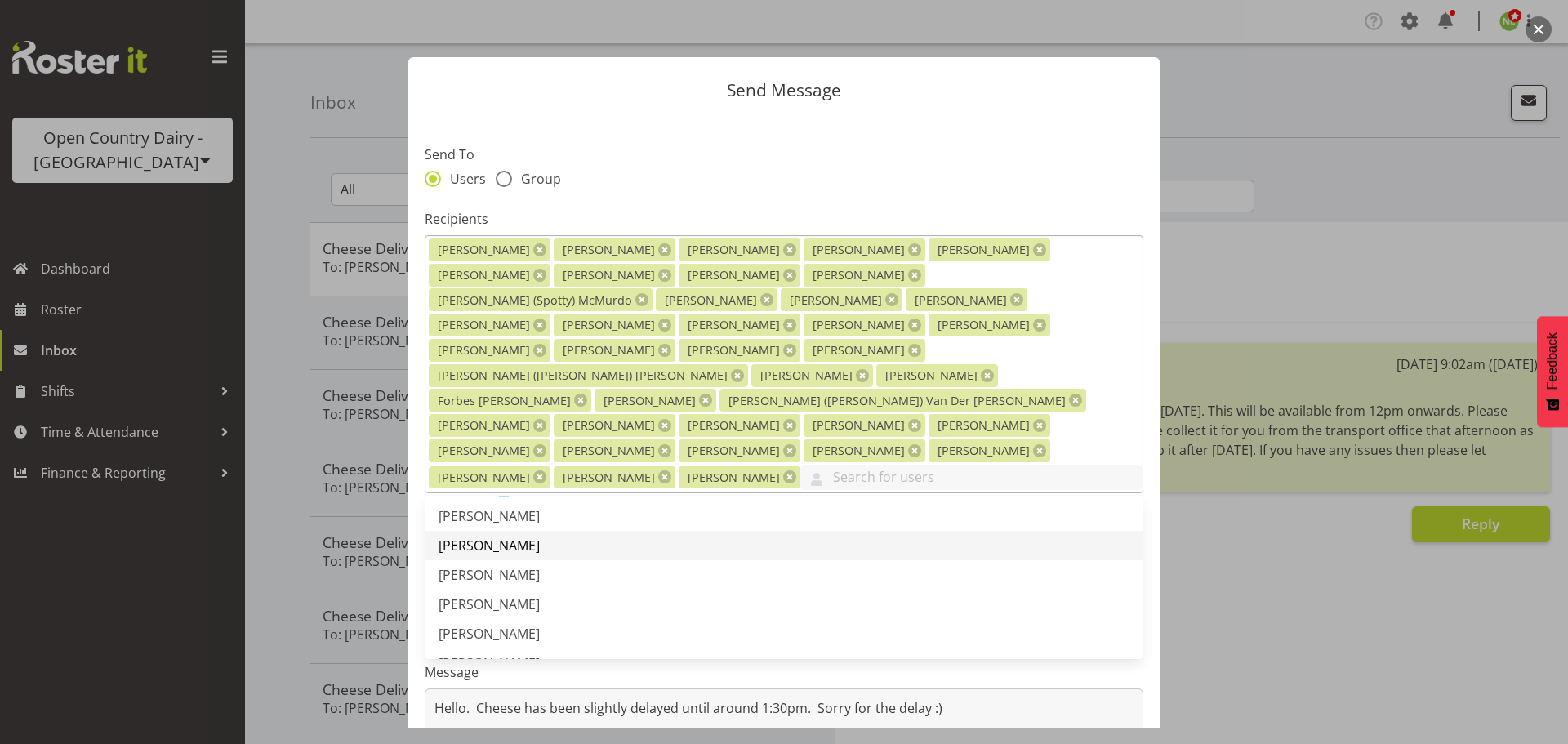
scroll to position [2531, 0]
click at [494, 534] on span "[PERSON_NAME]" at bounding box center [488, 543] width 101 height 18
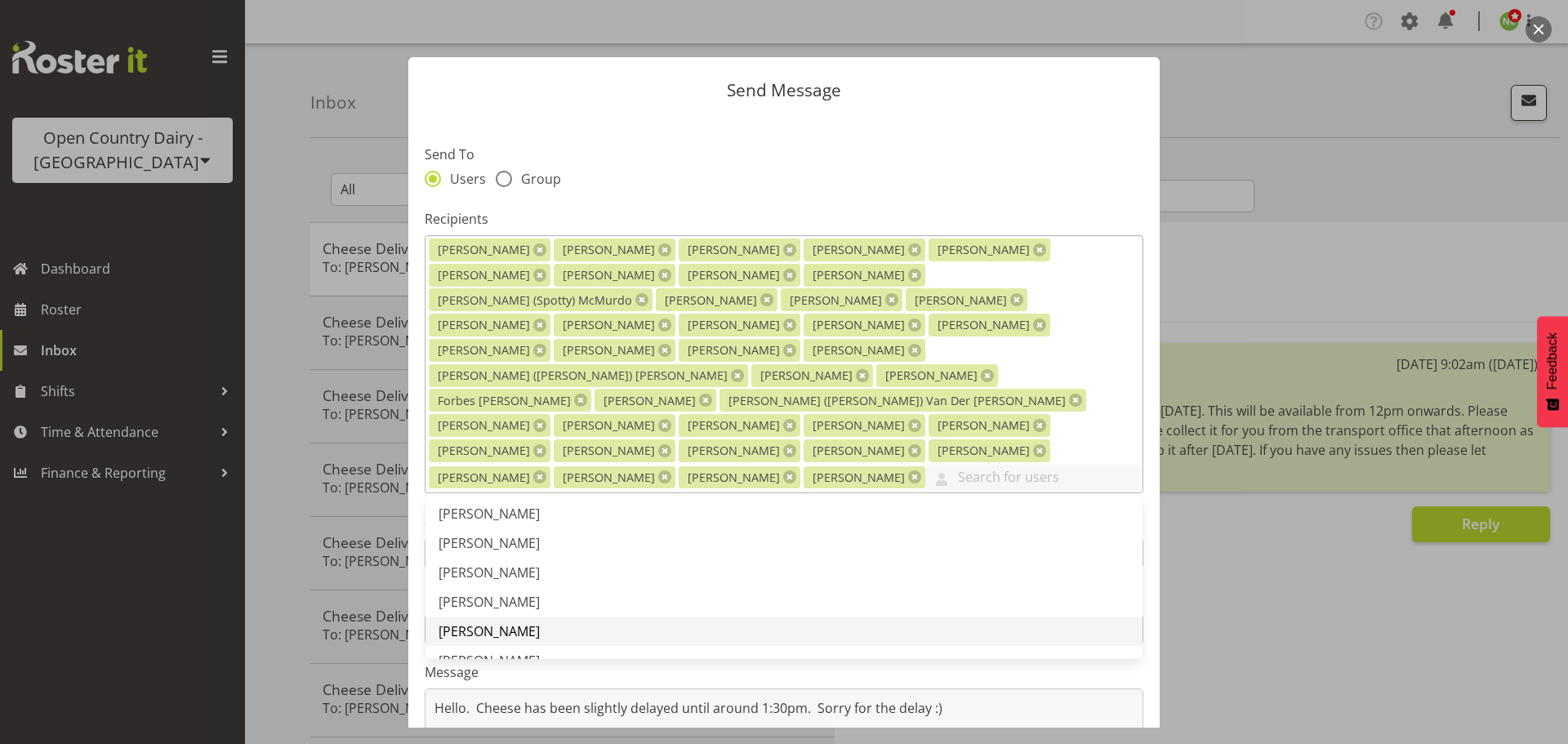
click at [486, 622] on span "[PERSON_NAME]" at bounding box center [488, 631] width 101 height 18
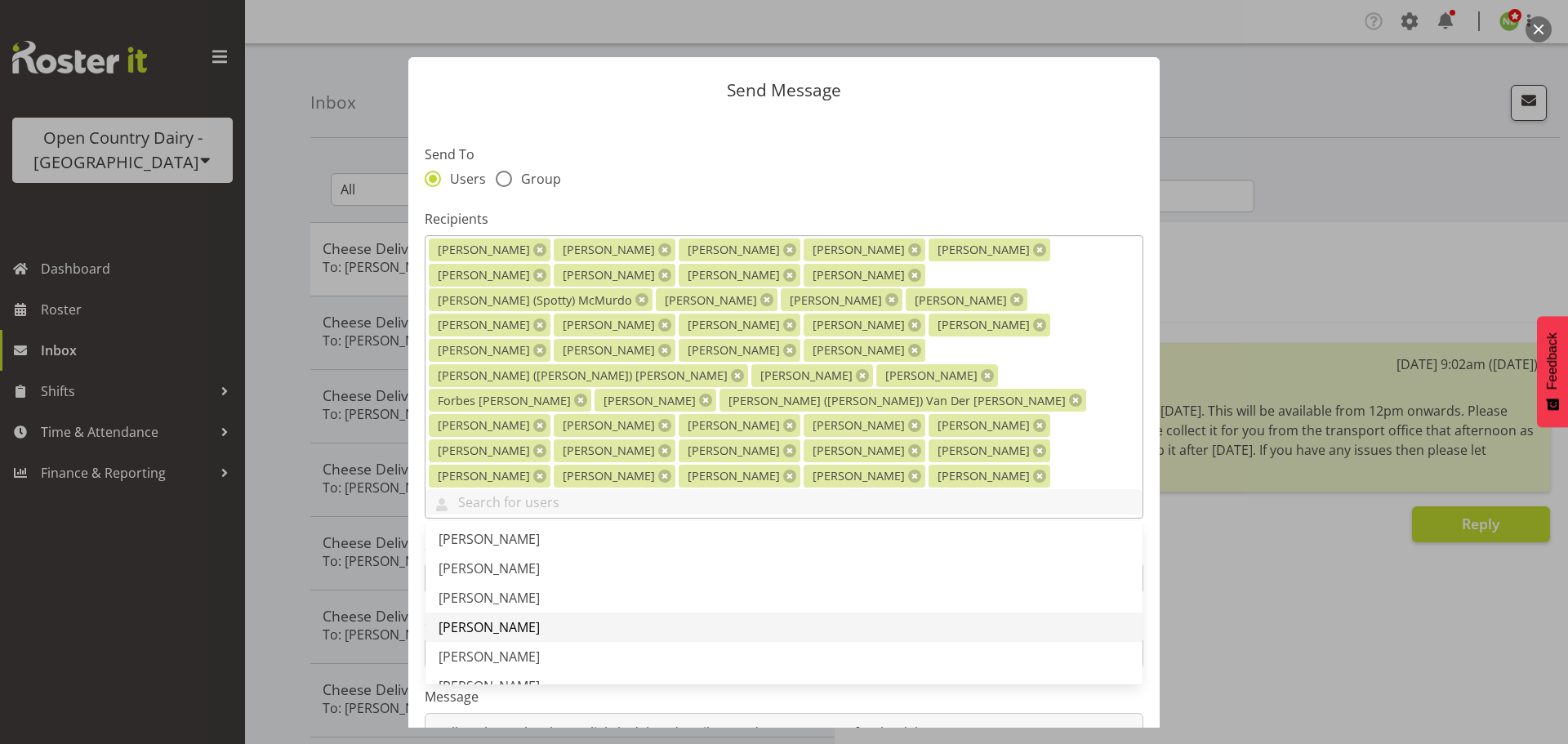
scroll to position [2613, 0]
click at [505, 624] on span "[PERSON_NAME]" at bounding box center [488, 633] width 101 height 18
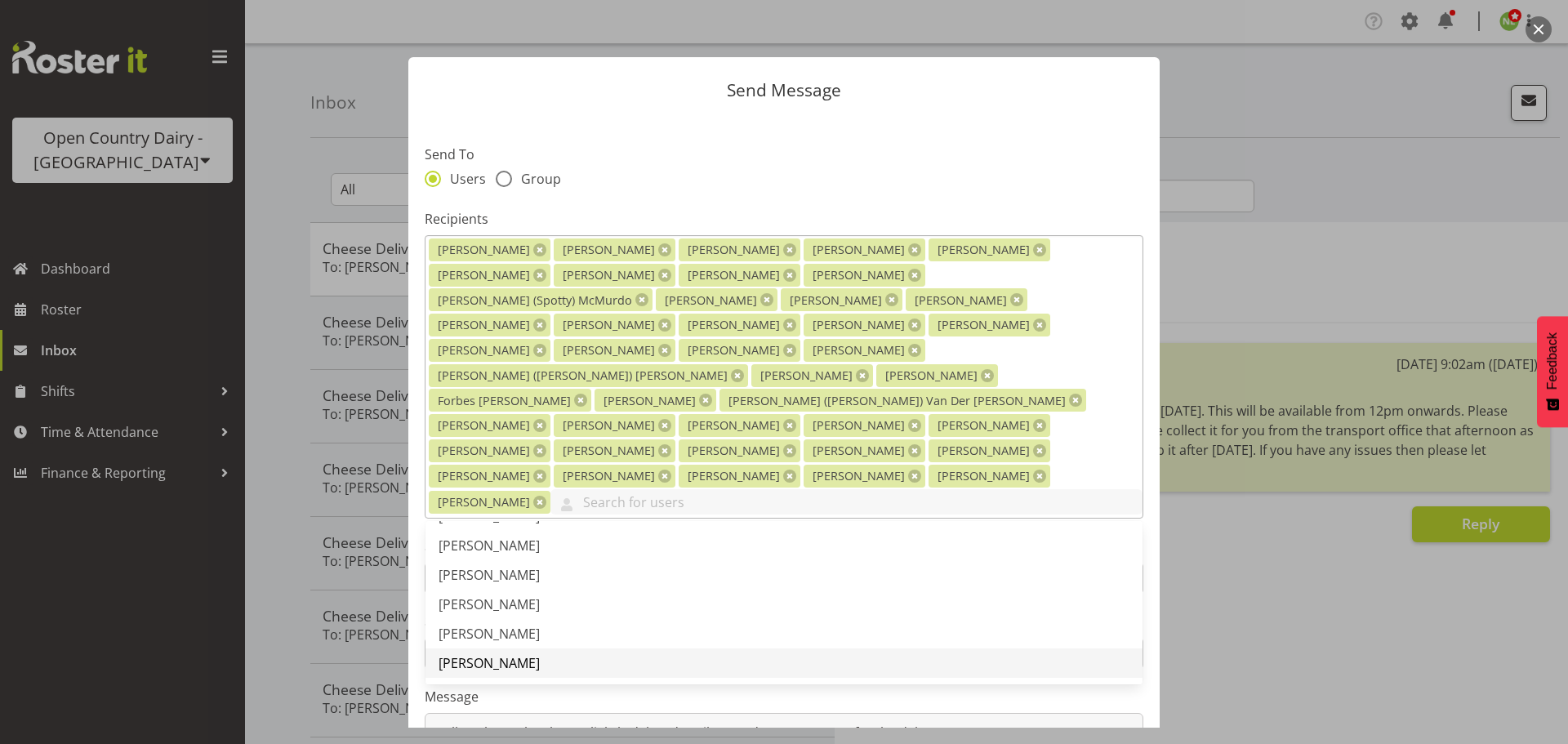
click at [503, 654] on span "[PERSON_NAME]" at bounding box center [488, 663] width 101 height 18
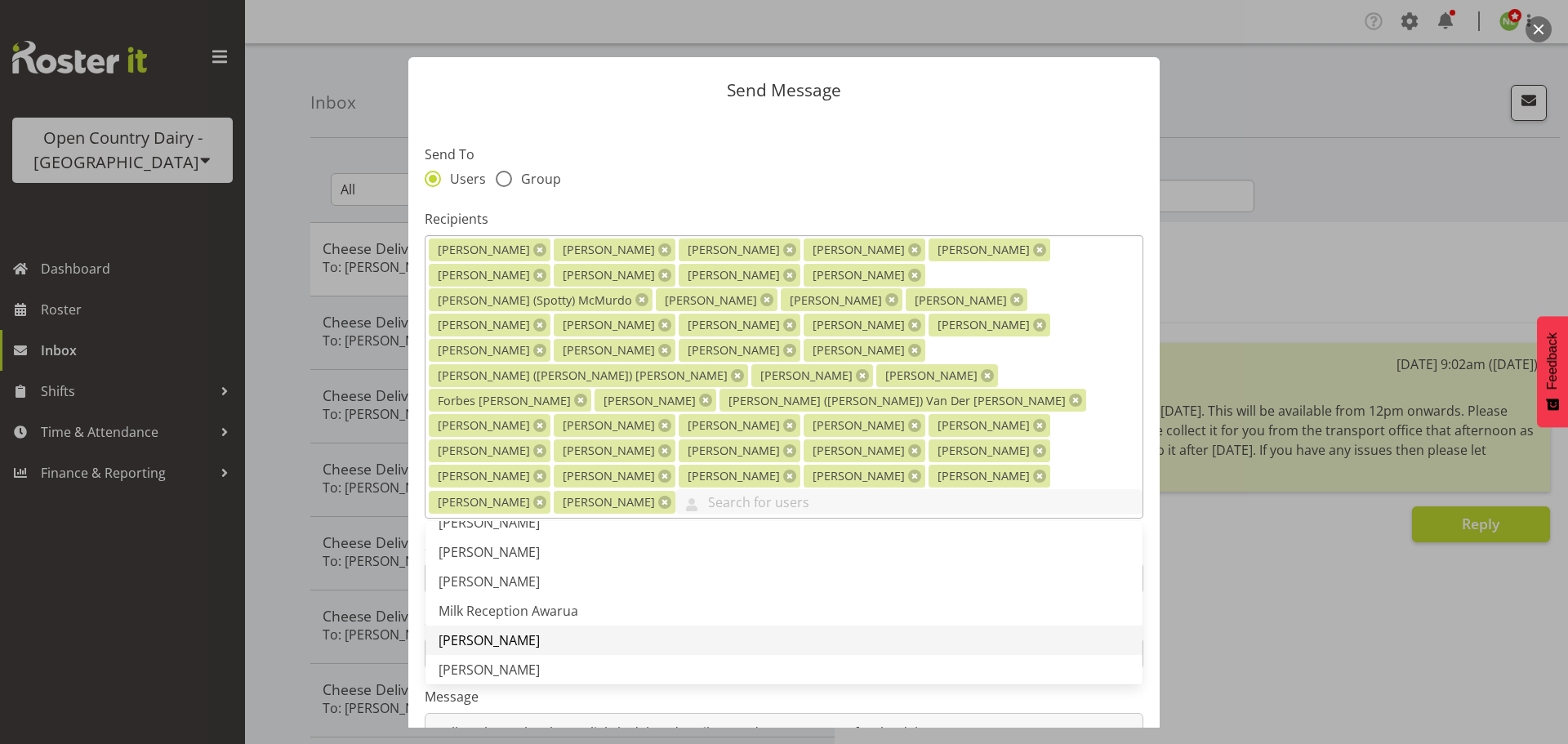
scroll to position [2776, 0]
click at [505, 608] on span "[PERSON_NAME]" at bounding box center [488, 617] width 101 height 18
click at [471, 650] on span "[PERSON_NAME]" at bounding box center [488, 659] width 101 height 18
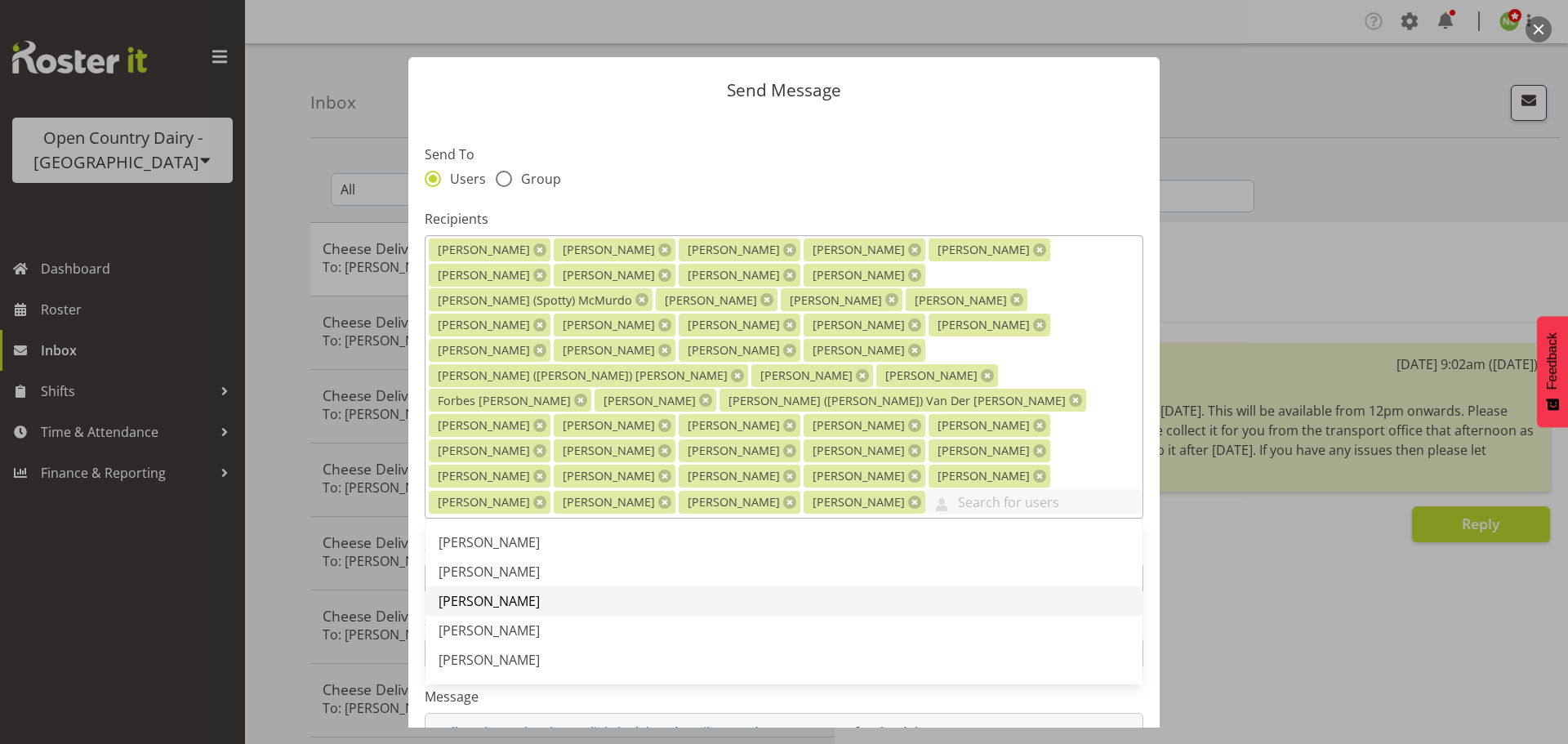
click at [505, 592] on span "[PERSON_NAME]" at bounding box center [488, 601] width 101 height 18
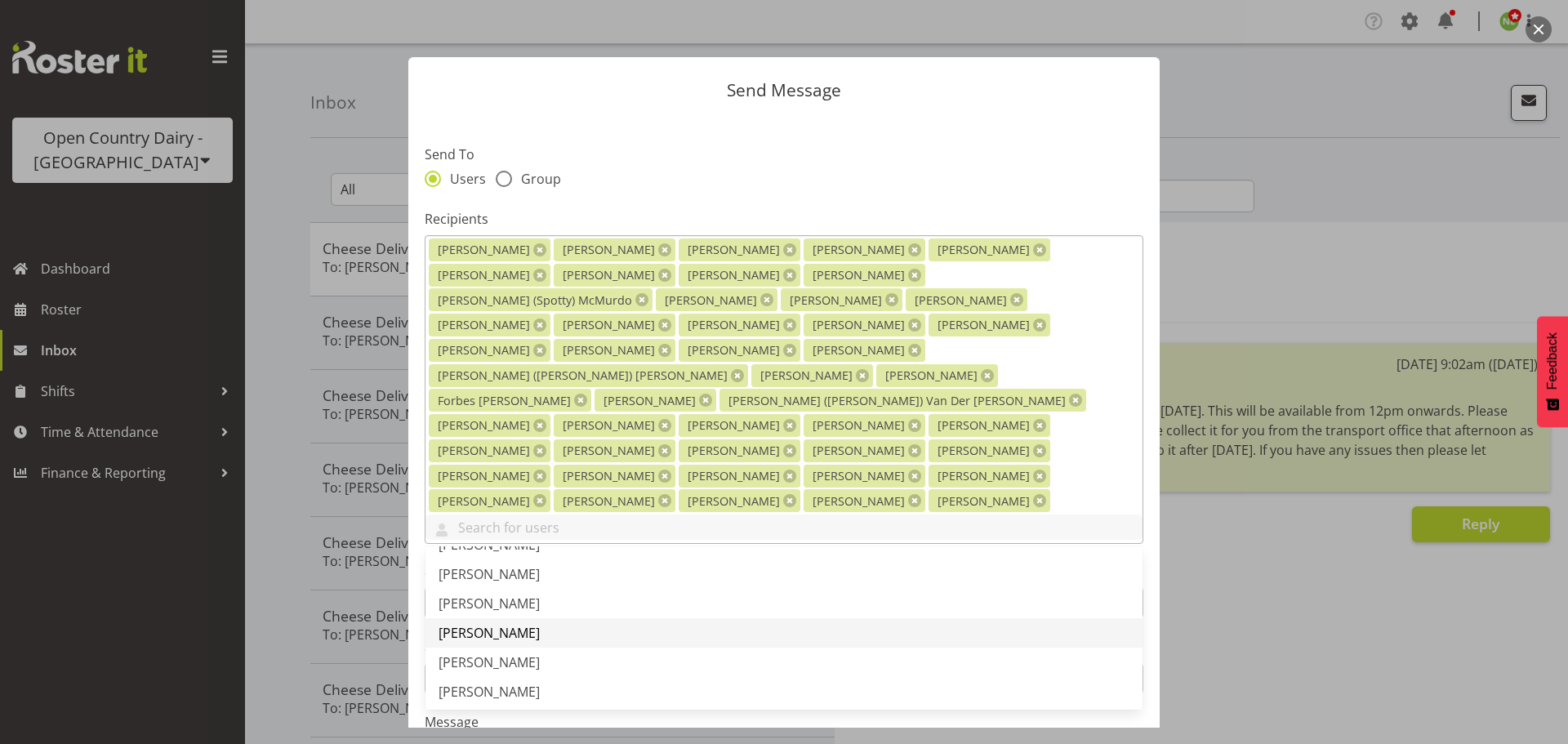
click at [507, 618] on link "[PERSON_NAME]" at bounding box center [784, 632] width 718 height 29
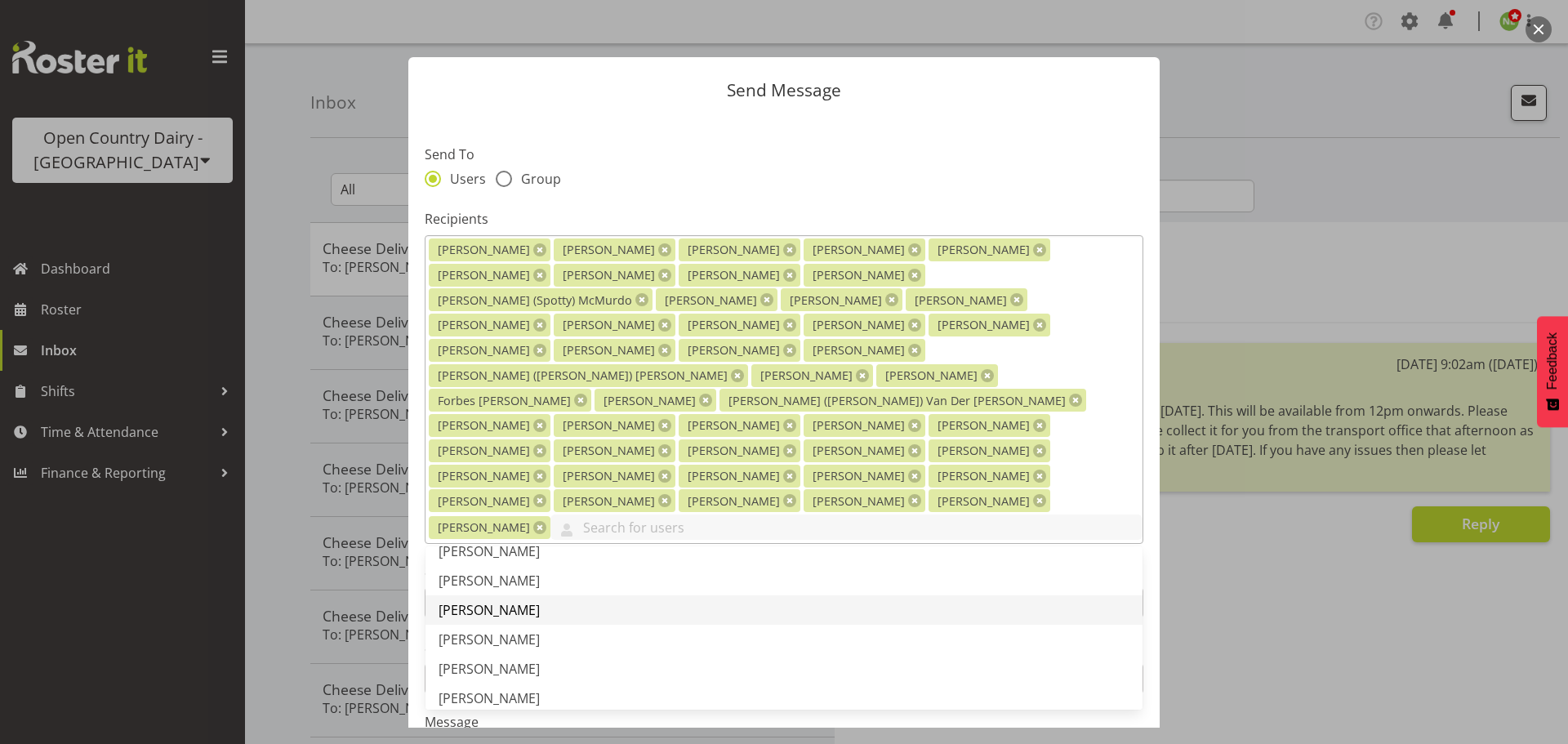
scroll to position [3103, 0]
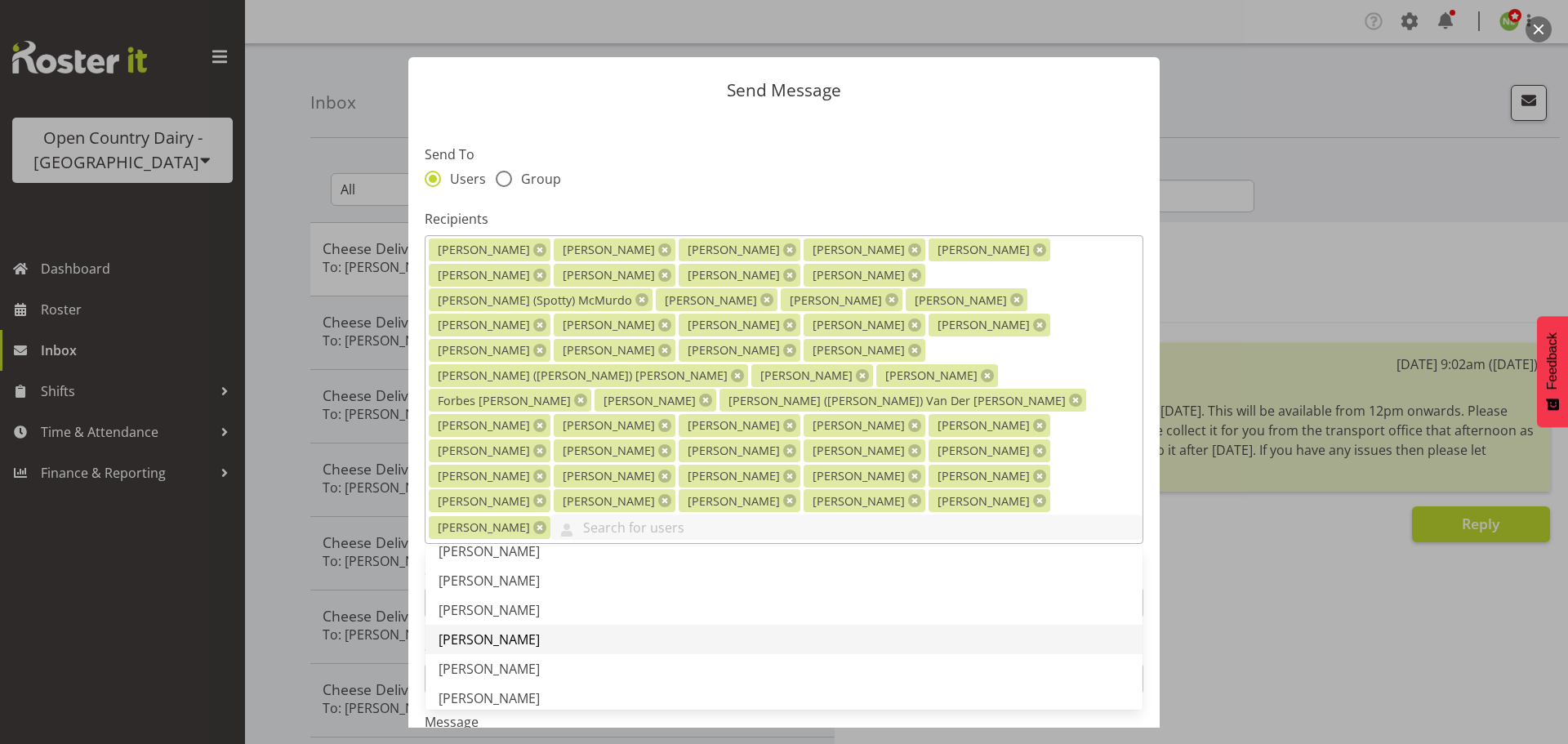
click at [515, 631] on span "[PERSON_NAME]" at bounding box center [488, 640] width 101 height 18
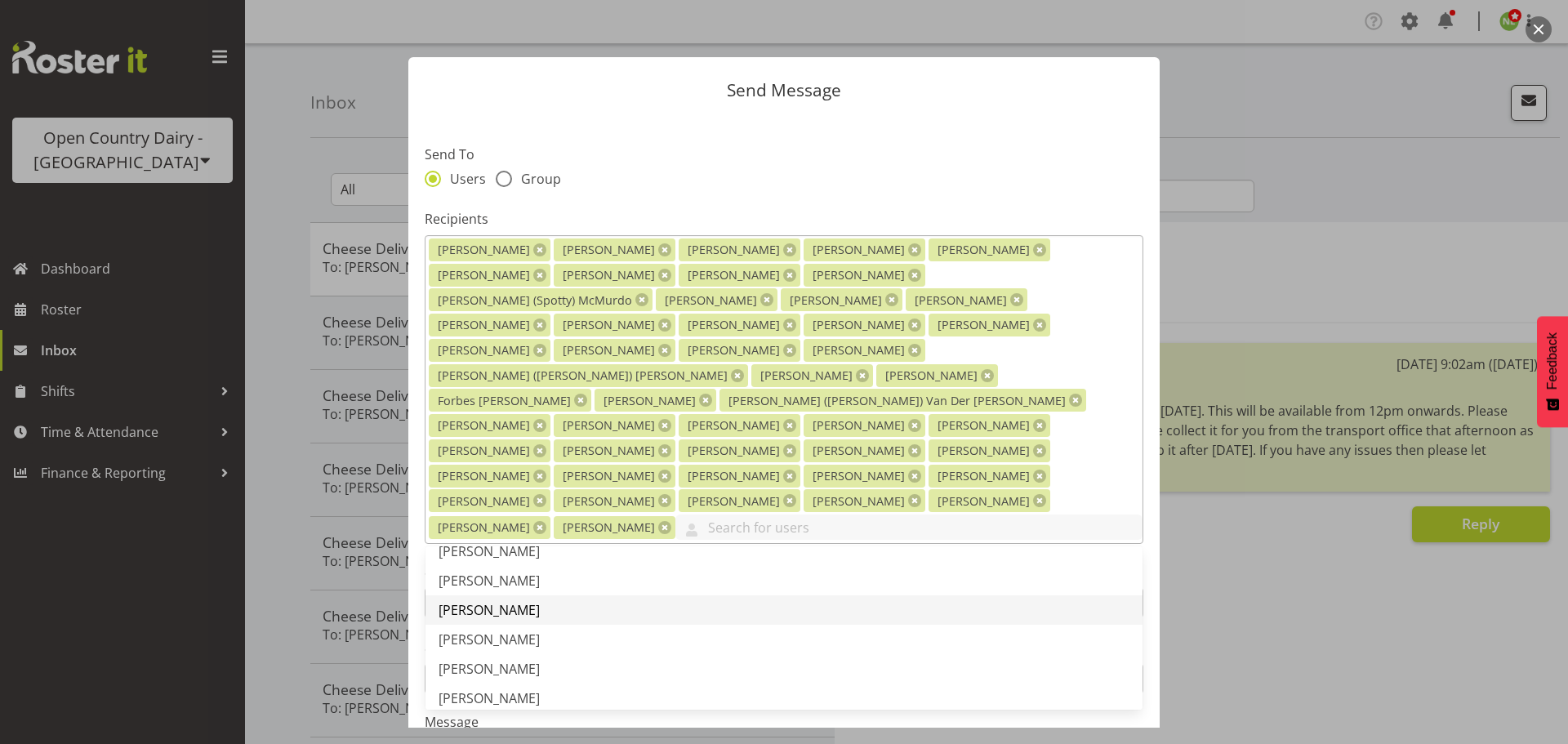
click at [520, 601] on span "[PERSON_NAME]" at bounding box center [488, 610] width 101 height 18
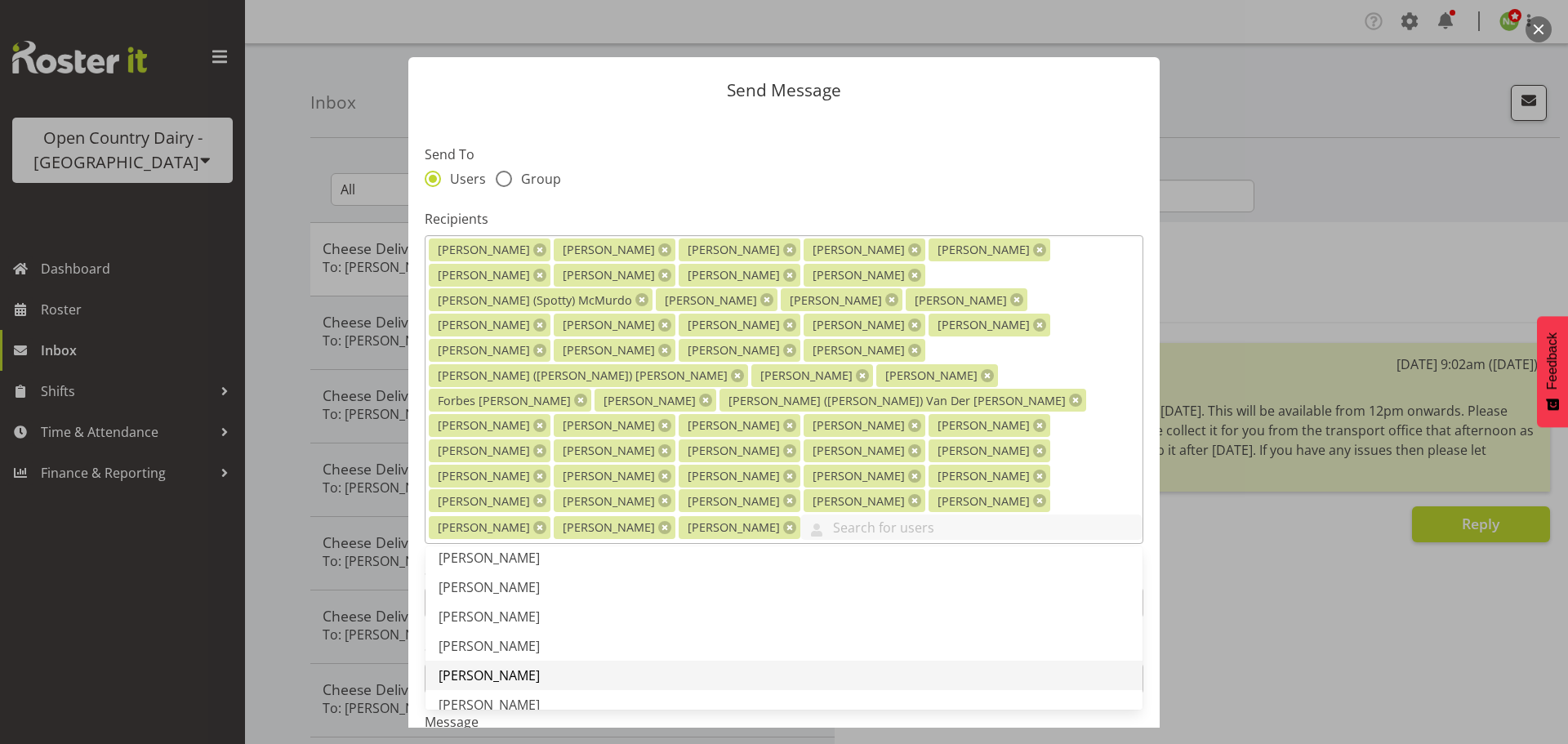
scroll to position [3266, 0]
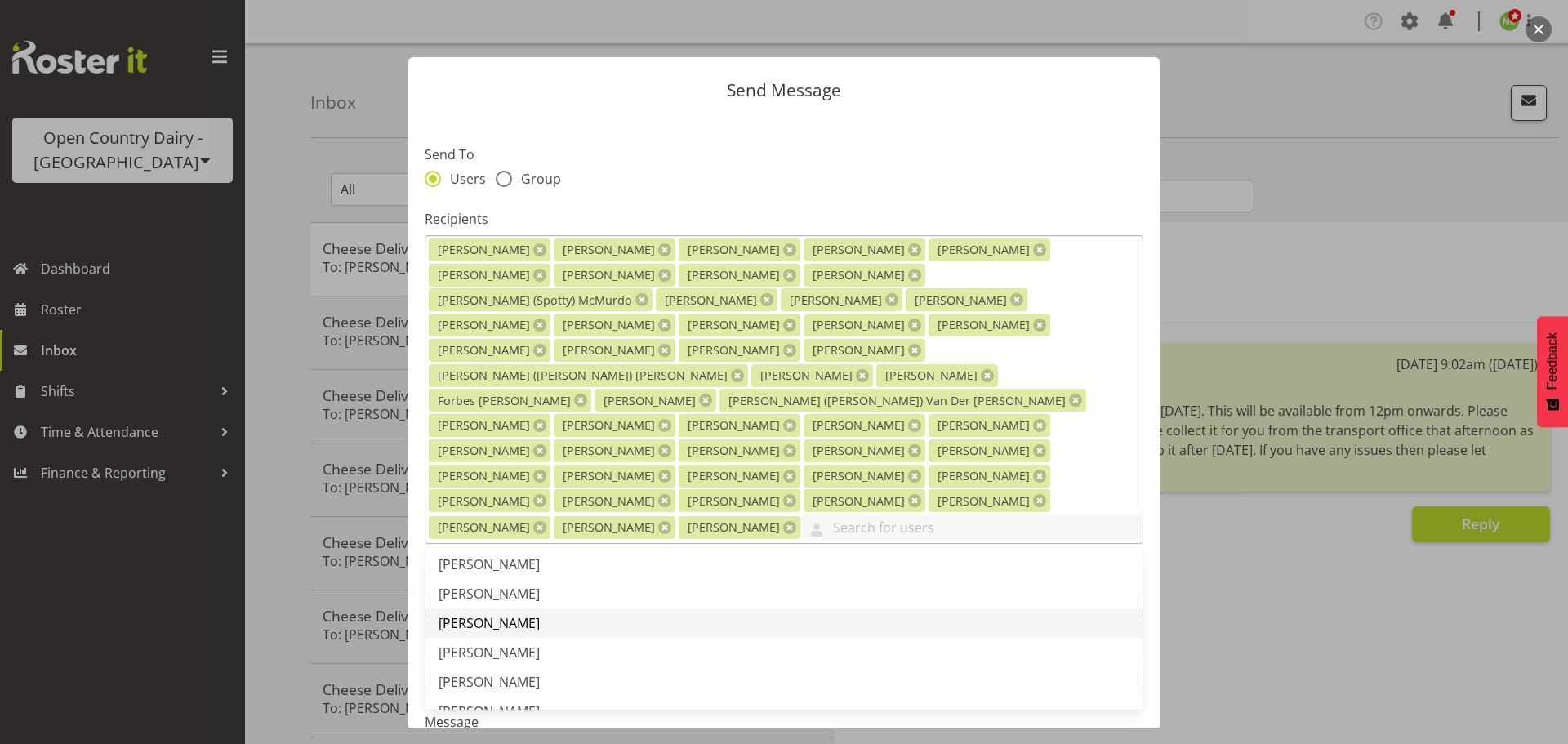
click at [517, 614] on span "[PERSON_NAME]" at bounding box center [488, 623] width 101 height 18
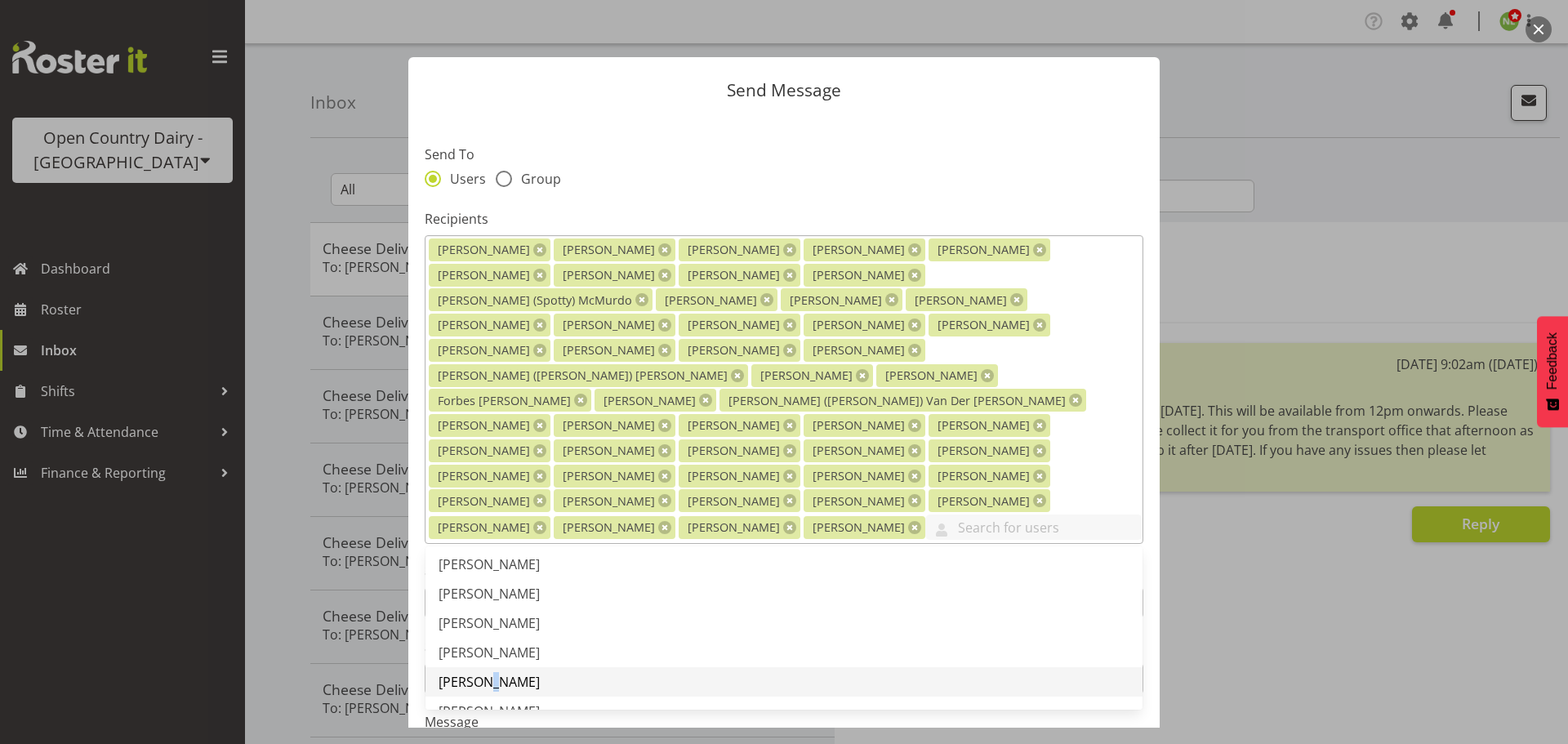
click at [477, 673] on span "[PERSON_NAME]" at bounding box center [488, 682] width 101 height 18
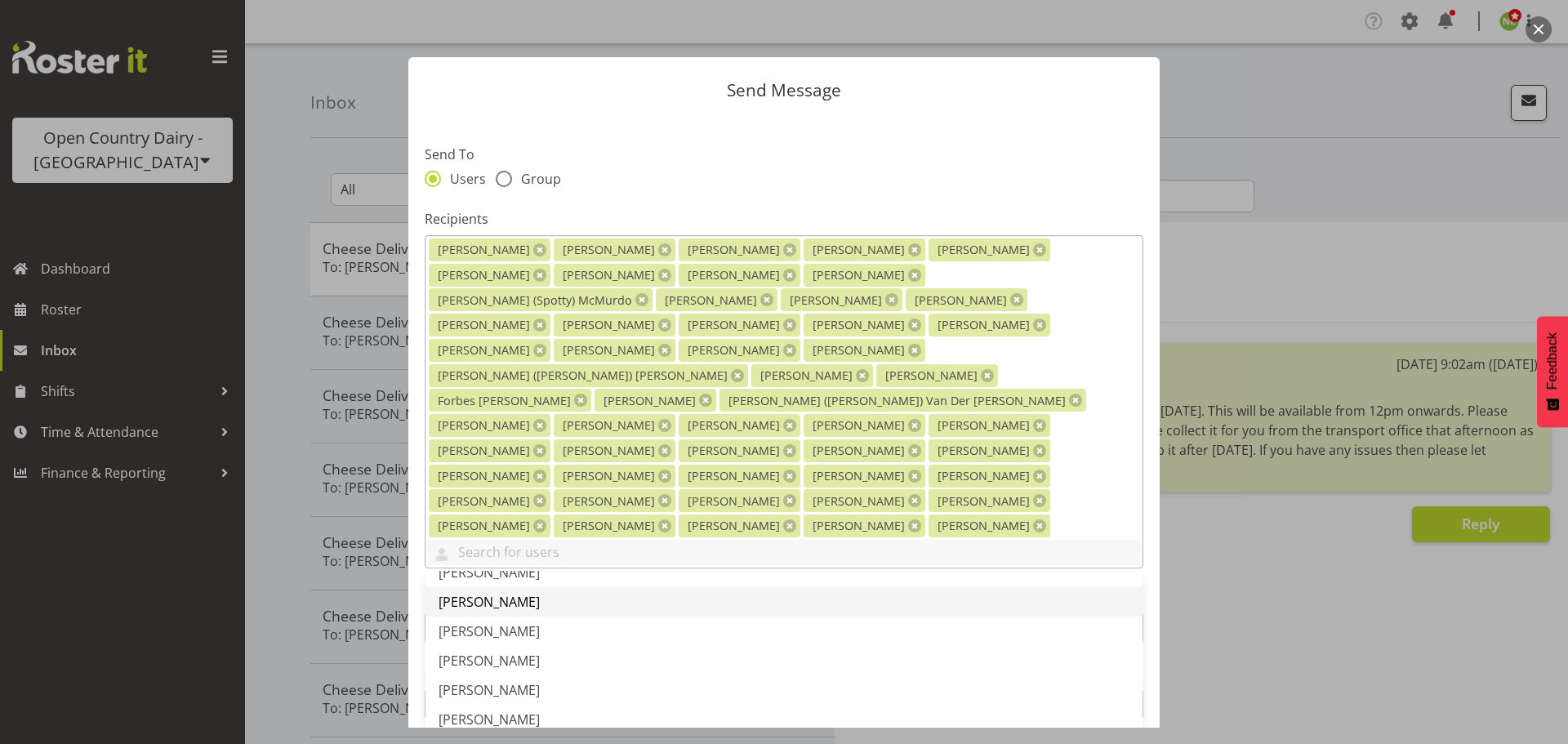
click at [510, 592] on span "[PERSON_NAME]" at bounding box center [488, 601] width 101 height 18
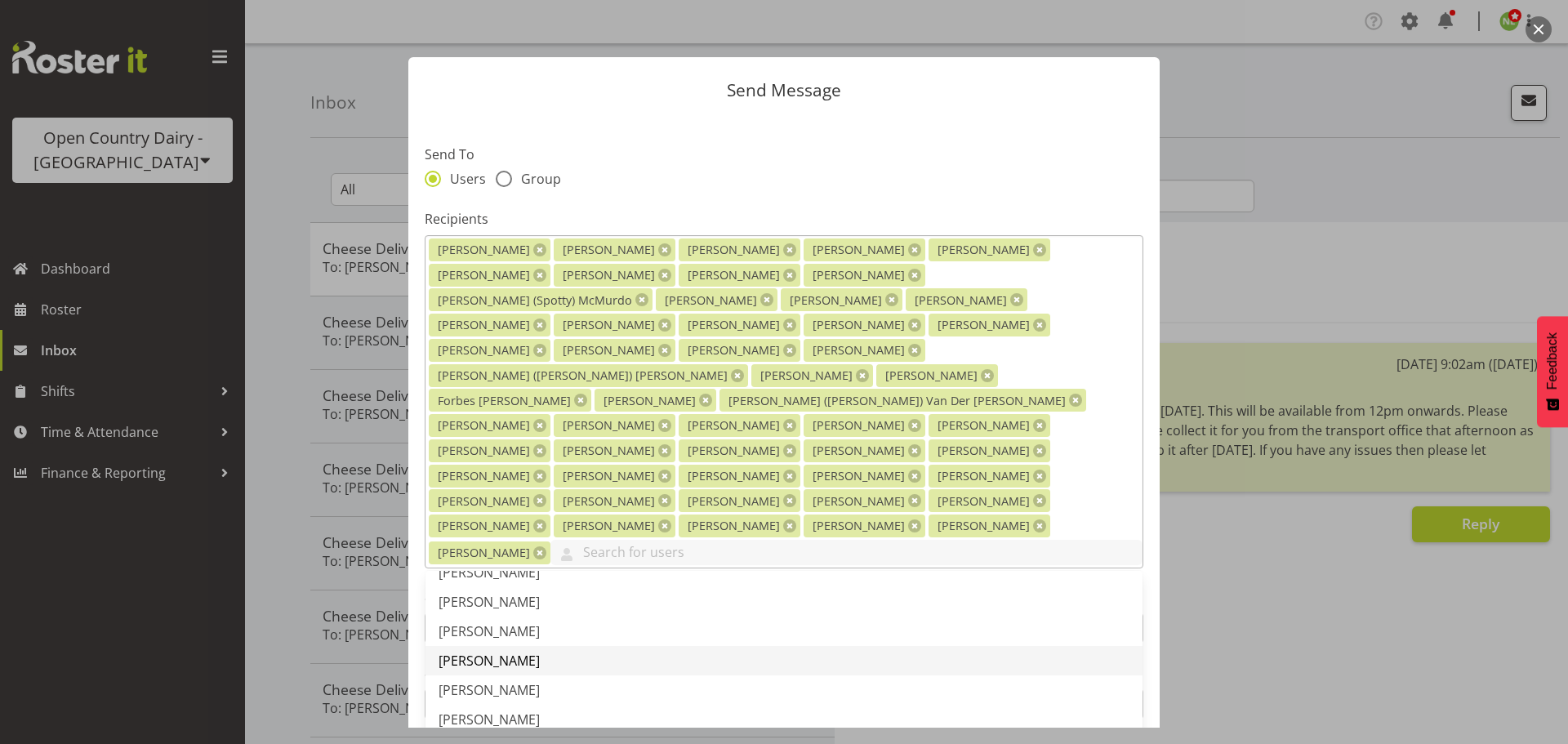
click at [486, 651] on span "[PERSON_NAME]" at bounding box center [488, 660] width 101 height 18
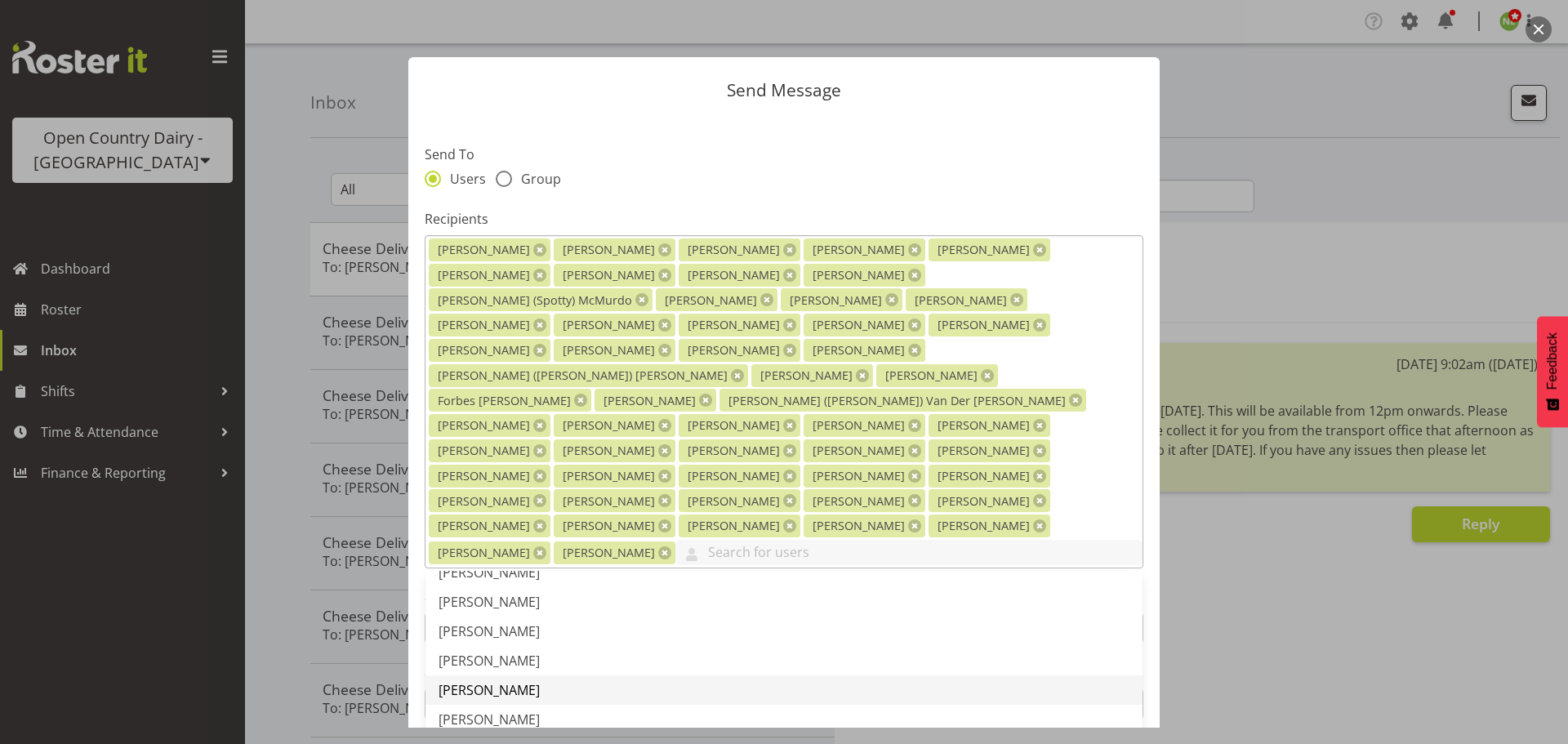
click at [494, 681] on span "[PERSON_NAME]" at bounding box center [488, 690] width 101 height 18
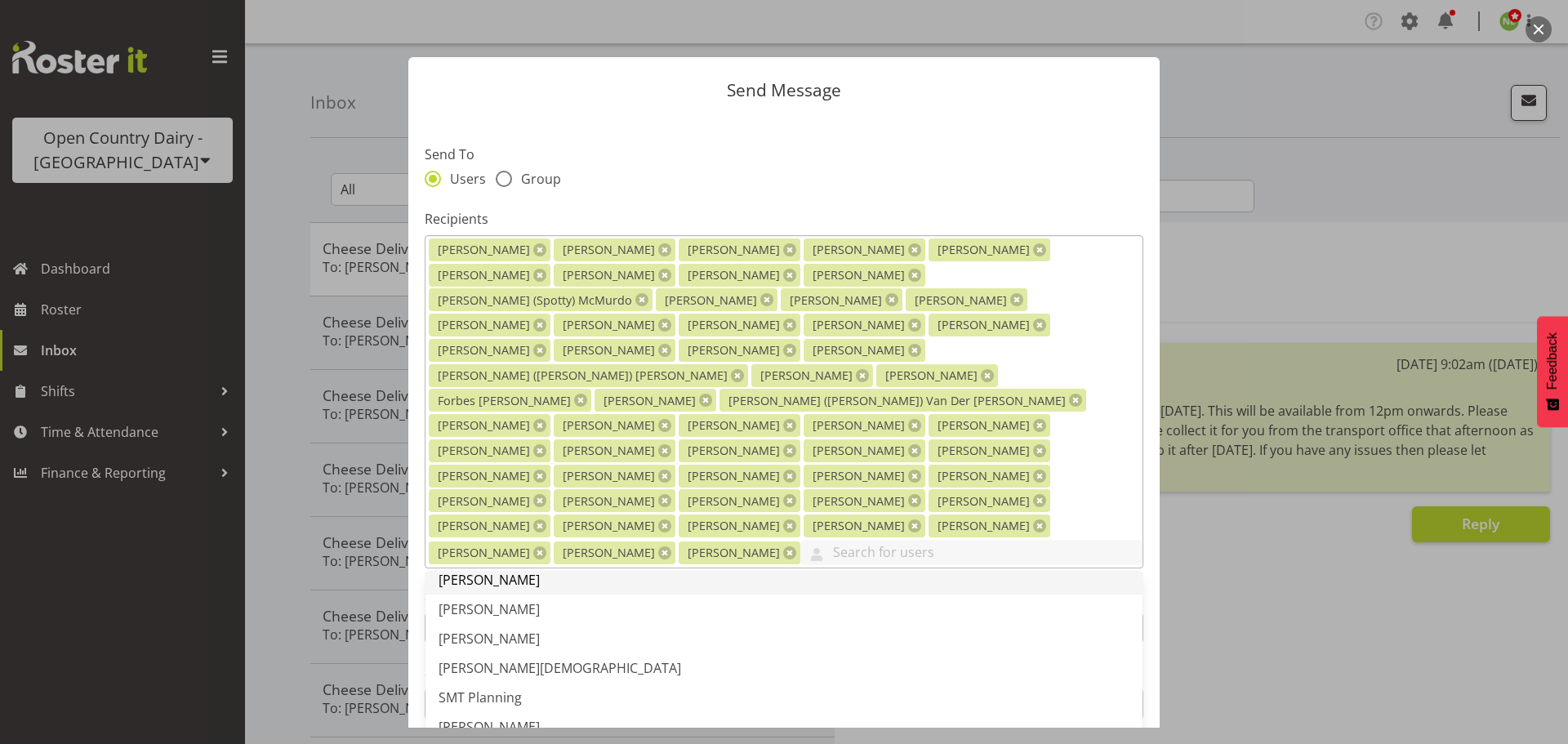
scroll to position [3510, 0]
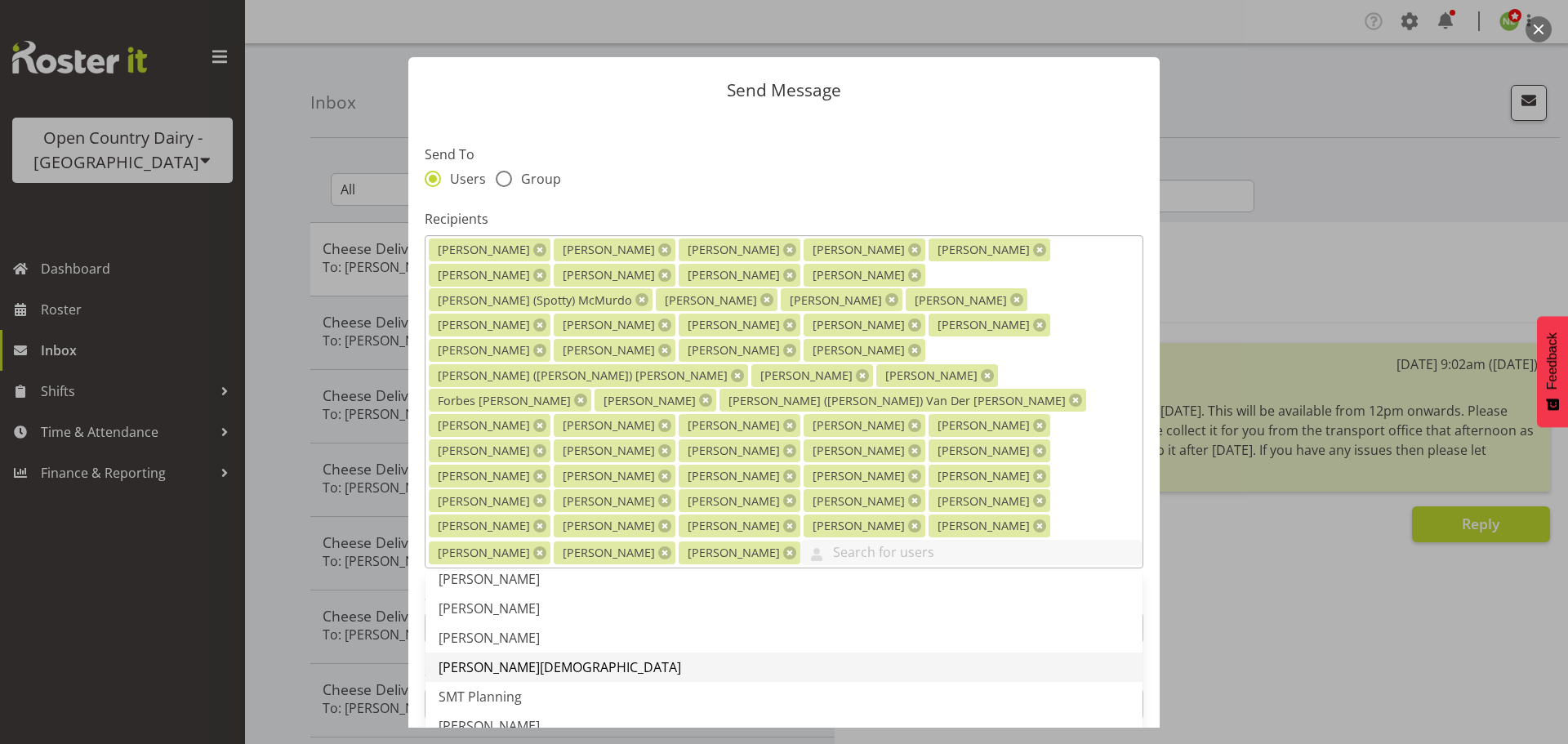
click at [499, 658] on span "[PERSON_NAME][DEMOGRAPHIC_DATA]" at bounding box center [560, 667] width 243 height 18
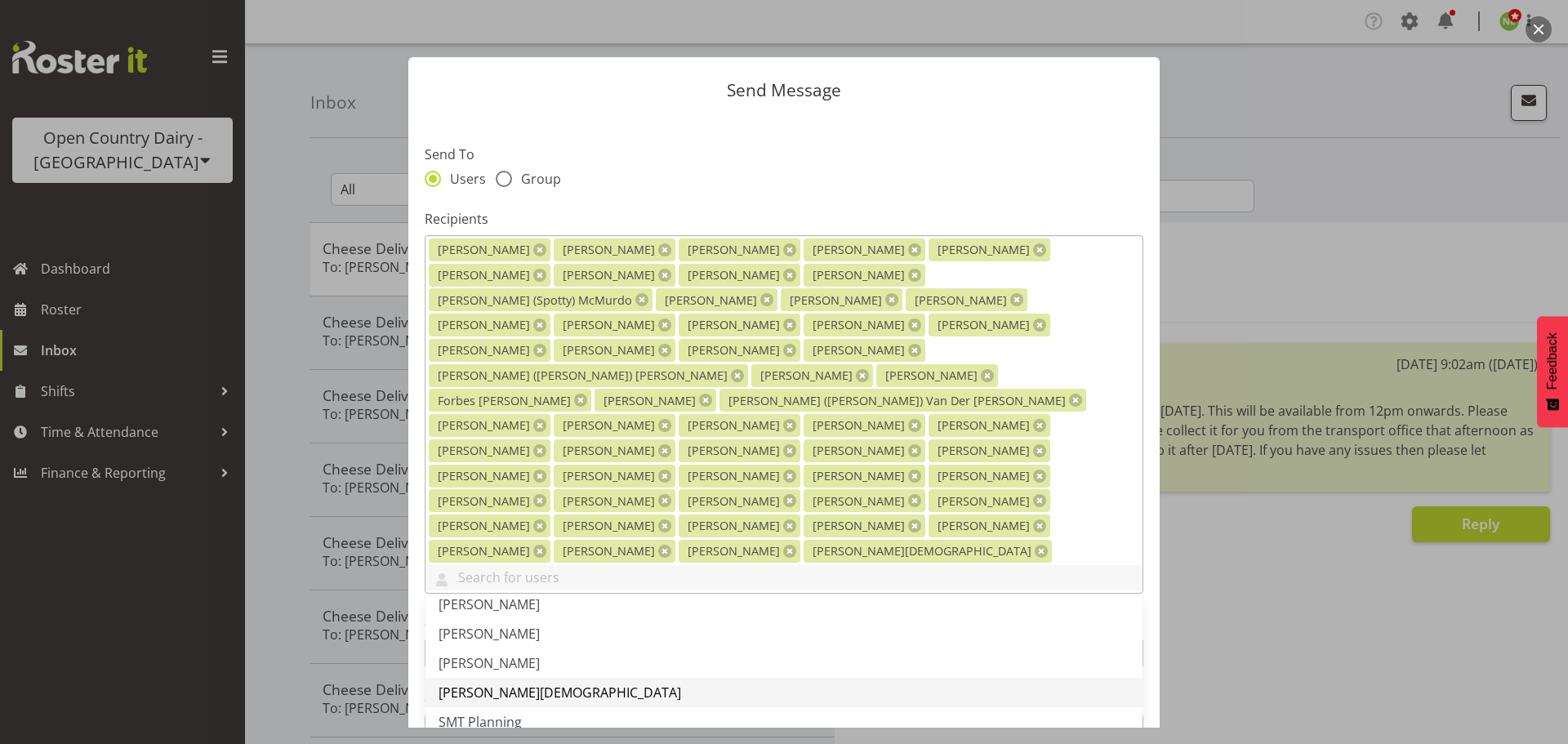
scroll to position [3592, 0]
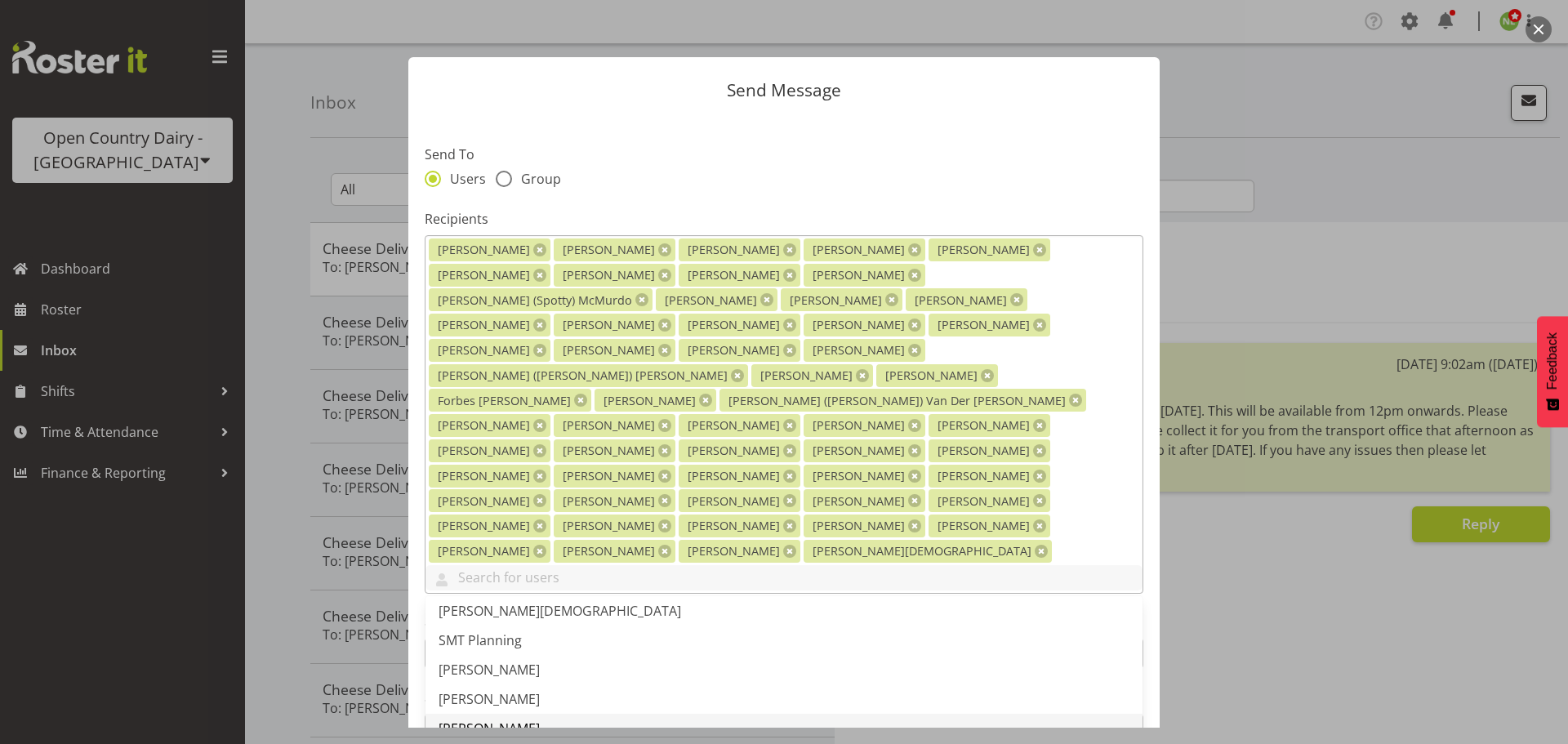
click at [479, 719] on span "[PERSON_NAME]" at bounding box center [488, 728] width 101 height 18
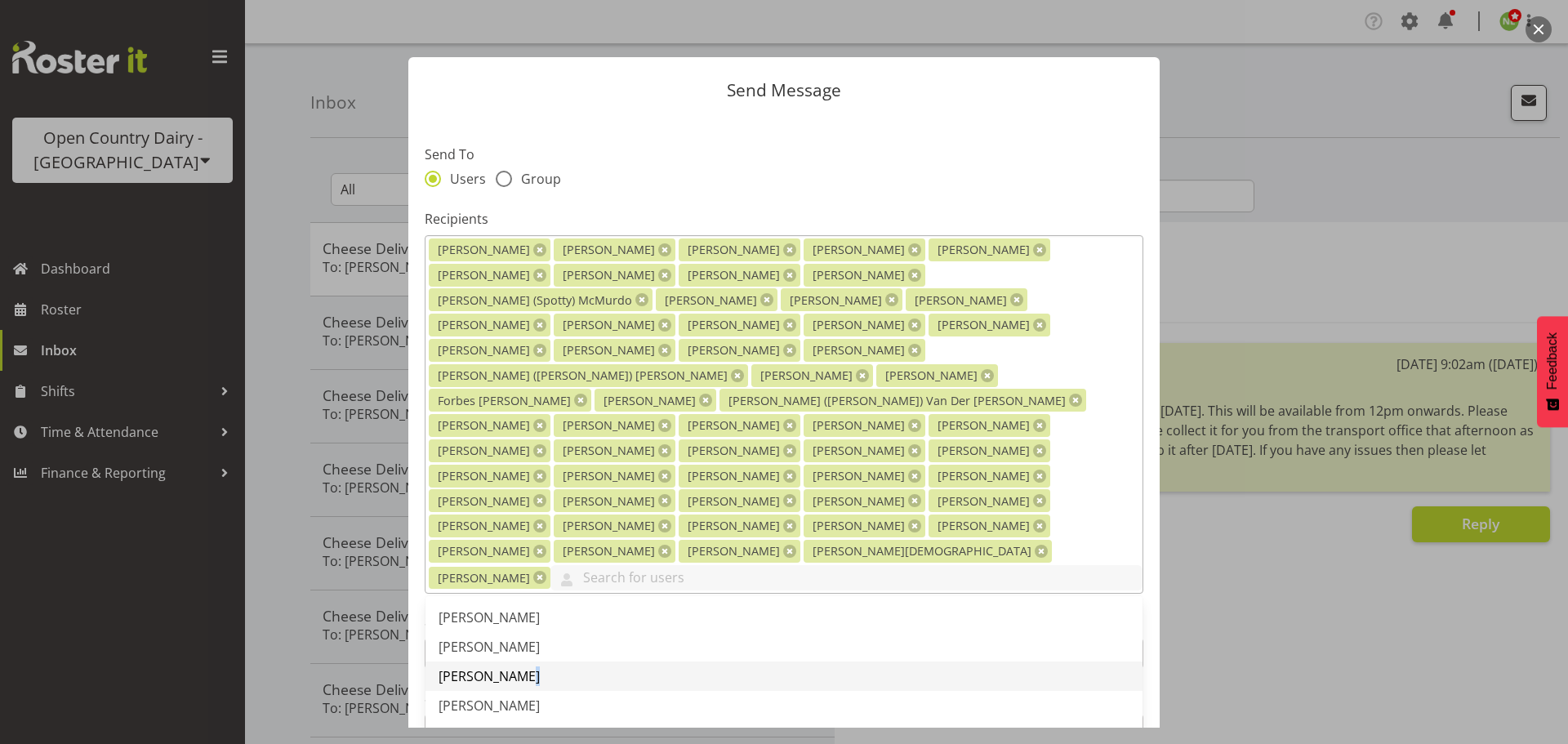
click at [514, 667] on span "[PERSON_NAME]" at bounding box center [488, 676] width 101 height 18
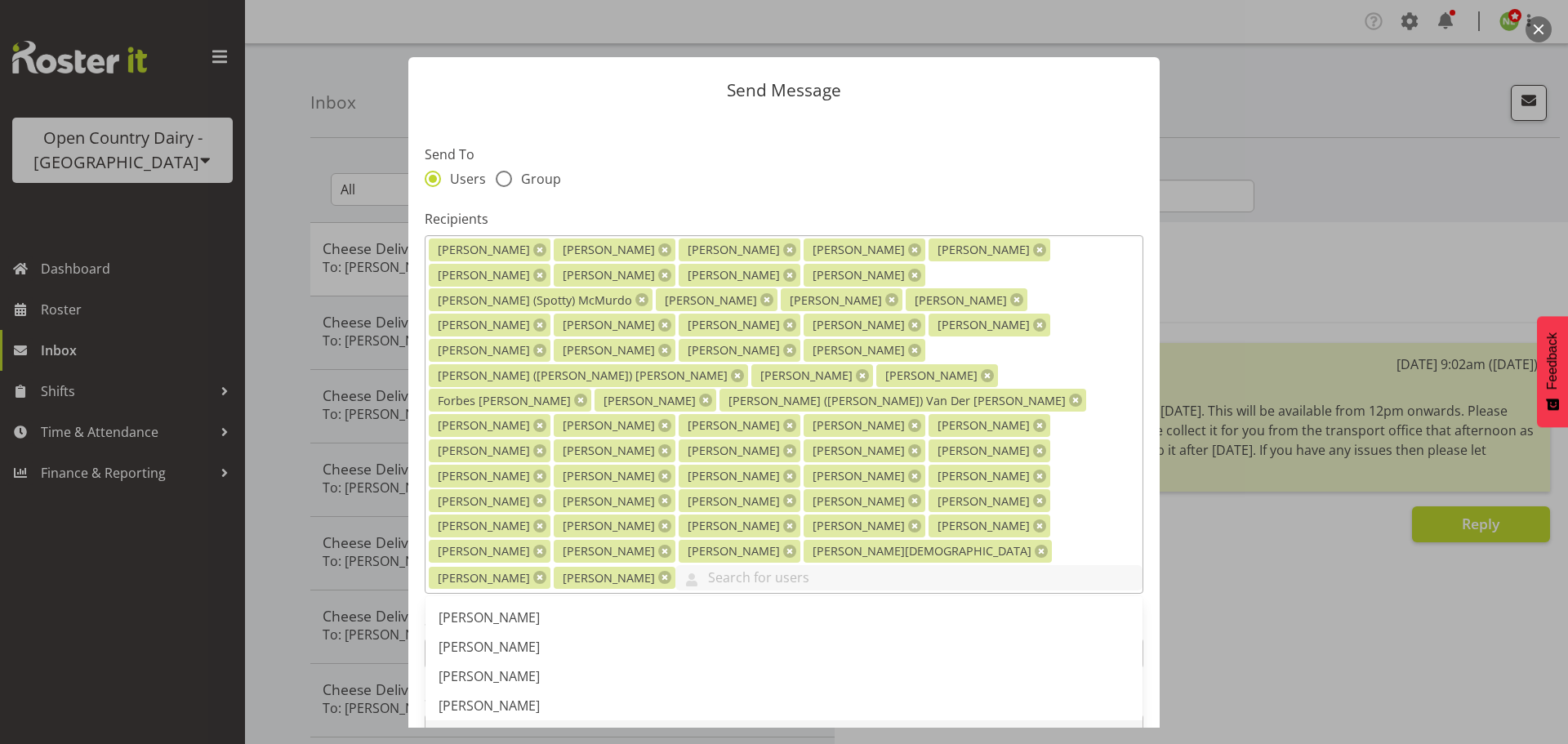
click at [489, 726] on span "[PERSON_NAME]" at bounding box center [488, 735] width 101 height 18
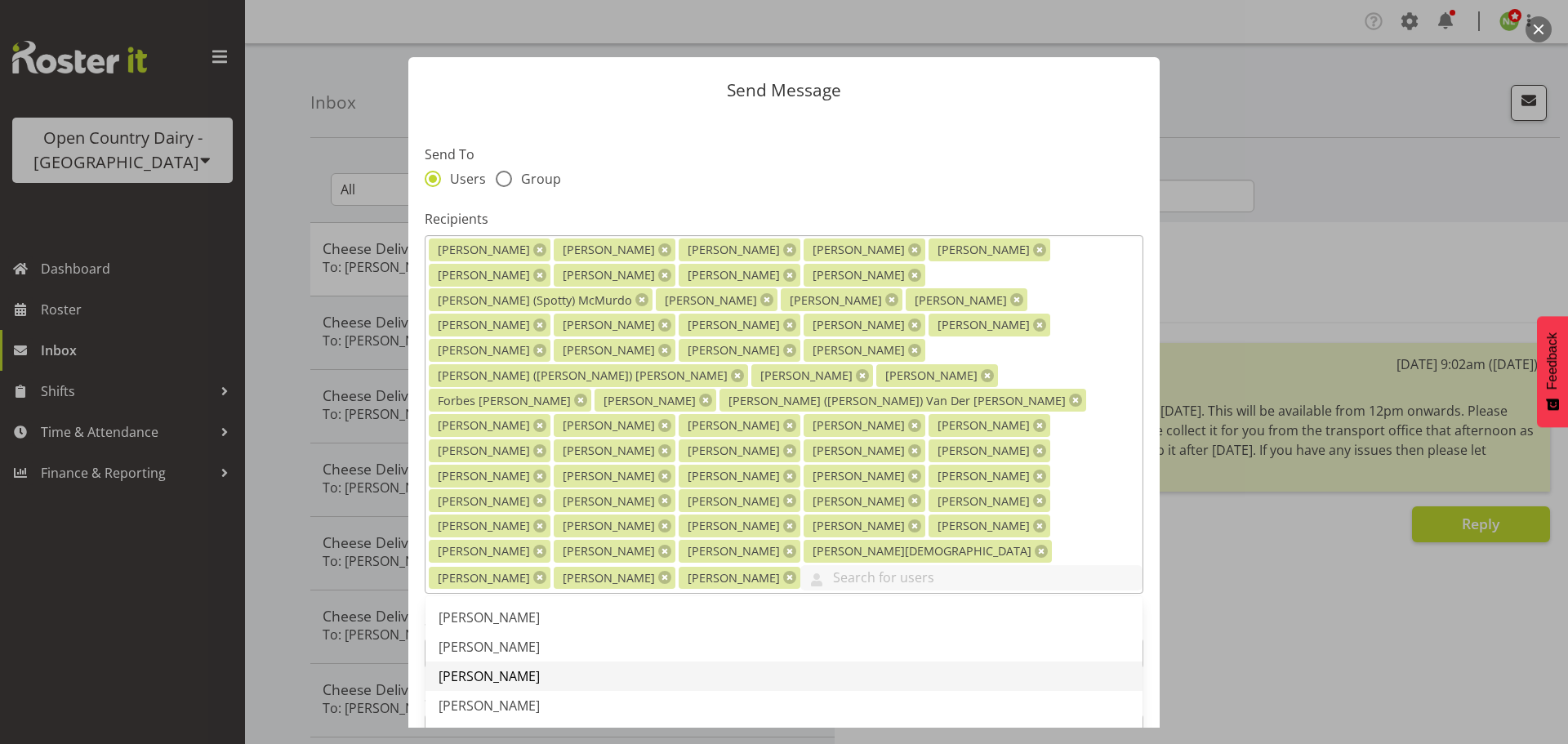
scroll to position [3756, 0]
click at [496, 674] on span "[PERSON_NAME]" at bounding box center [488, 682] width 101 height 18
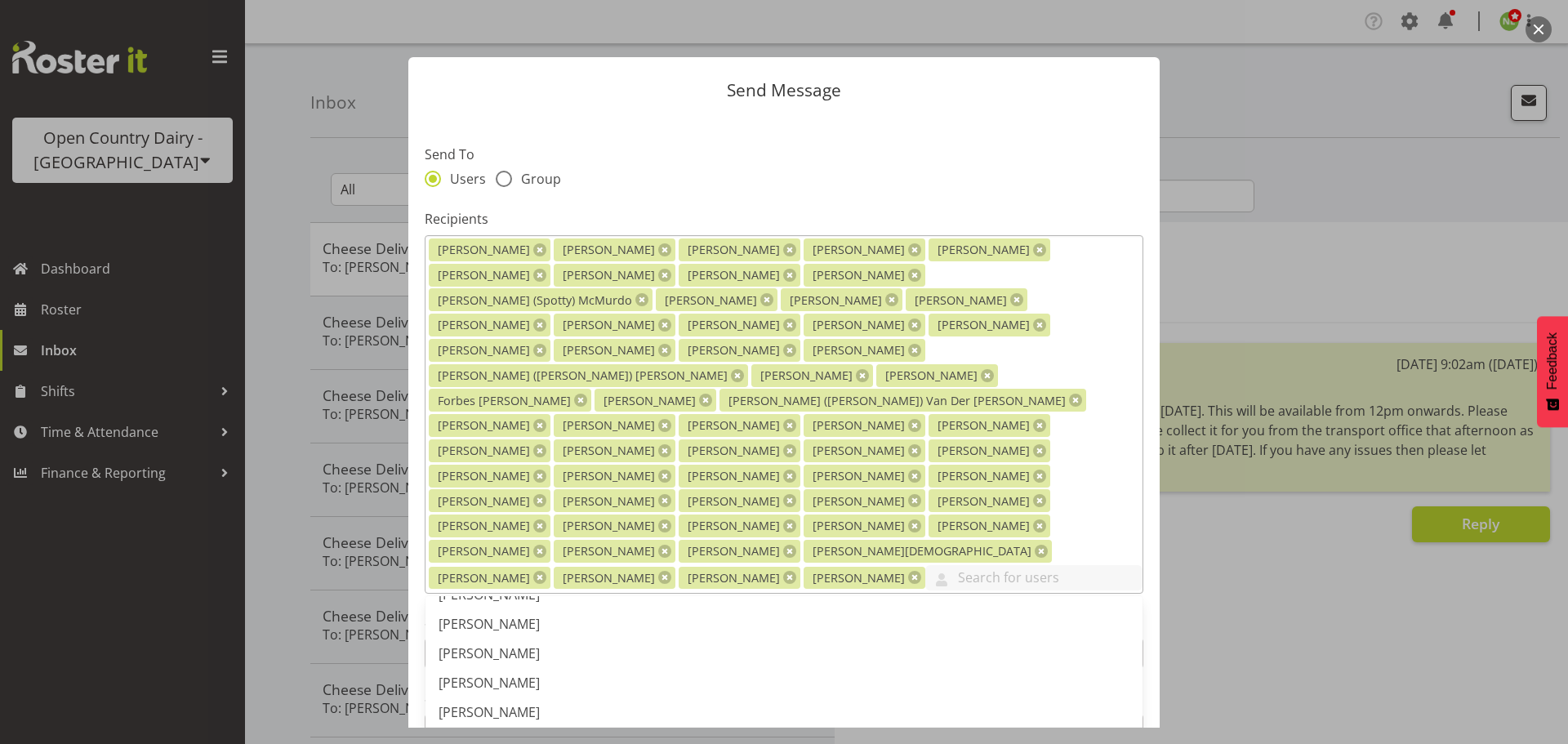
click at [486, 732] on span "[PERSON_NAME]" at bounding box center [488, 741] width 101 height 18
click at [486, 735] on span "[PERSON_NAME] Veint" at bounding box center [506, 744] width 137 height 18
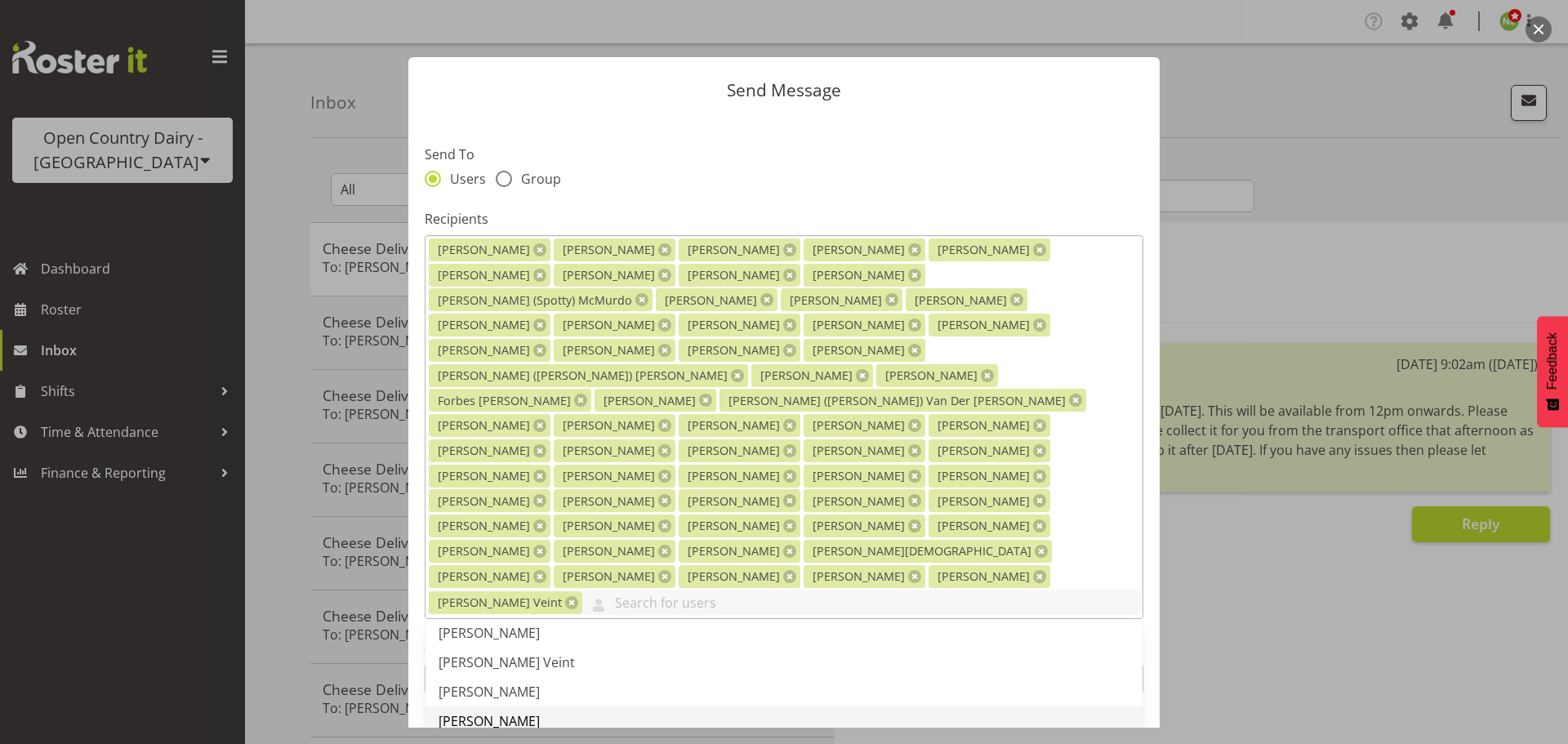
click at [496, 712] on span "[PERSON_NAME]" at bounding box center [488, 721] width 101 height 18
click at [480, 741] on span "[PERSON_NAME]" at bounding box center [488, 750] width 101 height 18
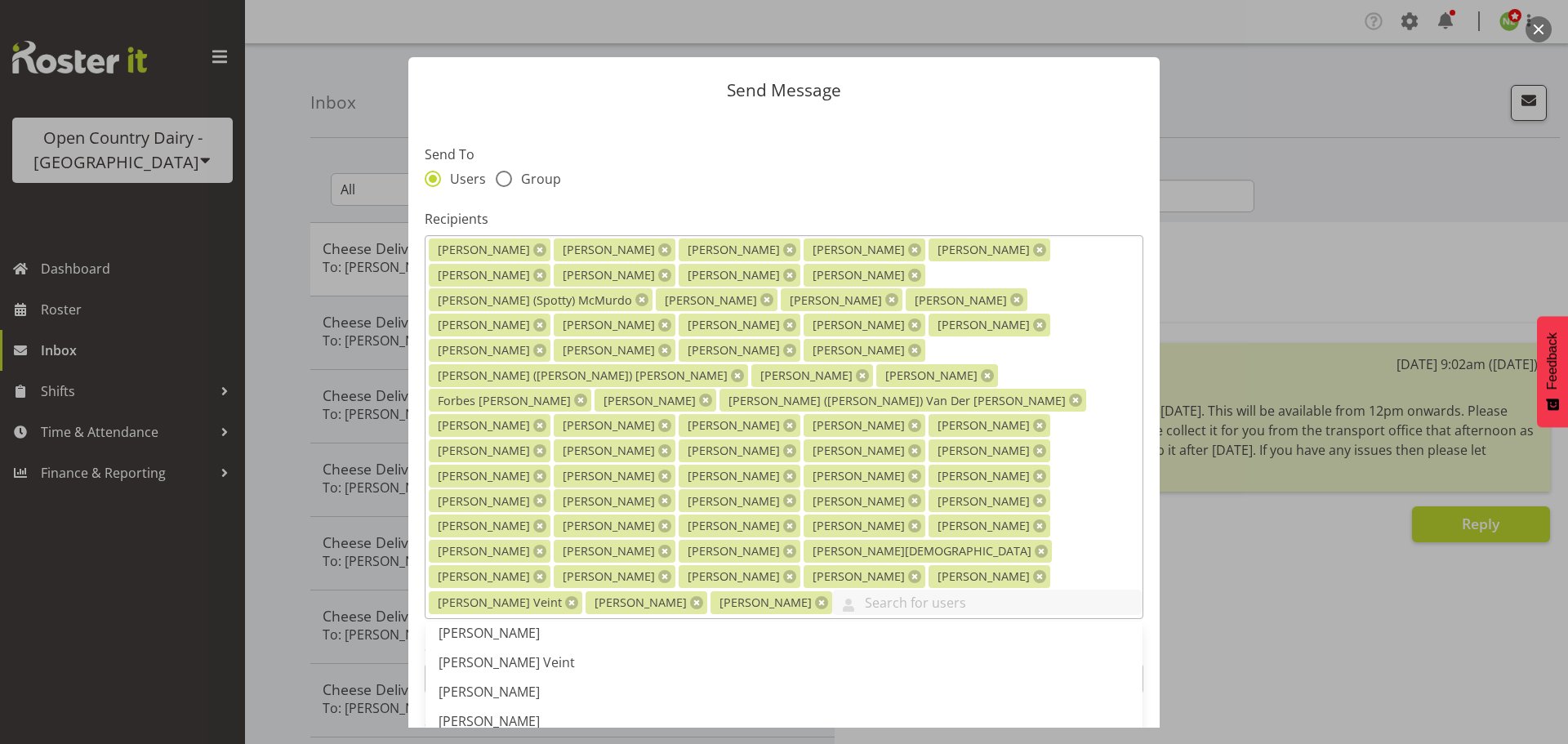
click at [488, 743] on span "[PERSON_NAME]" at bounding box center [488, 756] width 101 height 18
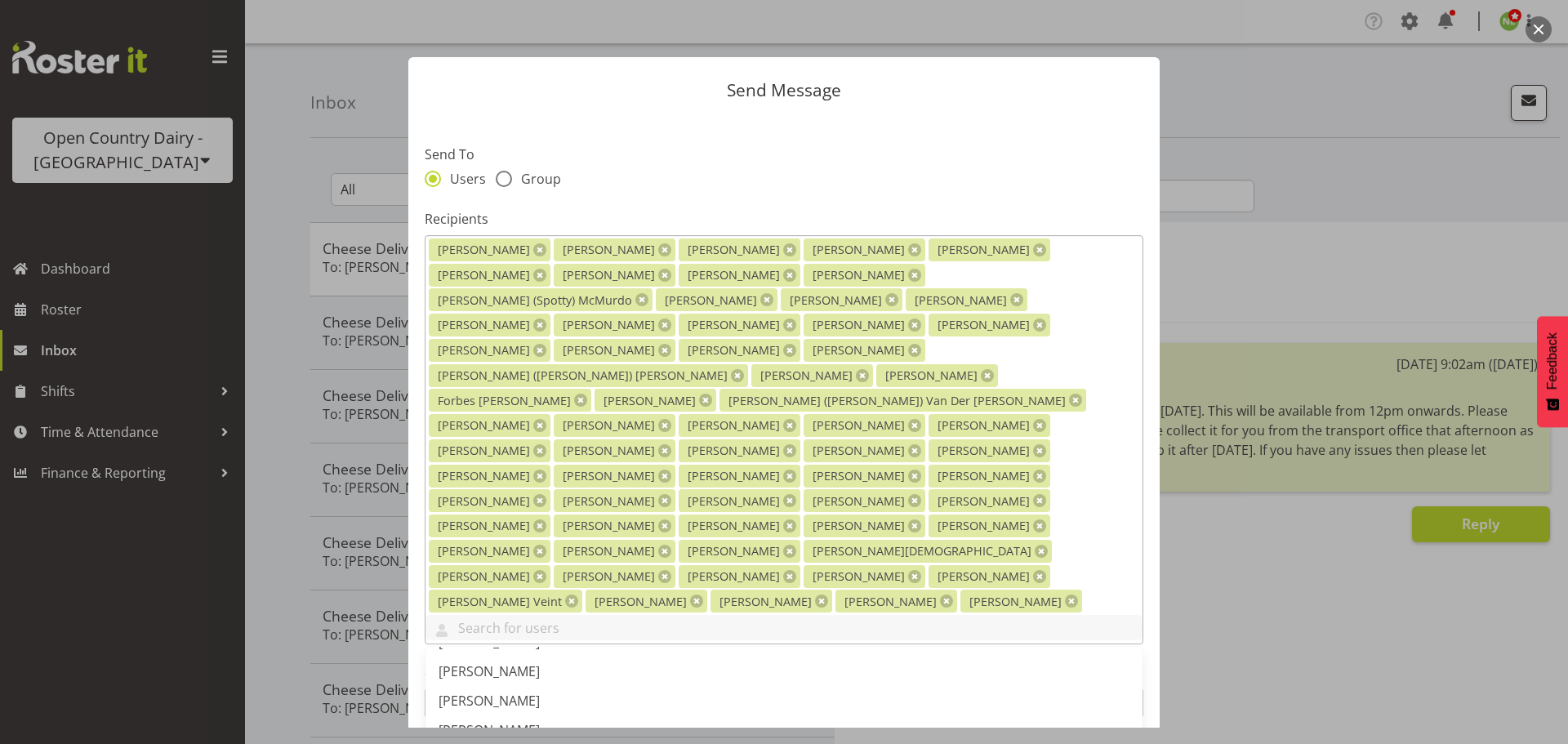
scroll to position [4082, 0]
click at [506, 715] on link "[PERSON_NAME]" at bounding box center [784, 730] width 718 height 29
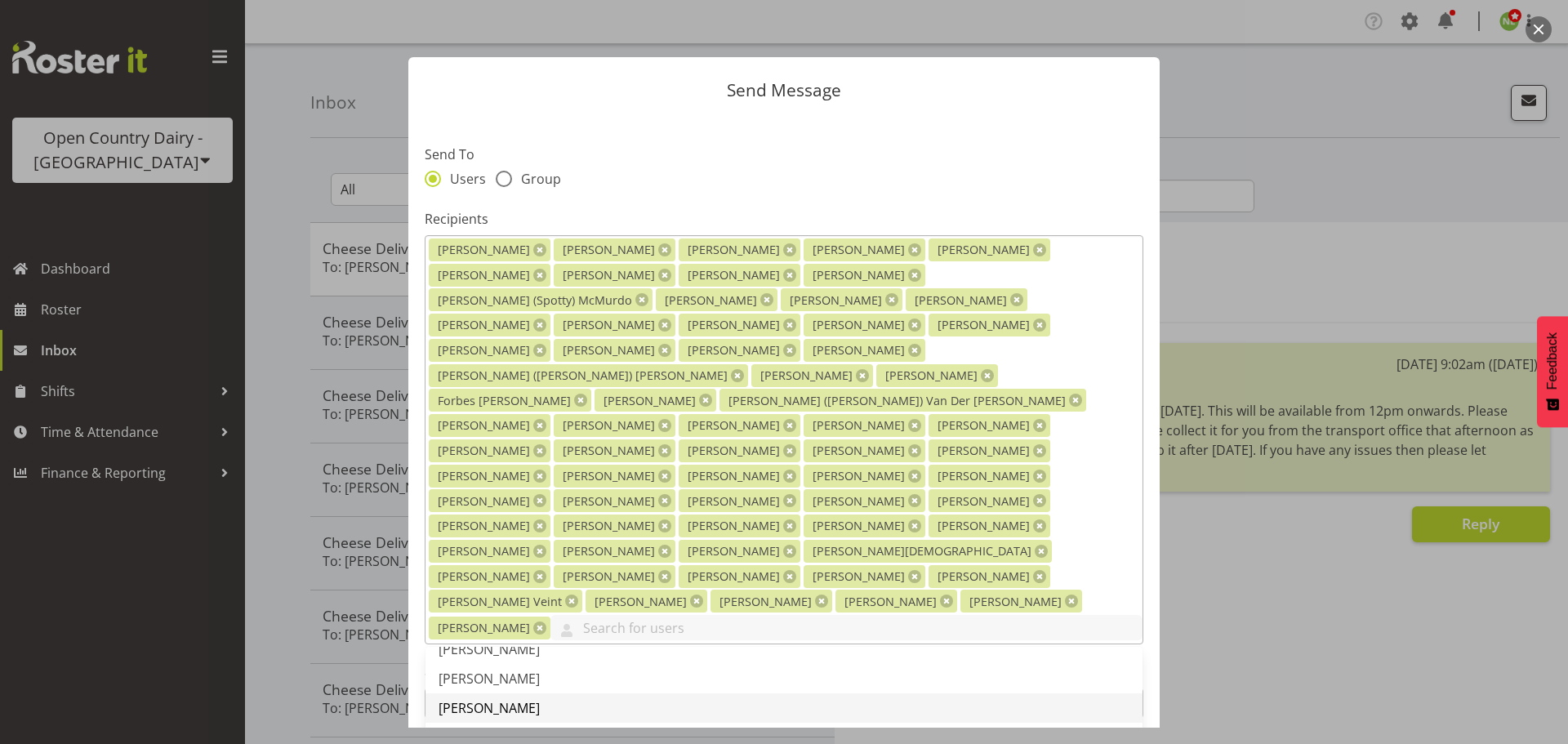
scroll to position [4163, 0]
click at [499, 698] on span "[PERSON_NAME]" at bounding box center [488, 707] width 101 height 18
click at [527, 722] on link "[PERSON_NAME]" at bounding box center [784, 736] width 718 height 29
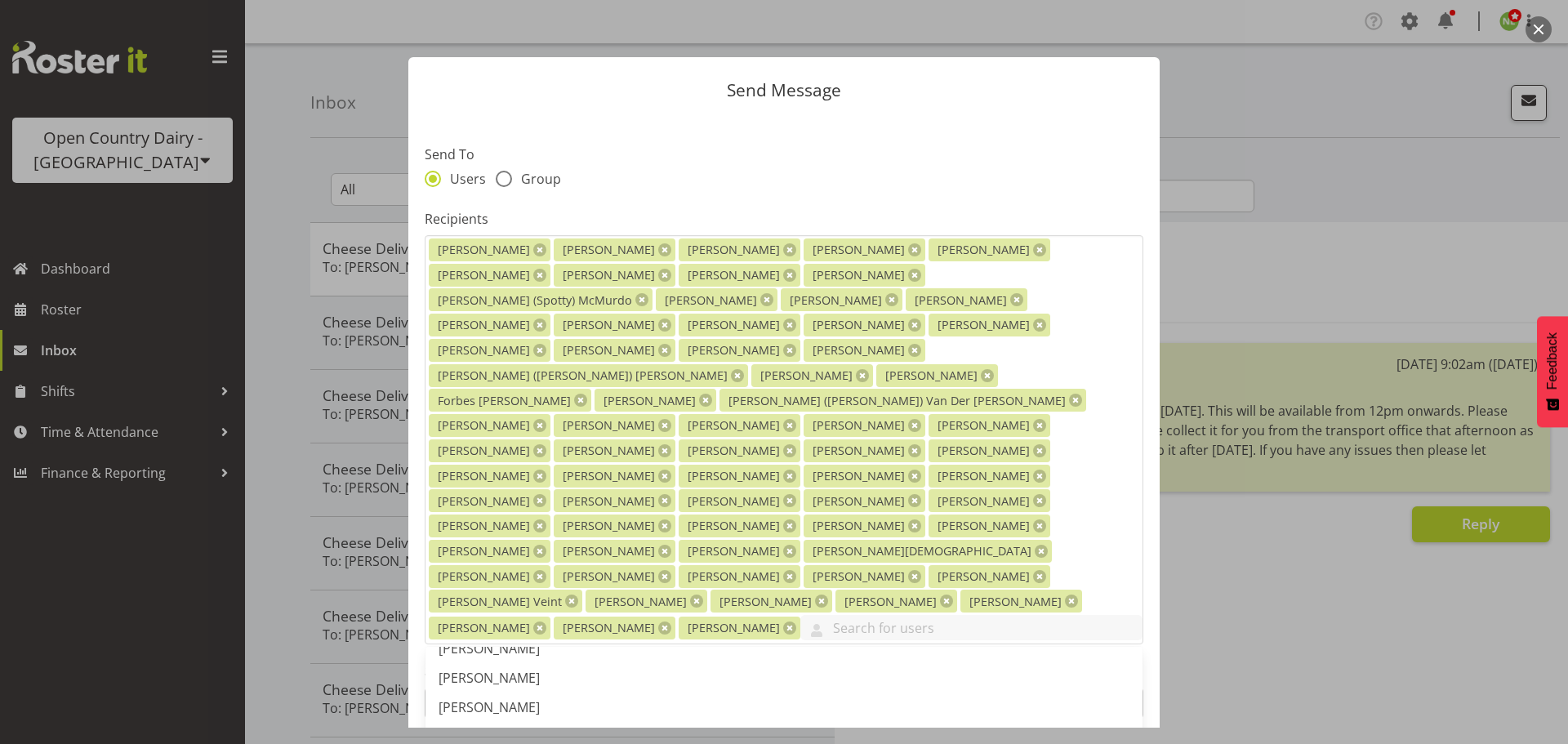
click at [1074, 157] on label "Send To" at bounding box center [784, 154] width 718 height 20
click at [1066, 615] on input "text" at bounding box center [971, 627] width 342 height 25
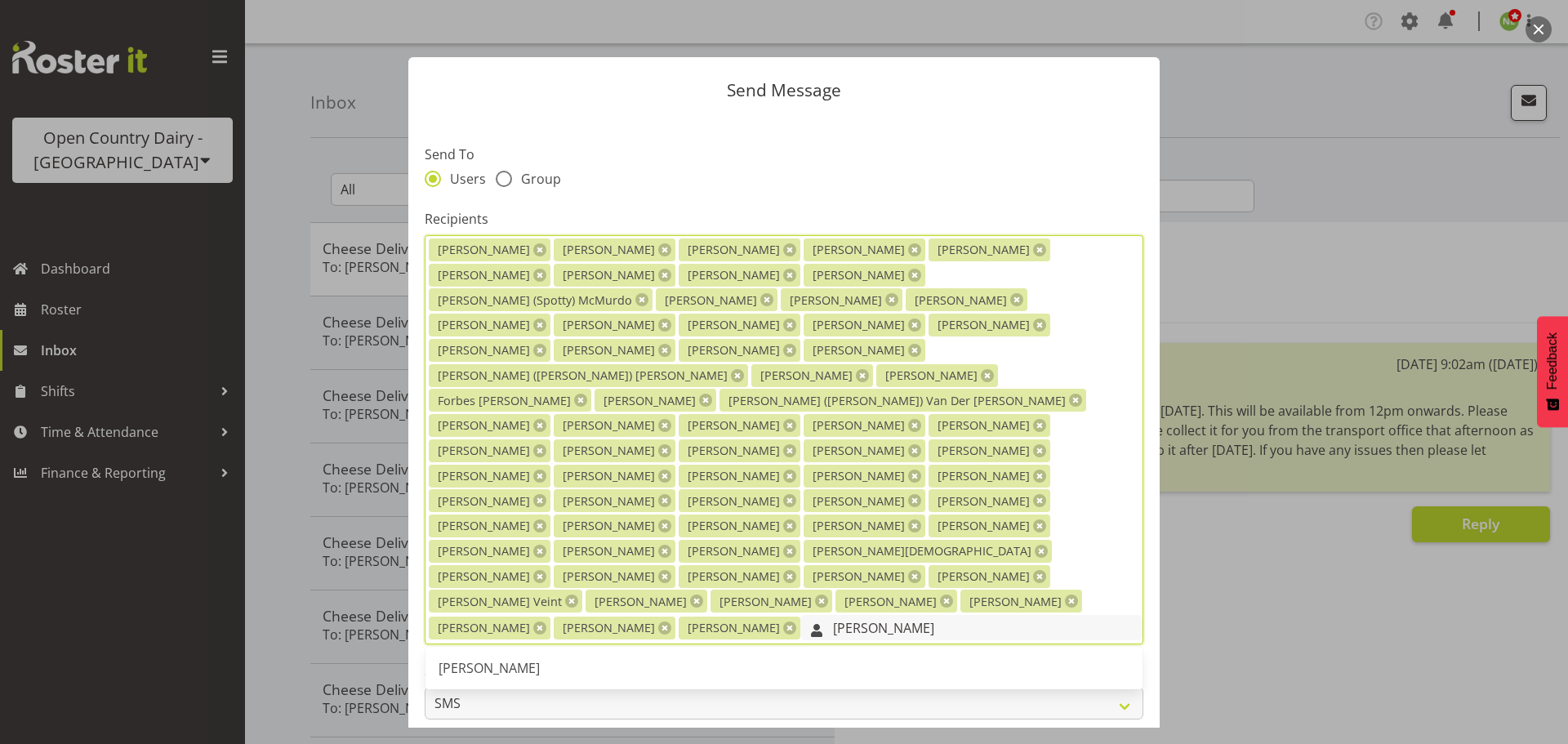
scroll to position [0, 0]
type input "tim"
click at [906, 653] on link "[PERSON_NAME]" at bounding box center [784, 667] width 718 height 29
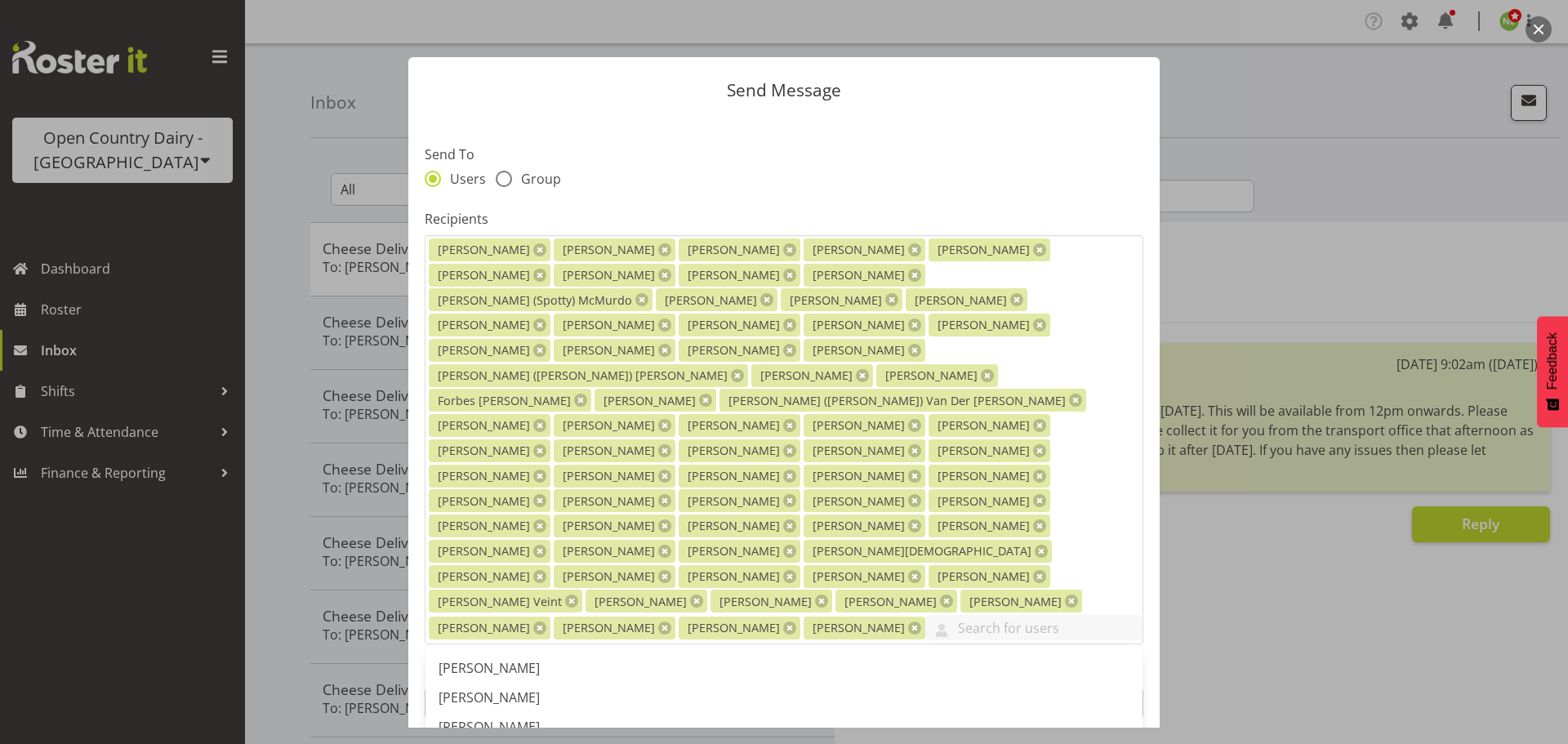
click at [960, 112] on header "Send Message" at bounding box center [784, 86] width 751 height 58
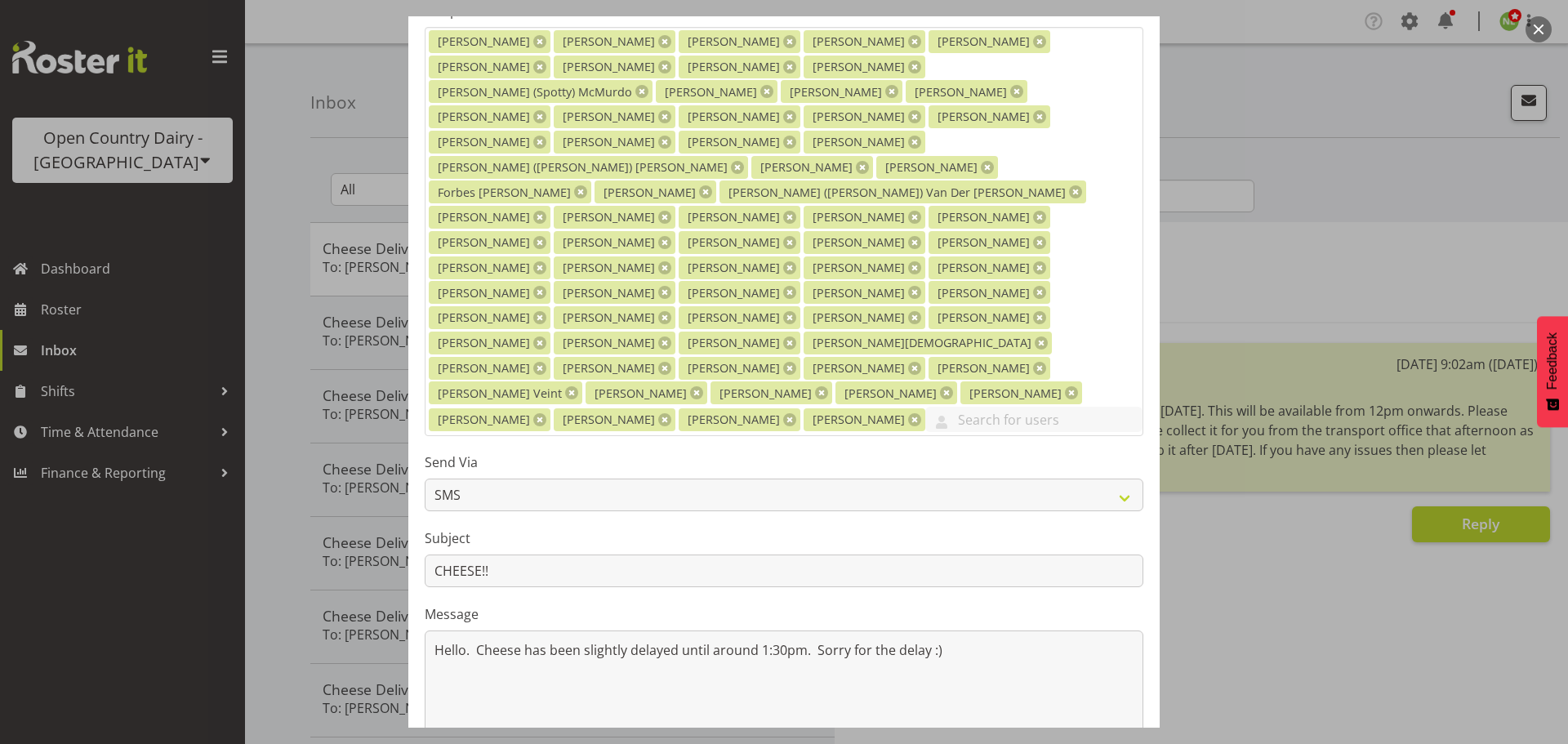
scroll to position [245, 0]
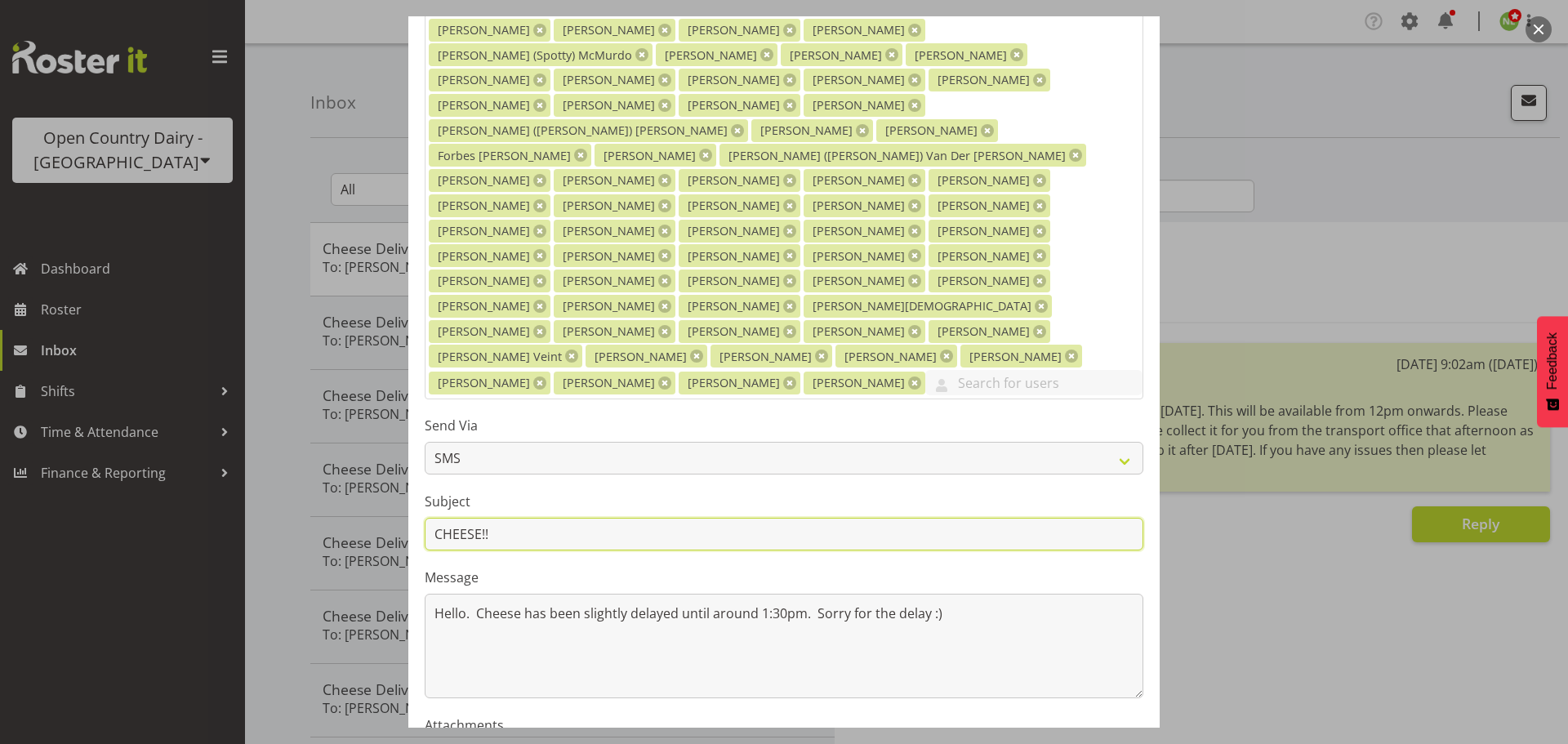
click at [508, 517] on input "CHEESE!!" at bounding box center [784, 533] width 718 height 33
type input "CHEESE!!!"
click at [966, 593] on textarea "Hello. Cheese has been slightly delayed until around 1:30pm. Sorry for the dela…" at bounding box center [784, 645] width 718 height 104
drag, startPoint x: 942, startPoint y: 539, endPoint x: 891, endPoint y: 540, distance: 51.0
click at [891, 593] on textarea "Hello. Cheese has been slightly delayed until around 1:30pm. Sorry for the dela…" at bounding box center [784, 645] width 718 height 104
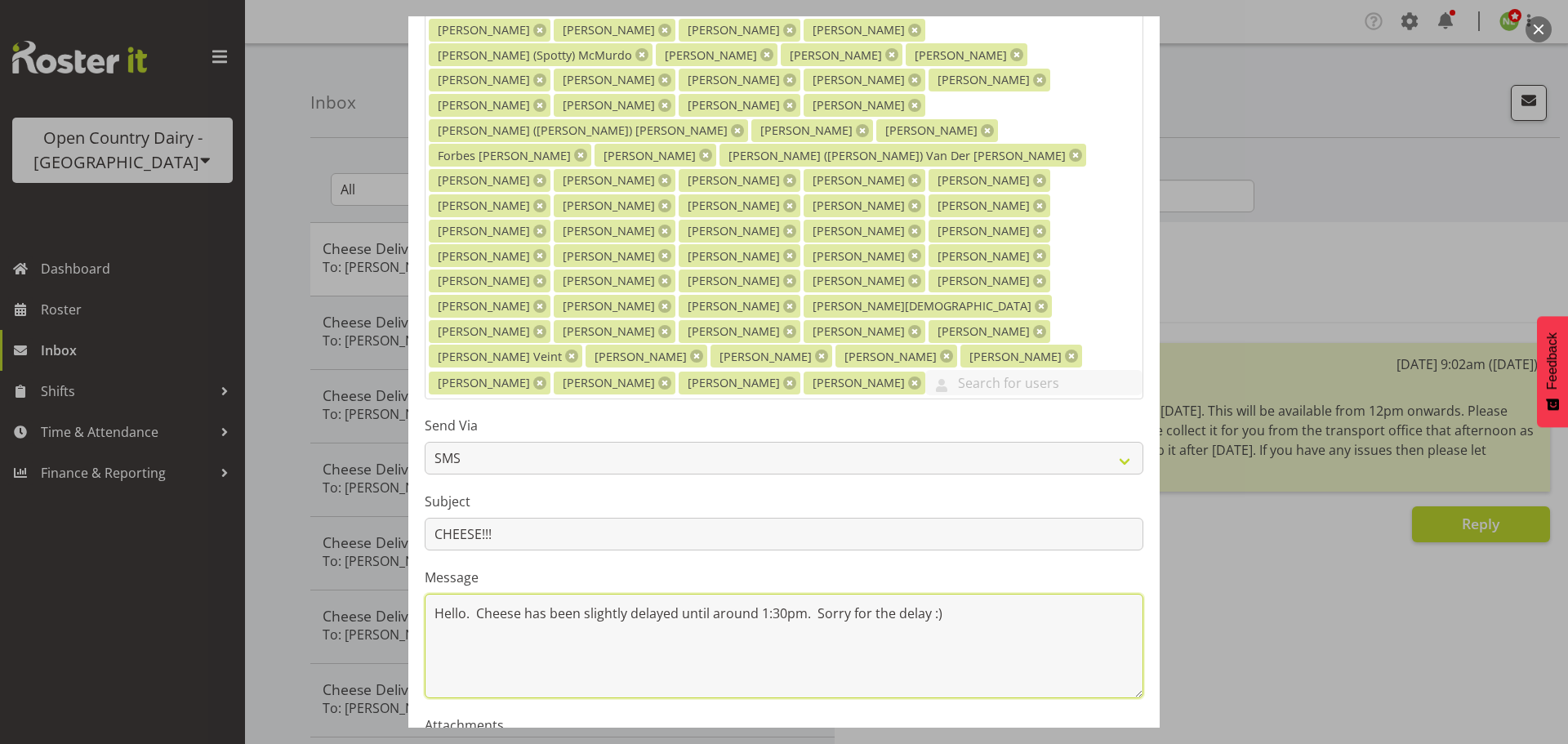
click at [956, 593] on textarea "Hello. Cheese has been slightly delayed until around 1:30pm. Sorry for the dela…" at bounding box center [784, 645] width 718 height 104
click at [958, 593] on textarea "Hello. Cheese has been slightly delayed until around 1:30pm. Sorry delay :)for …" at bounding box center [784, 645] width 718 height 104
click at [829, 593] on textarea "Hello. Cheese has been slightly delayed until around 1:30pm. Aplogies" at bounding box center [784, 645] width 718 height 104
click at [891, 593] on textarea "Hello. Cheese has been slightly delayed until around 1:30pm. Apologies" at bounding box center [784, 645] width 718 height 104
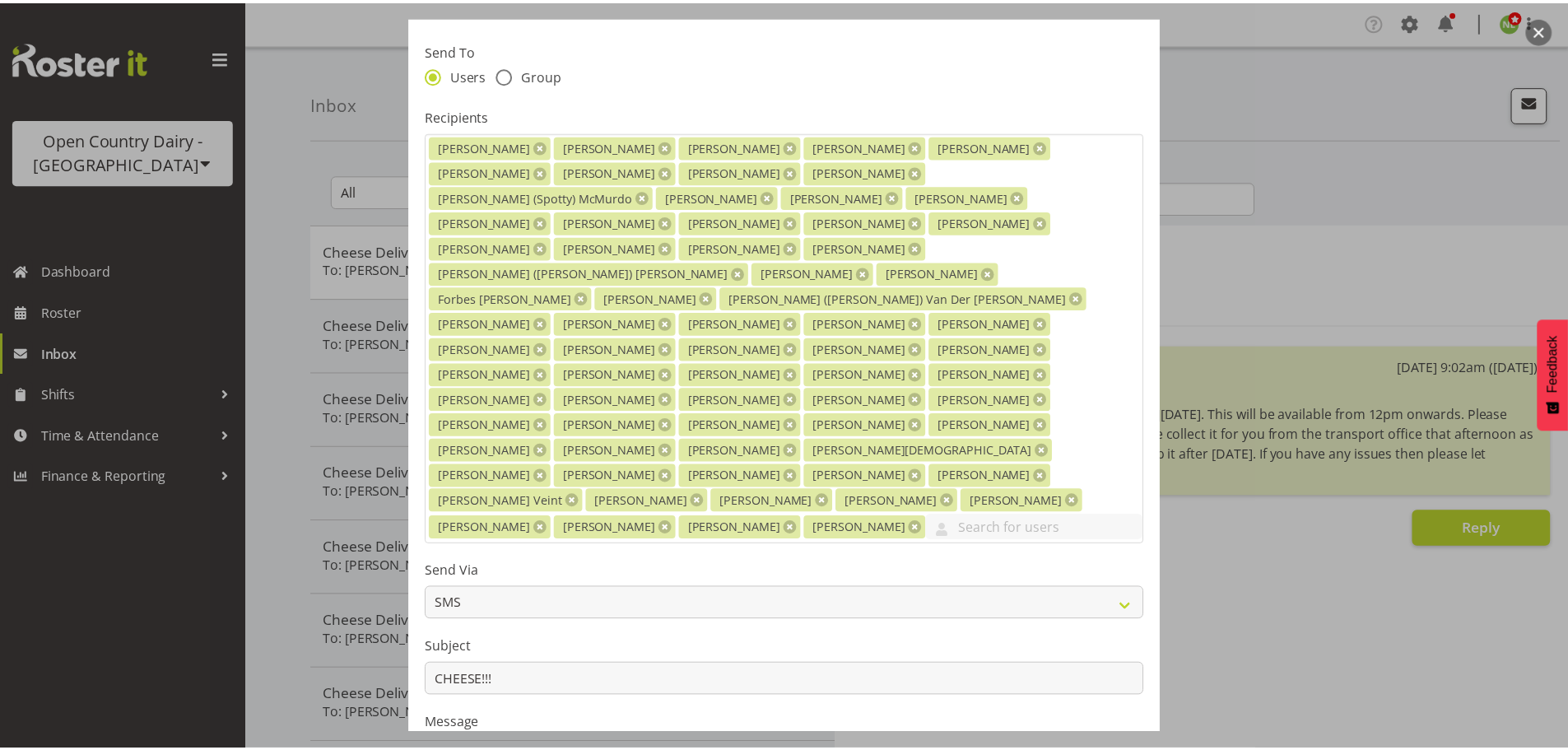
scroll to position [379, 0]
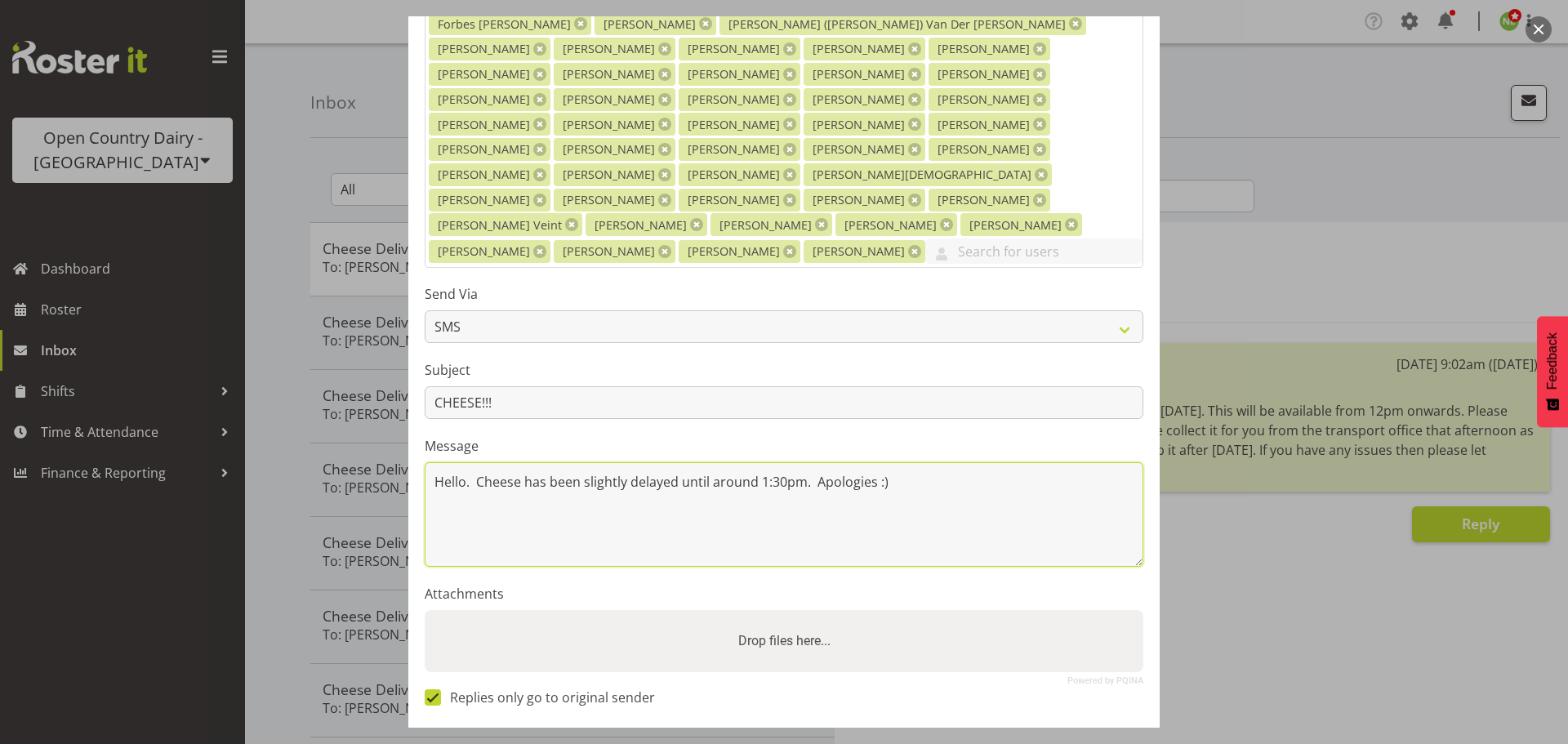
type textarea "Hello. Cheese has been slightly delayed until around 1:30pm. Apologies :)"
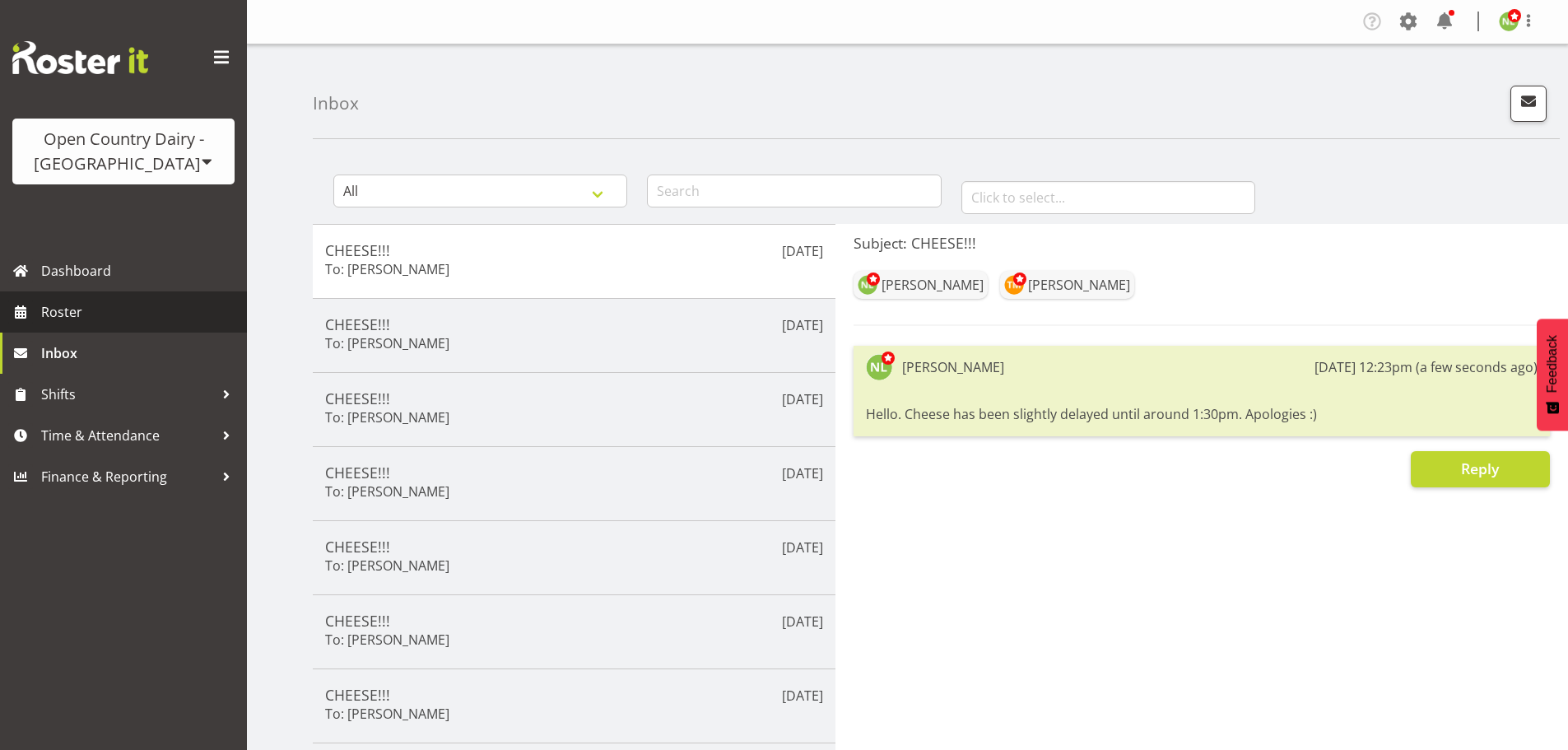
click at [81, 310] on span "Roster" at bounding box center [140, 311] width 198 height 24
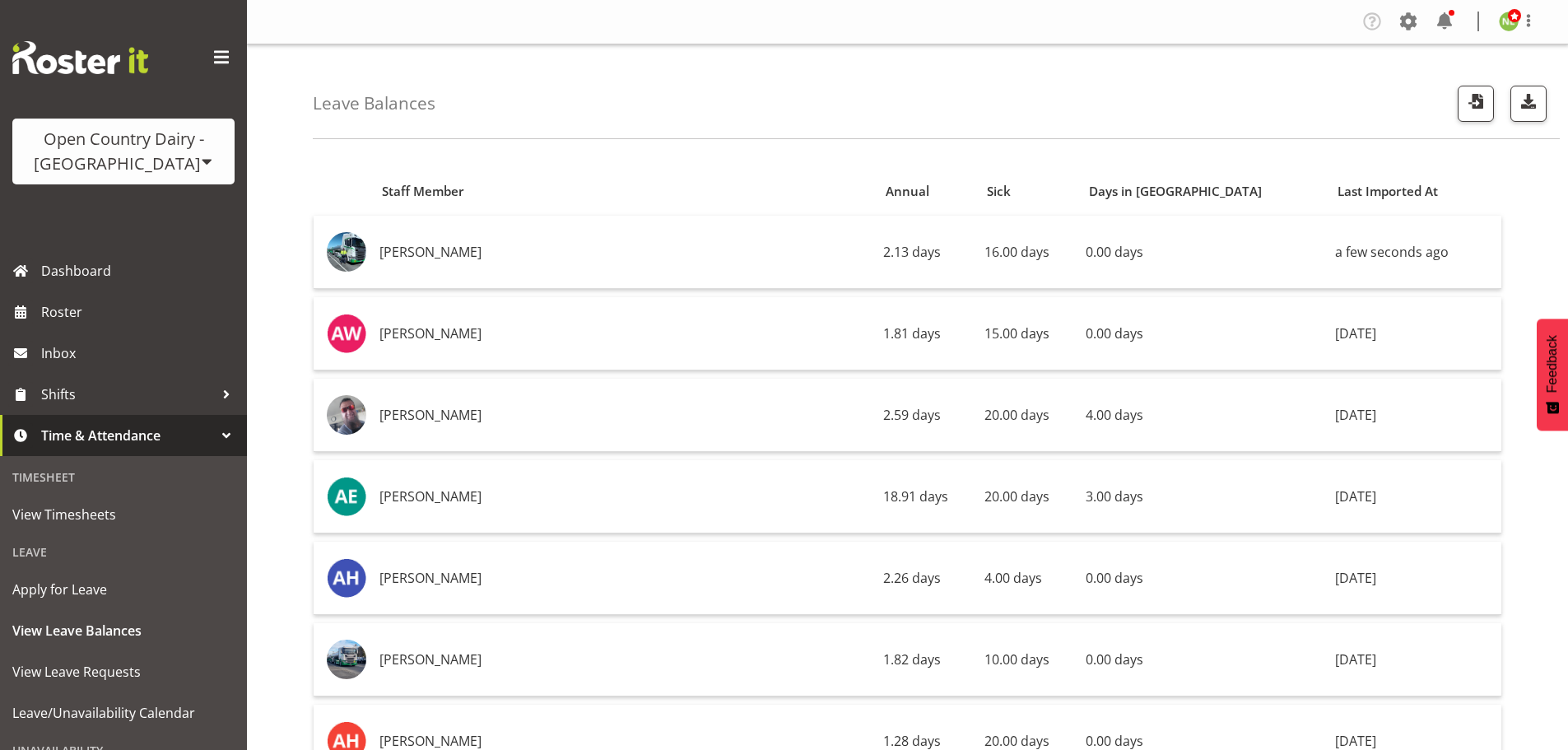
scroll to position [2387, 0]
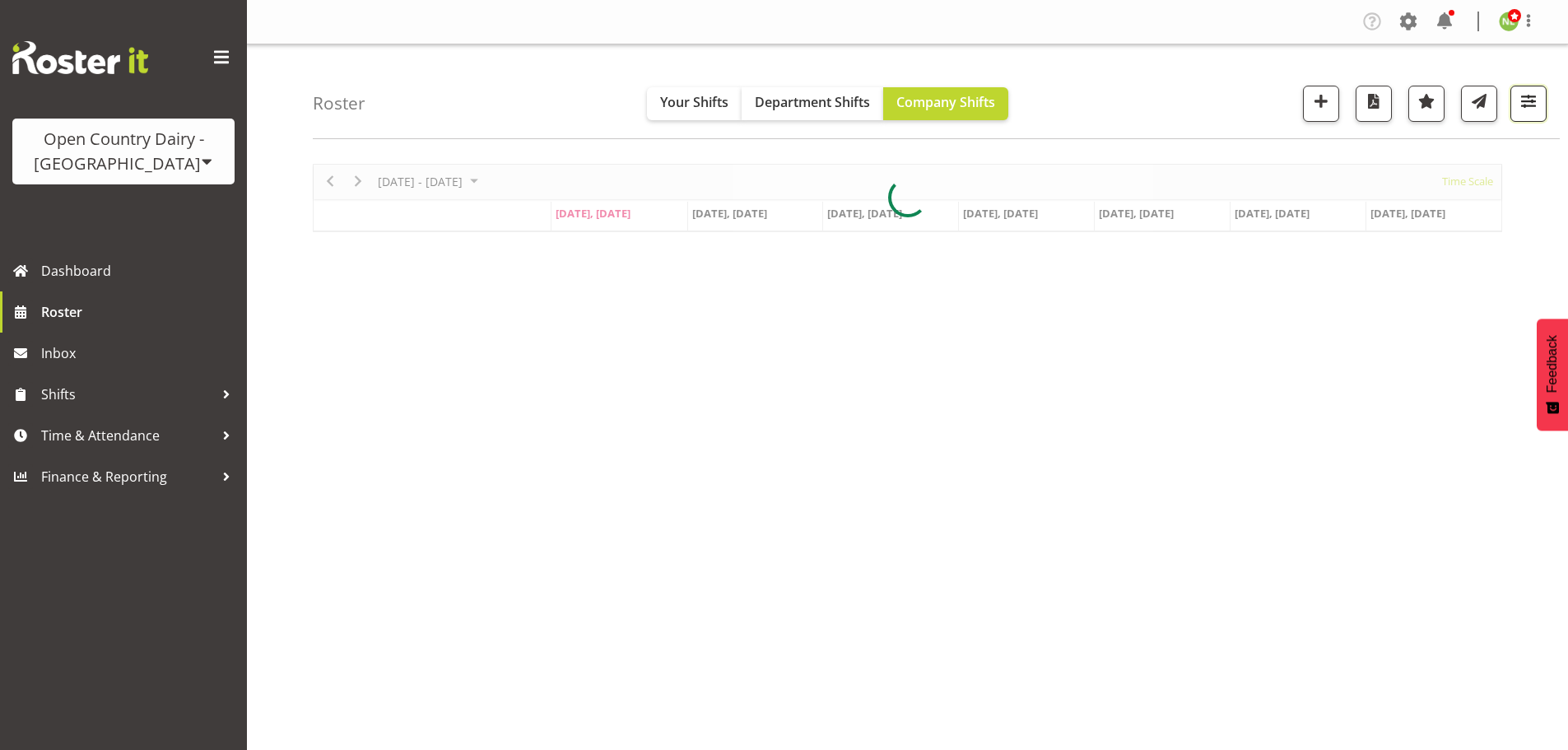
click at [1534, 102] on span "button" at bounding box center [1529, 102] width 22 height 22
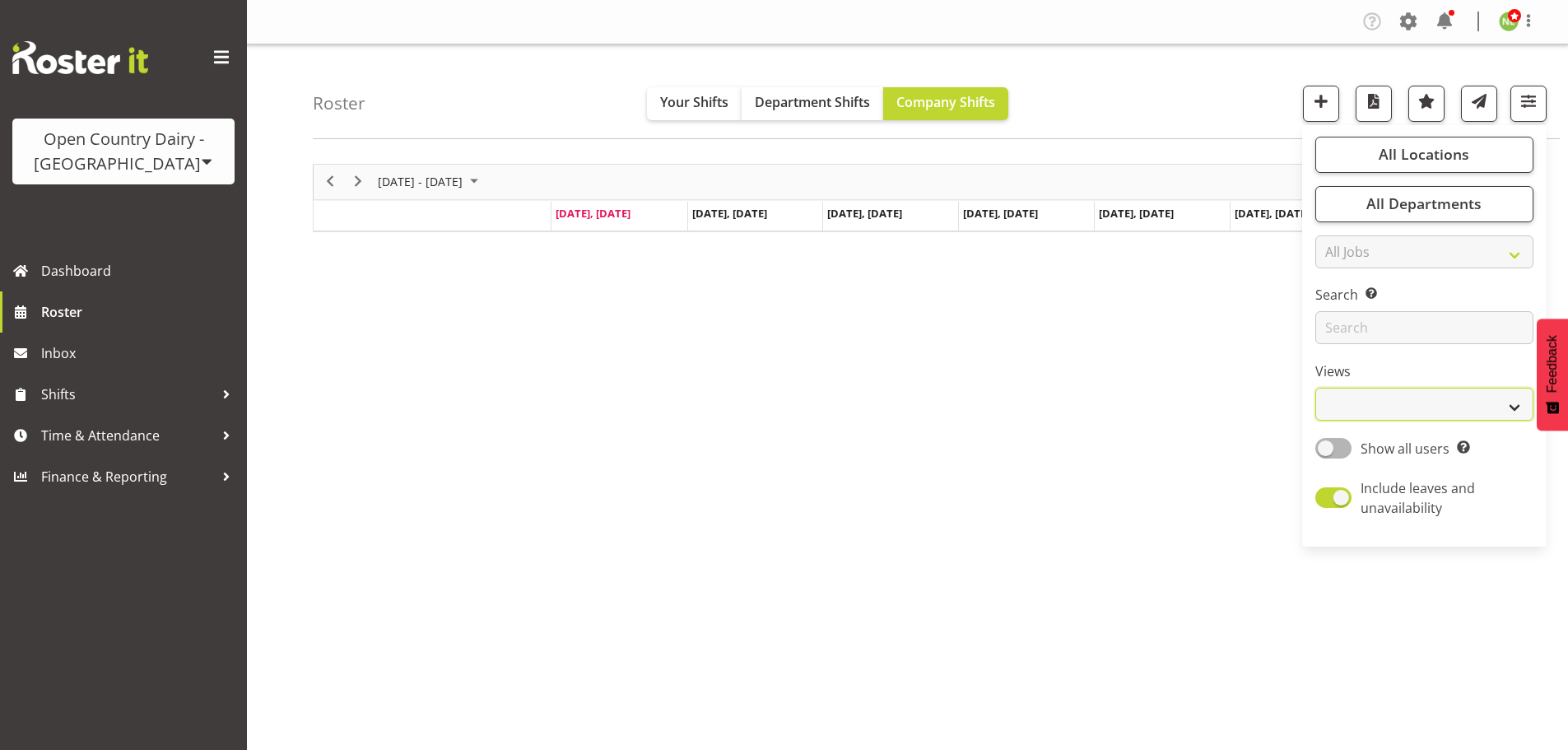
click at [1366, 393] on select "Staff Role Shift - Horizontal Shift - Vertical Staff - Location" at bounding box center [1424, 404] width 219 height 33
select select "staff"
click at [1316, 388] on select "Staff Role Shift - Horizontal Shift - Vertical Staff - Location" at bounding box center [1424, 404] width 219 height 33
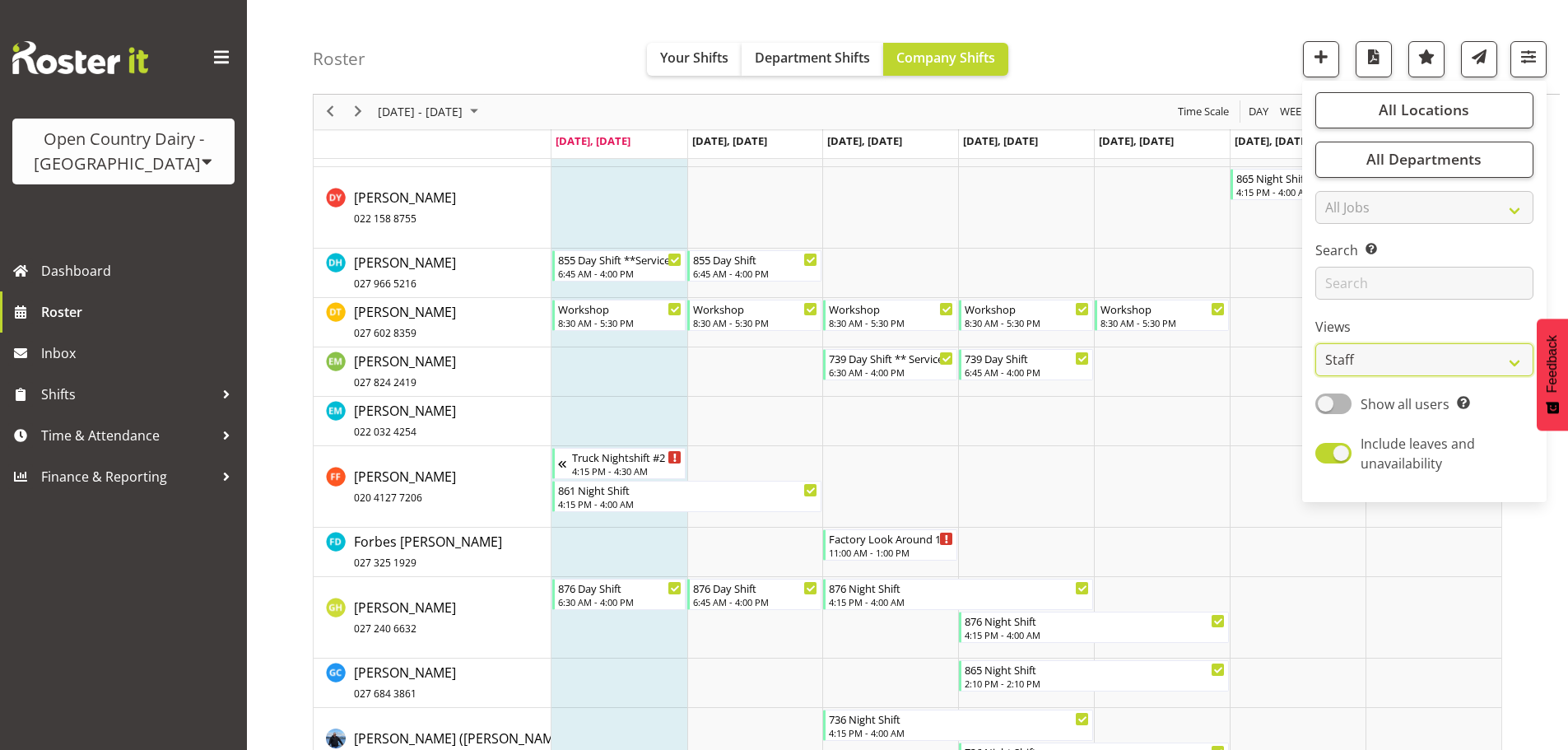
scroll to position [4952, 0]
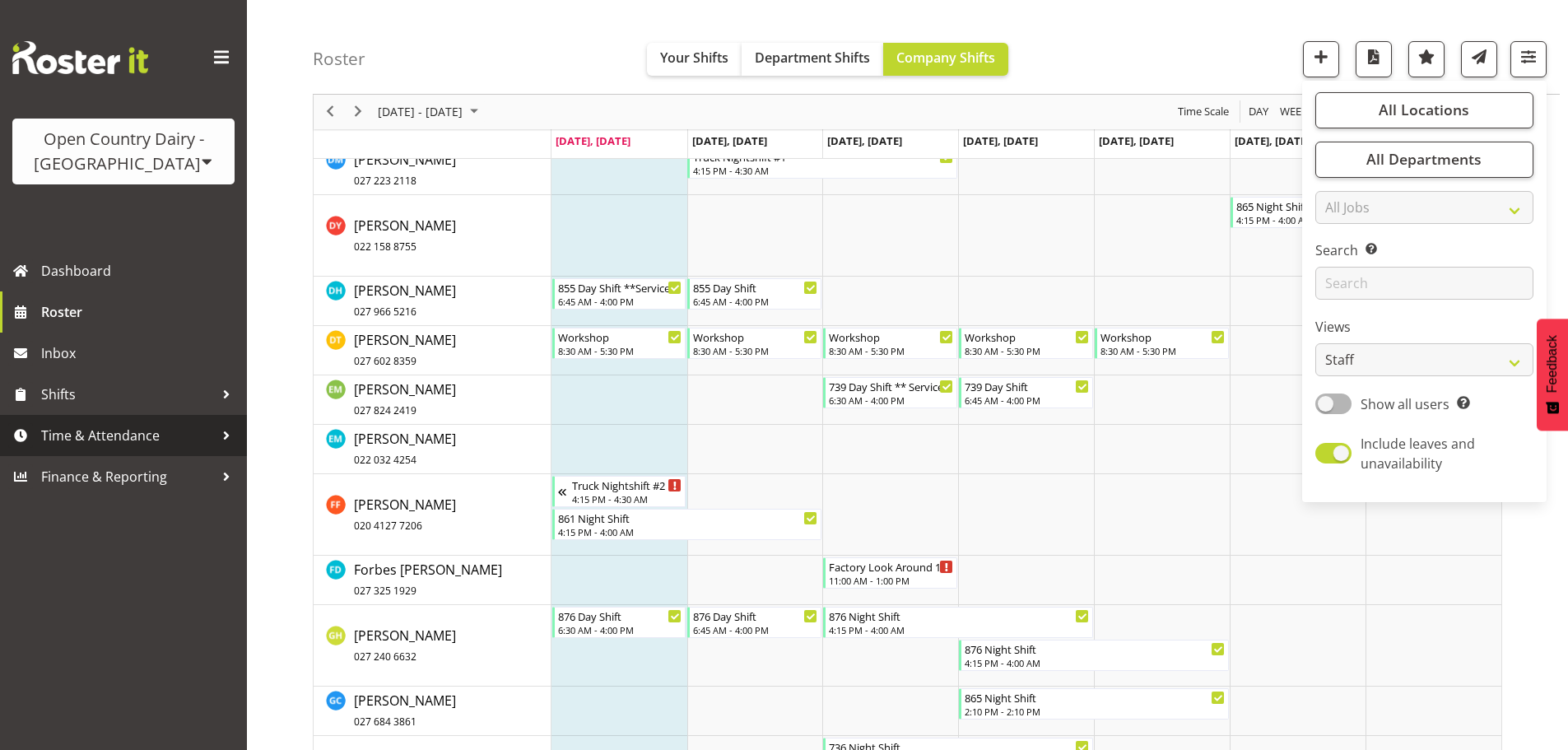
click at [204, 430] on span "Time & Attendance" at bounding box center [128, 434] width 173 height 24
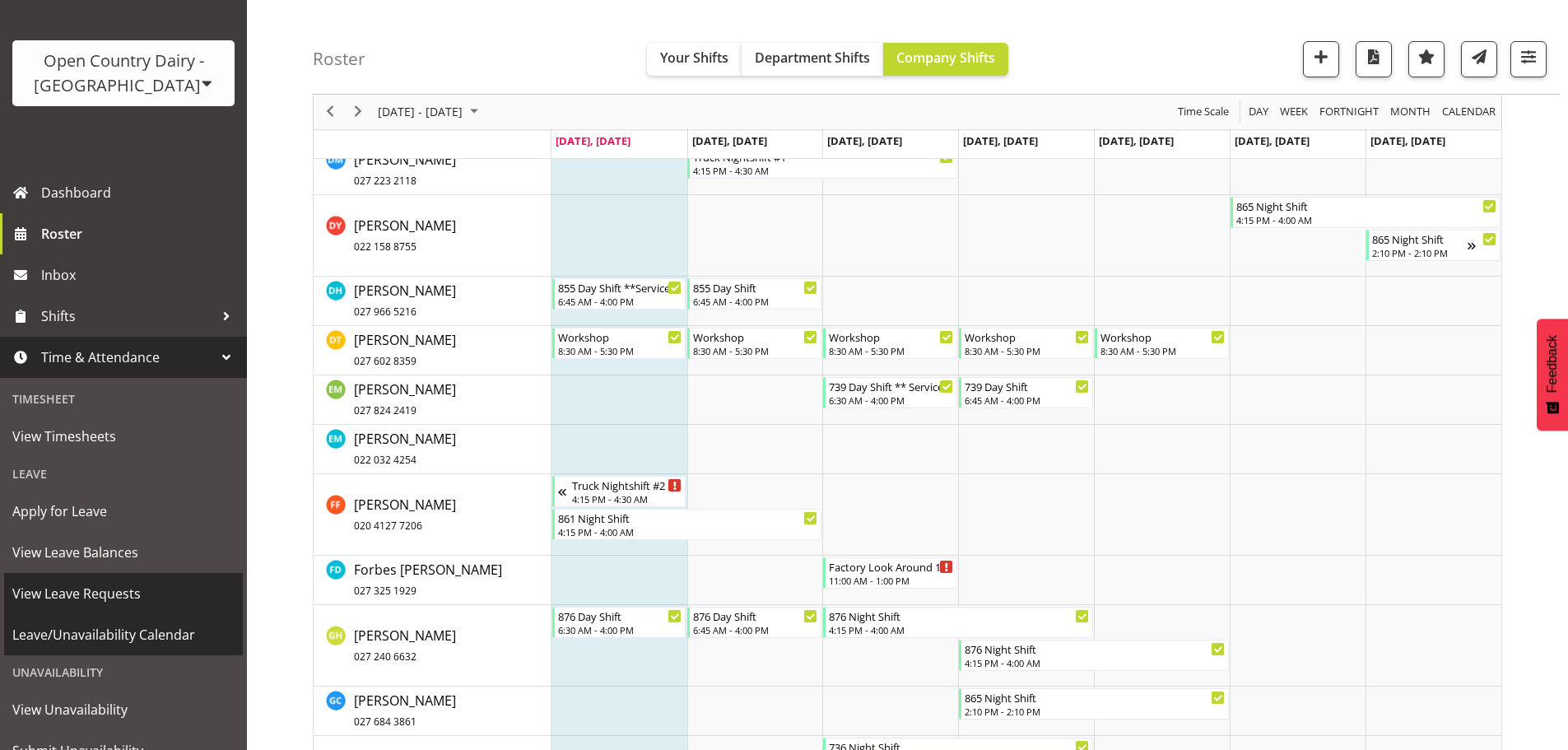
scroll to position [145, 0]
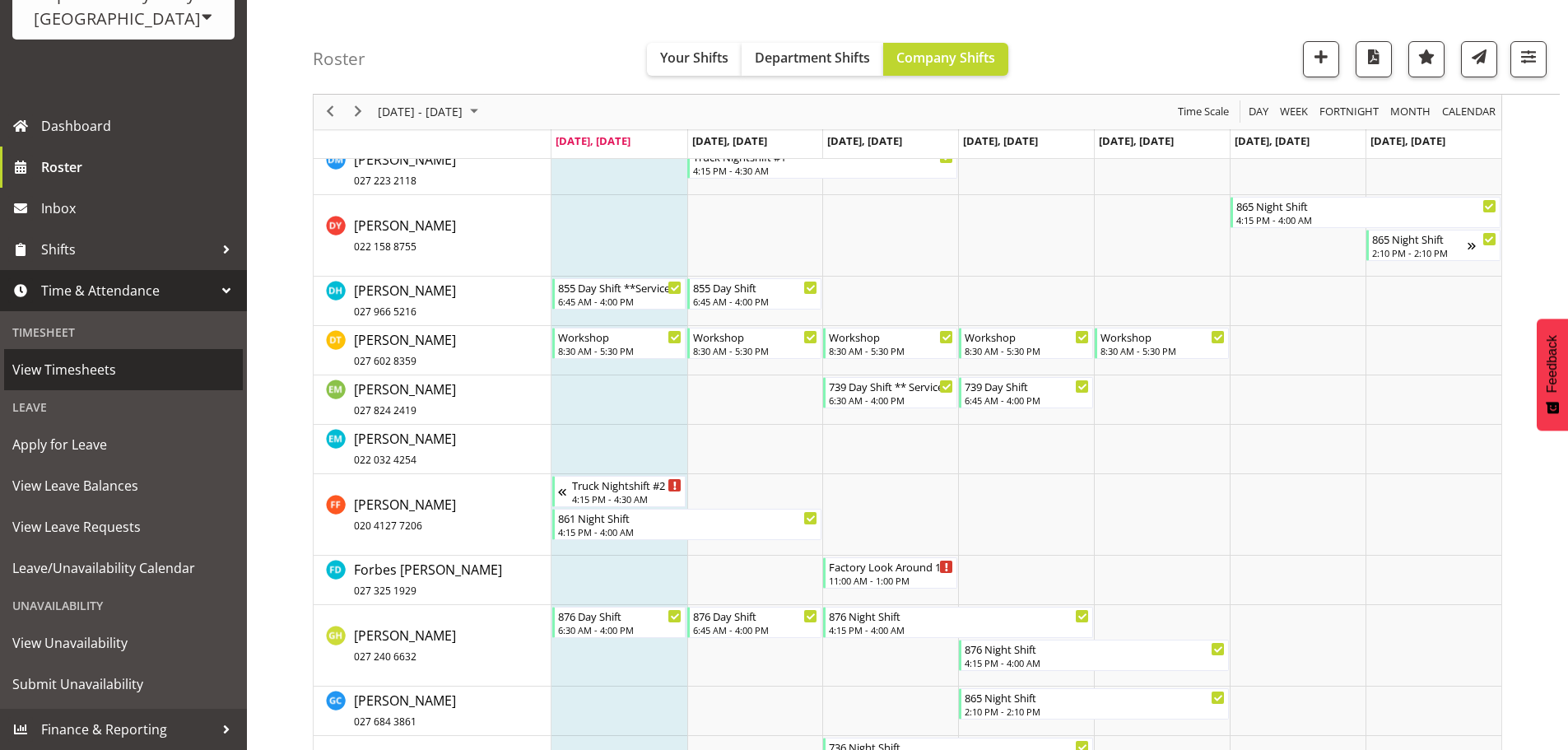
click at [103, 365] on span "View Timesheets" at bounding box center [123, 369] width 222 height 24
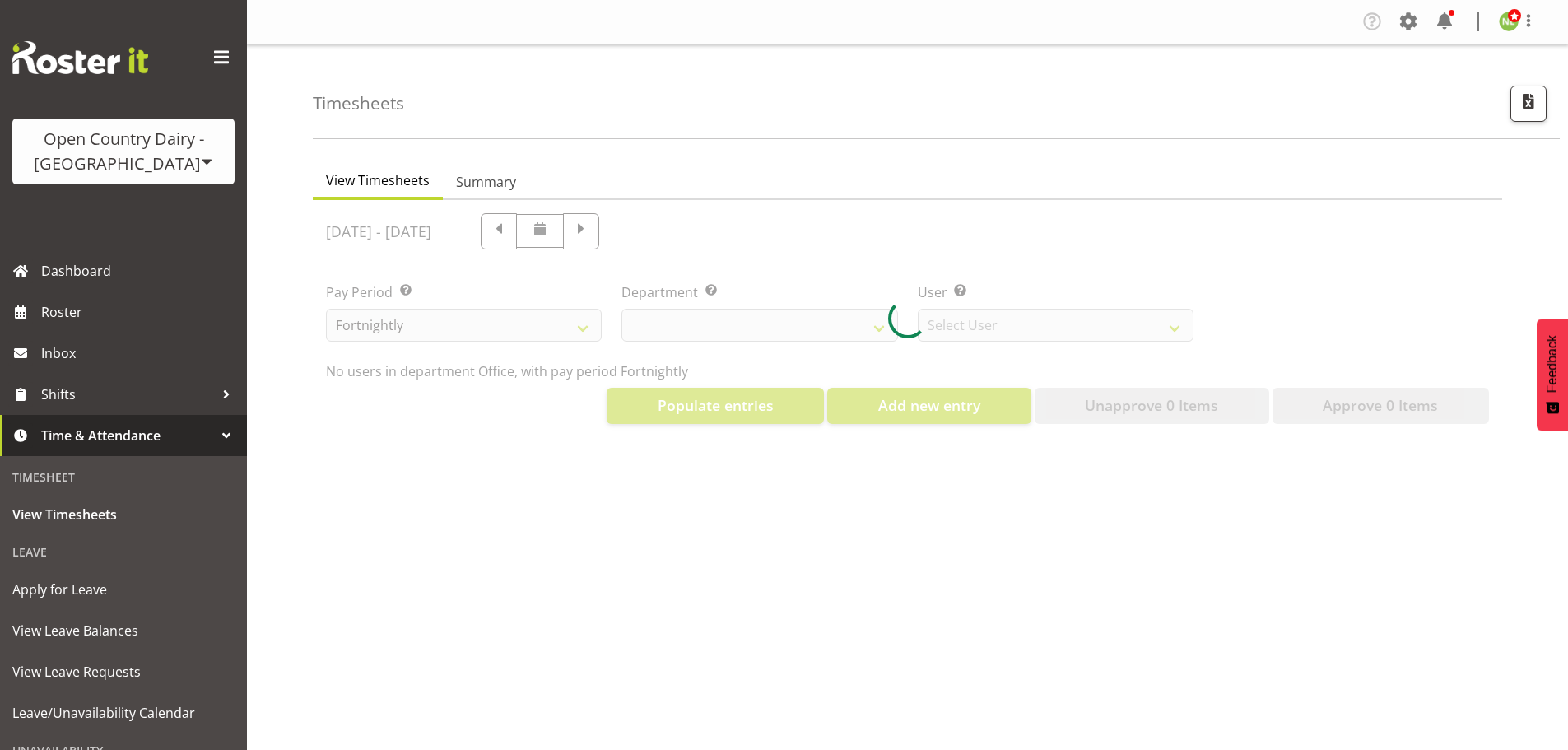
select select "699"
select select "8449"
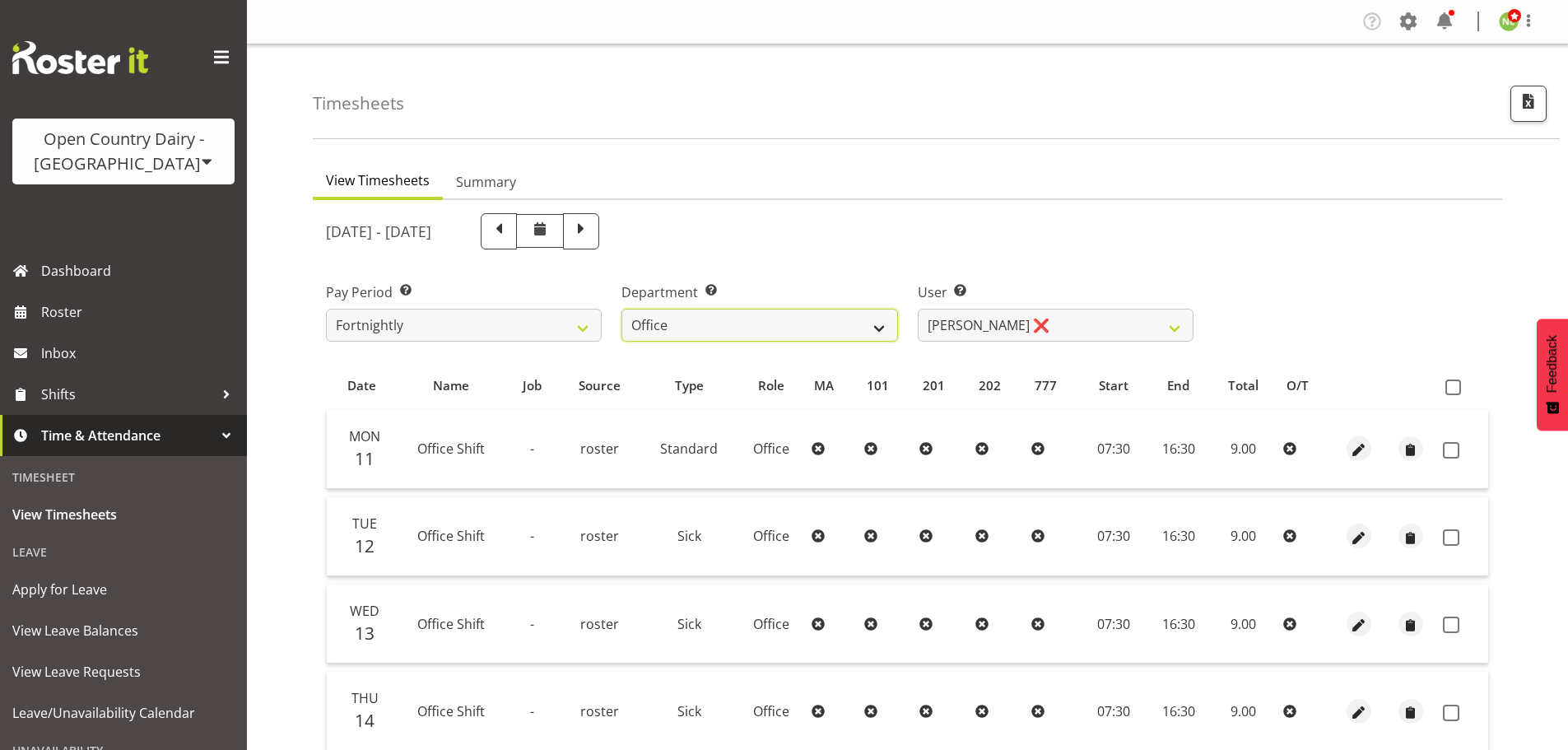
click at [856, 322] on select "734 735 736 737 738 739 850 851 852 853 854 855 856 858 861 862 865 868 869 870" at bounding box center [759, 325] width 276 height 33
select select "696"
click at [622, 308] on select "734 735 736 737 738 739 850 851 852 853 854 855 856 858 861 862 865 868 869 870" at bounding box center [759, 325] width 276 height 33
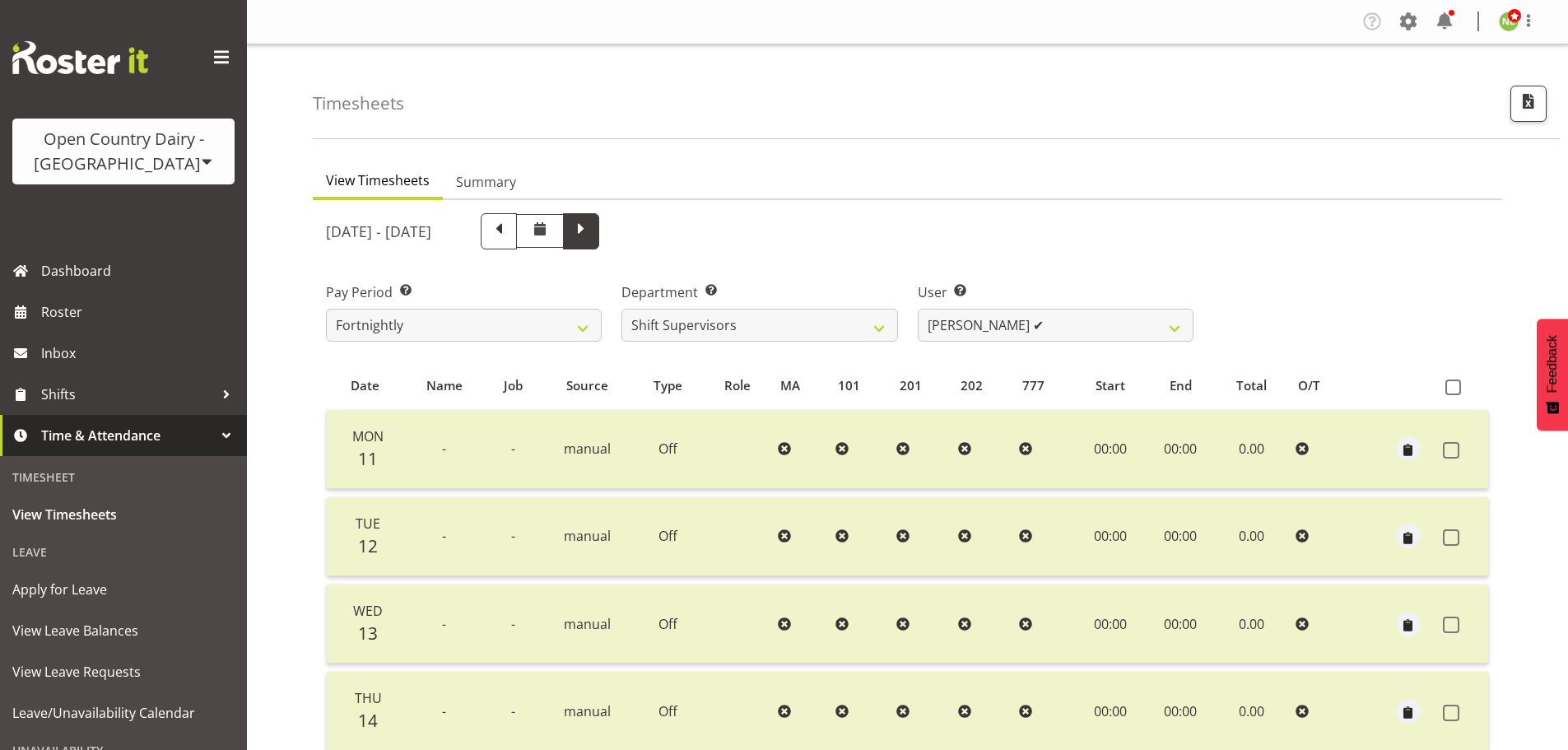
click at [592, 225] on span at bounding box center [581, 229] width 22 height 22
select select
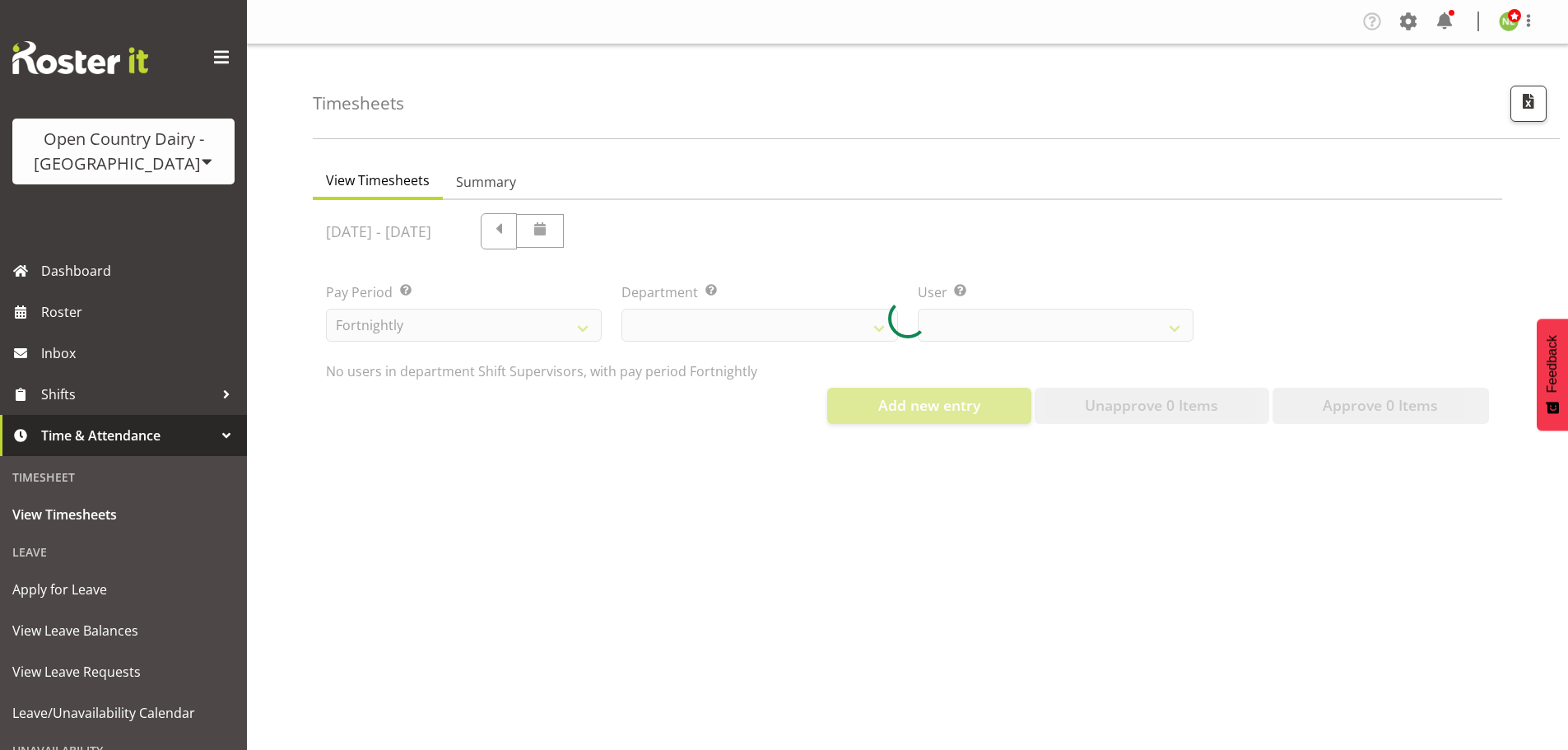
select select "696"
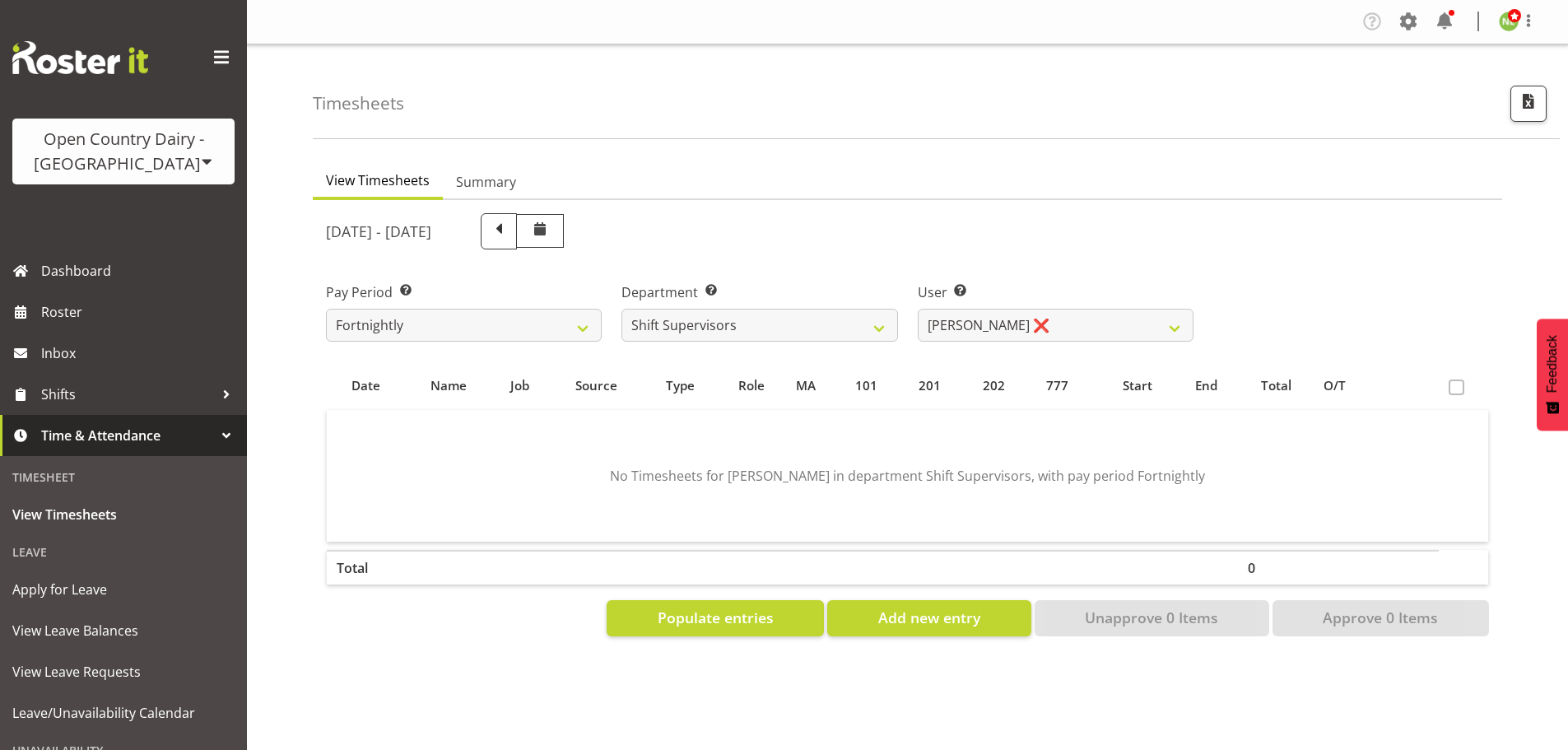
click at [1262, 218] on div "[DATE] - [DATE]" at bounding box center [907, 231] width 1183 height 56
